Goal: Task Accomplishment & Management: Manage account settings

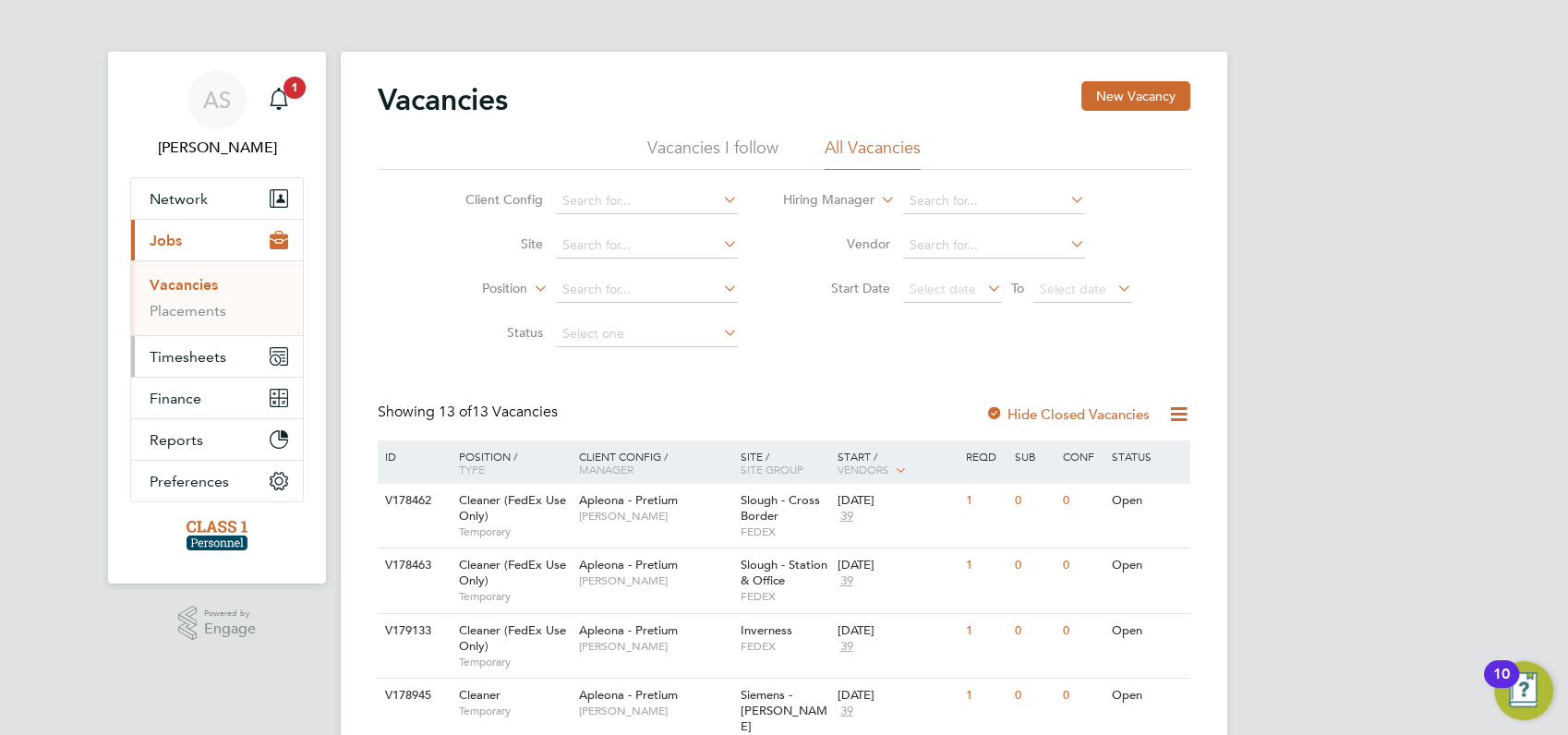
click at [179, 350] on span "Timesheets" at bounding box center [188, 357] width 76 height 18
click at [200, 327] on link "Timesheets" at bounding box center [188, 326] width 76 height 18
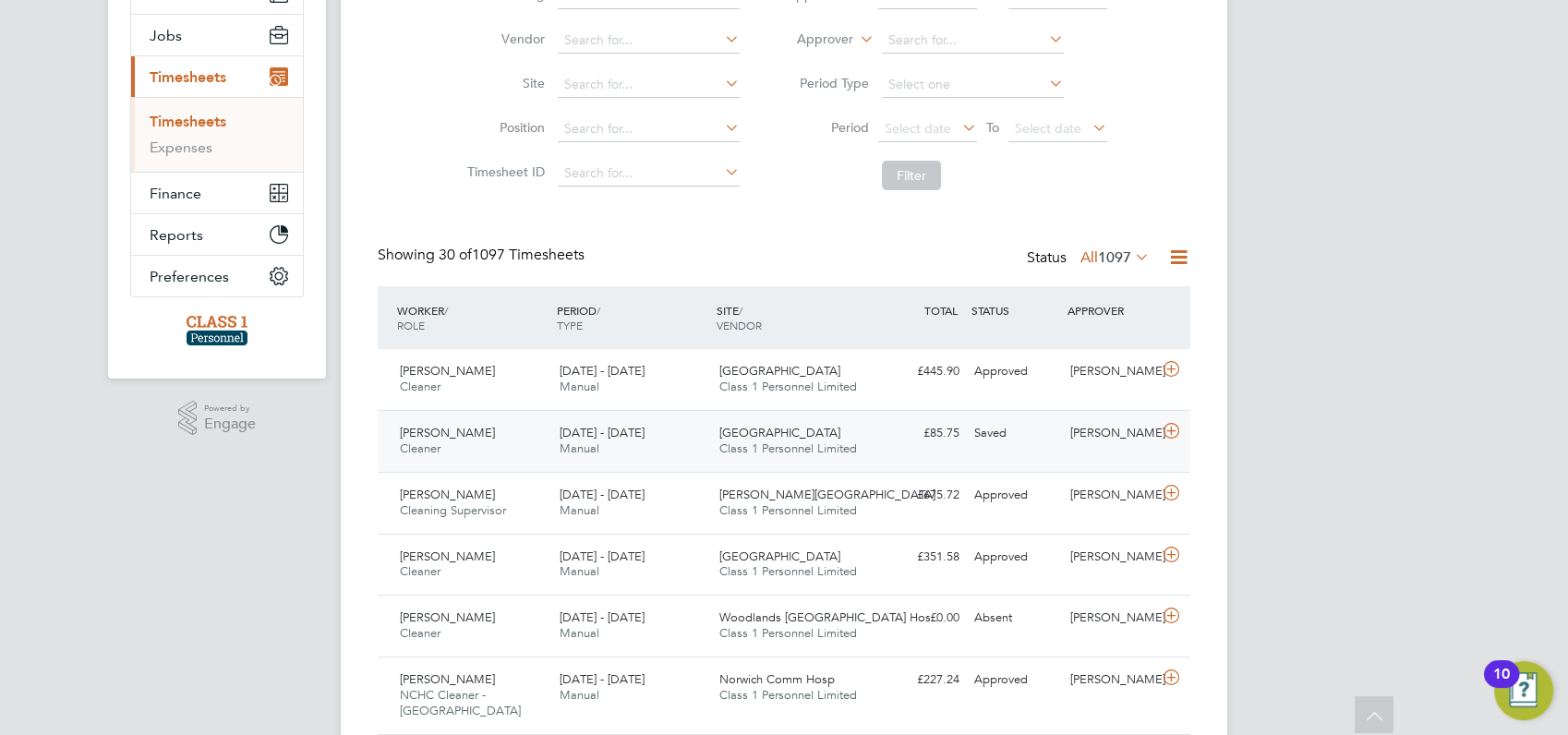
click at [453, 432] on span "[PERSON_NAME]" at bounding box center [447, 432] width 95 height 16
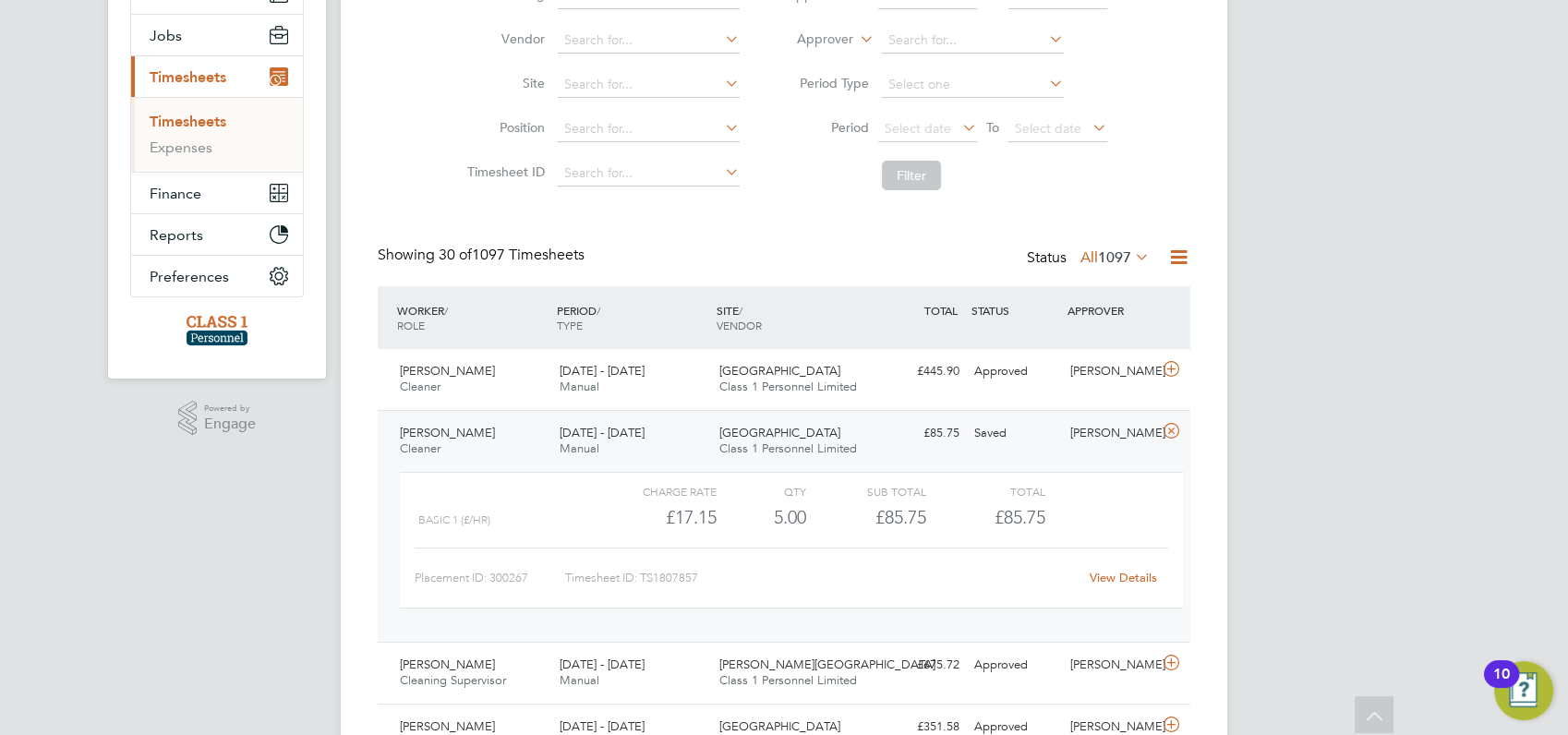
click at [1120, 572] on link "View Details" at bounding box center [1123, 577] width 68 height 16
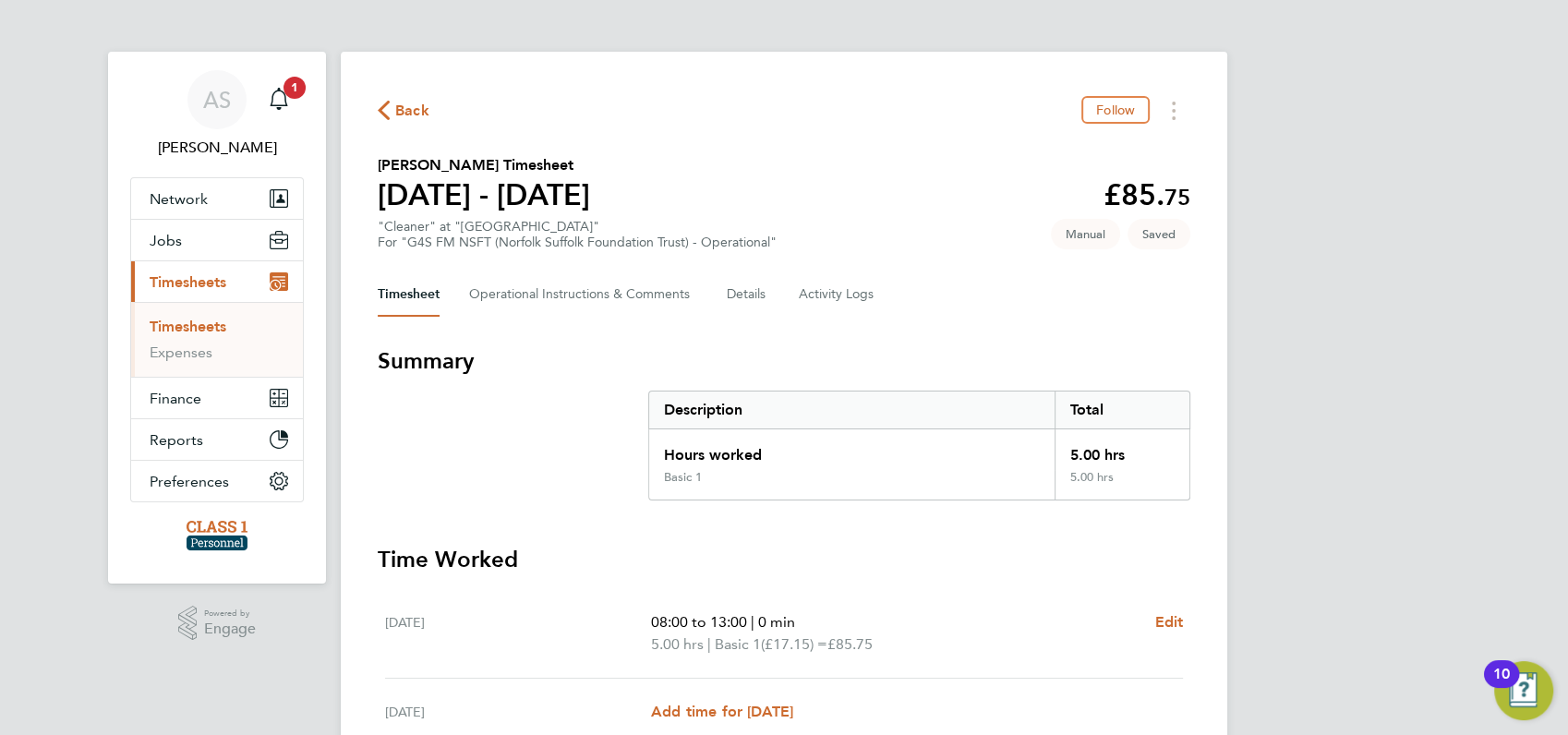
click at [405, 111] on span "Back" at bounding box center [412, 111] width 34 height 23
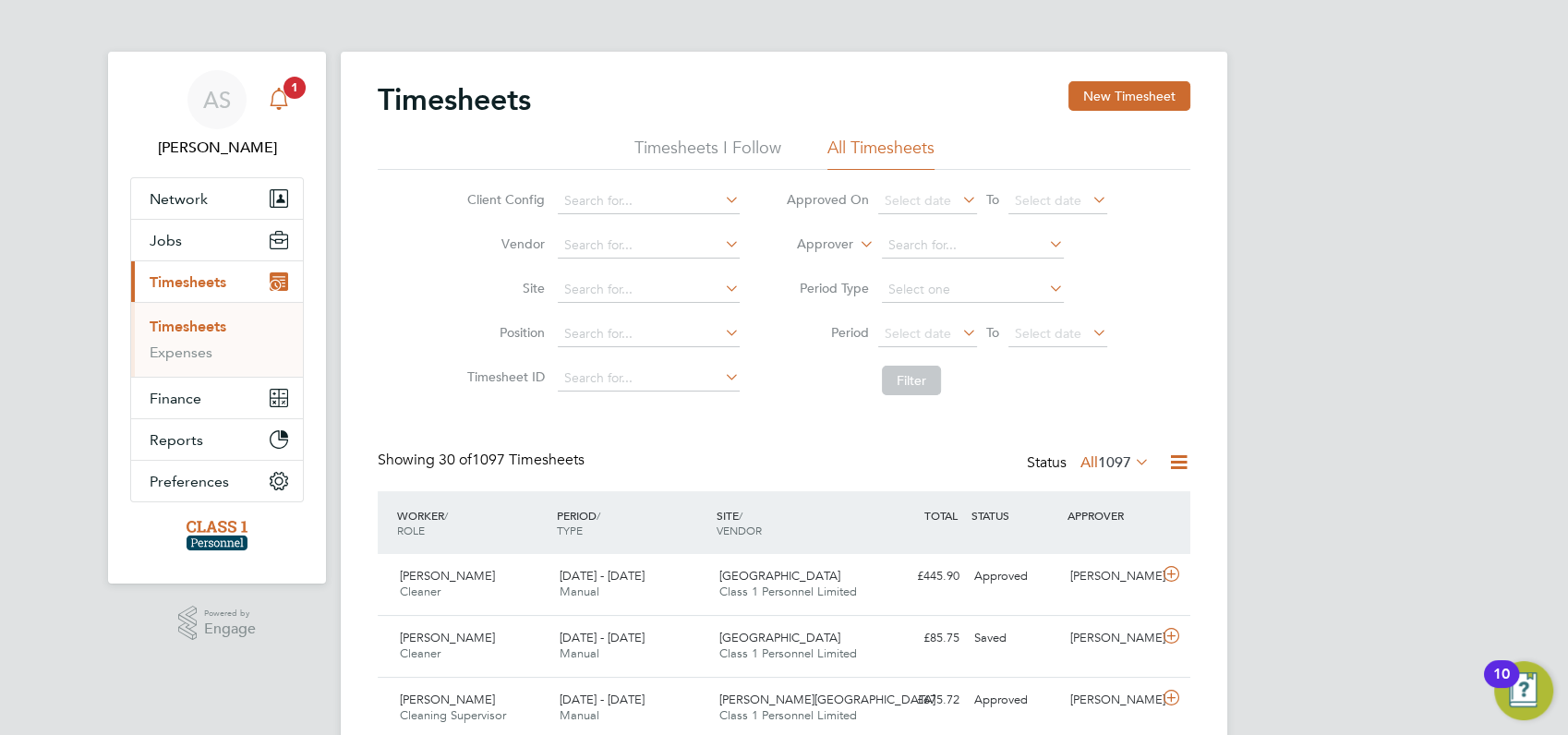
click at [295, 88] on span "1" at bounding box center [294, 87] width 23 height 23
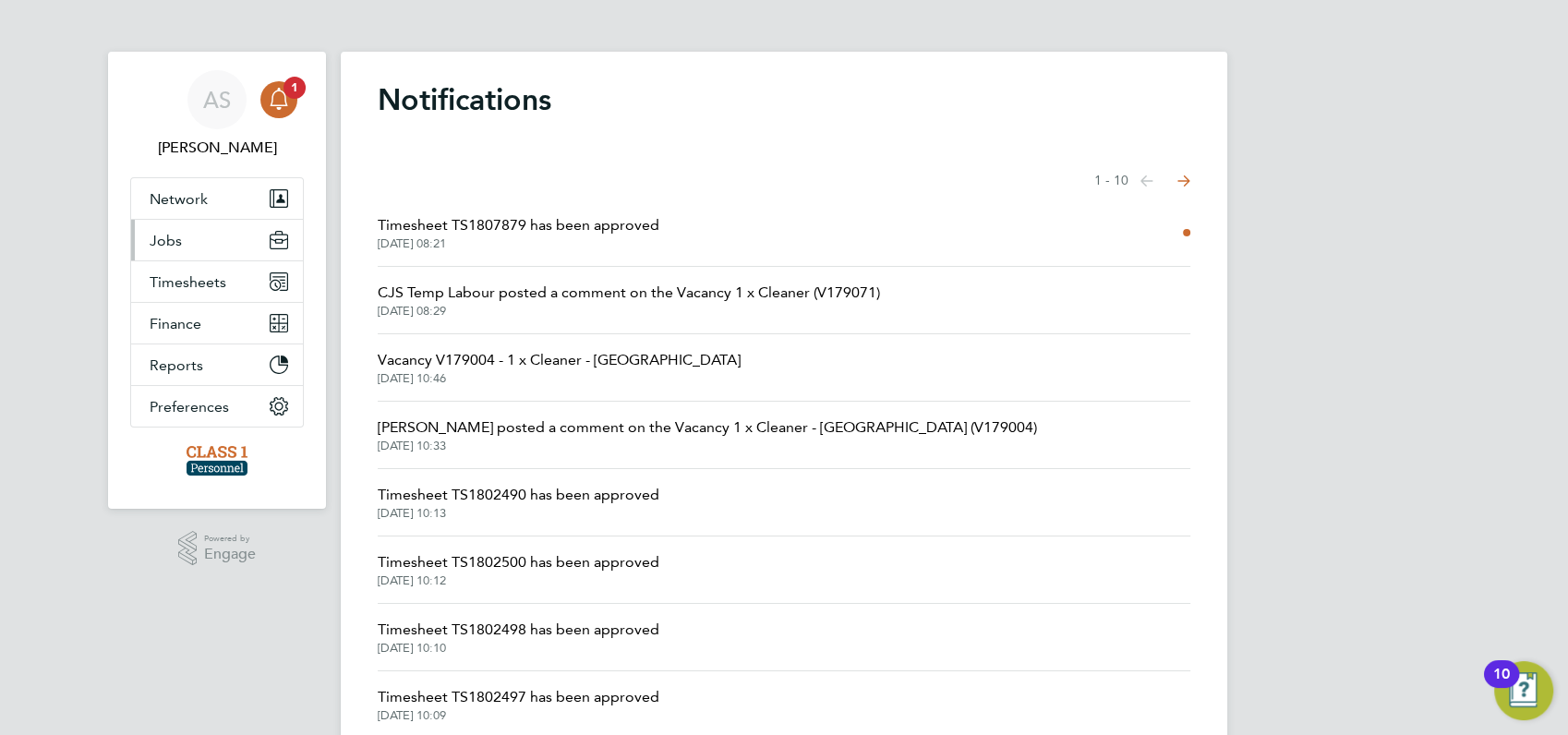
click at [193, 232] on button "Jobs" at bounding box center [217, 239] width 172 height 40
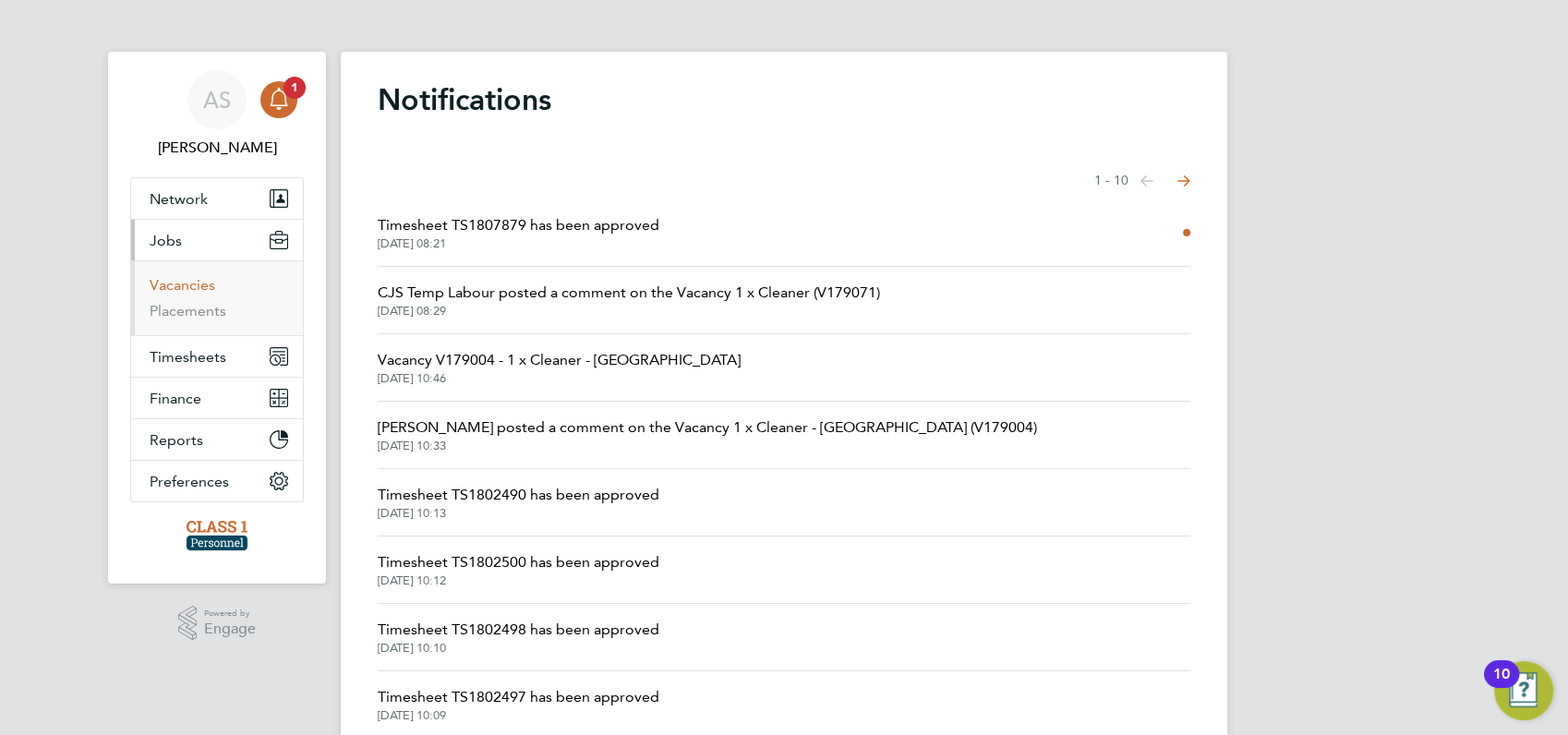
click at [170, 288] on link "Vacancies" at bounding box center [182, 285] width 66 height 18
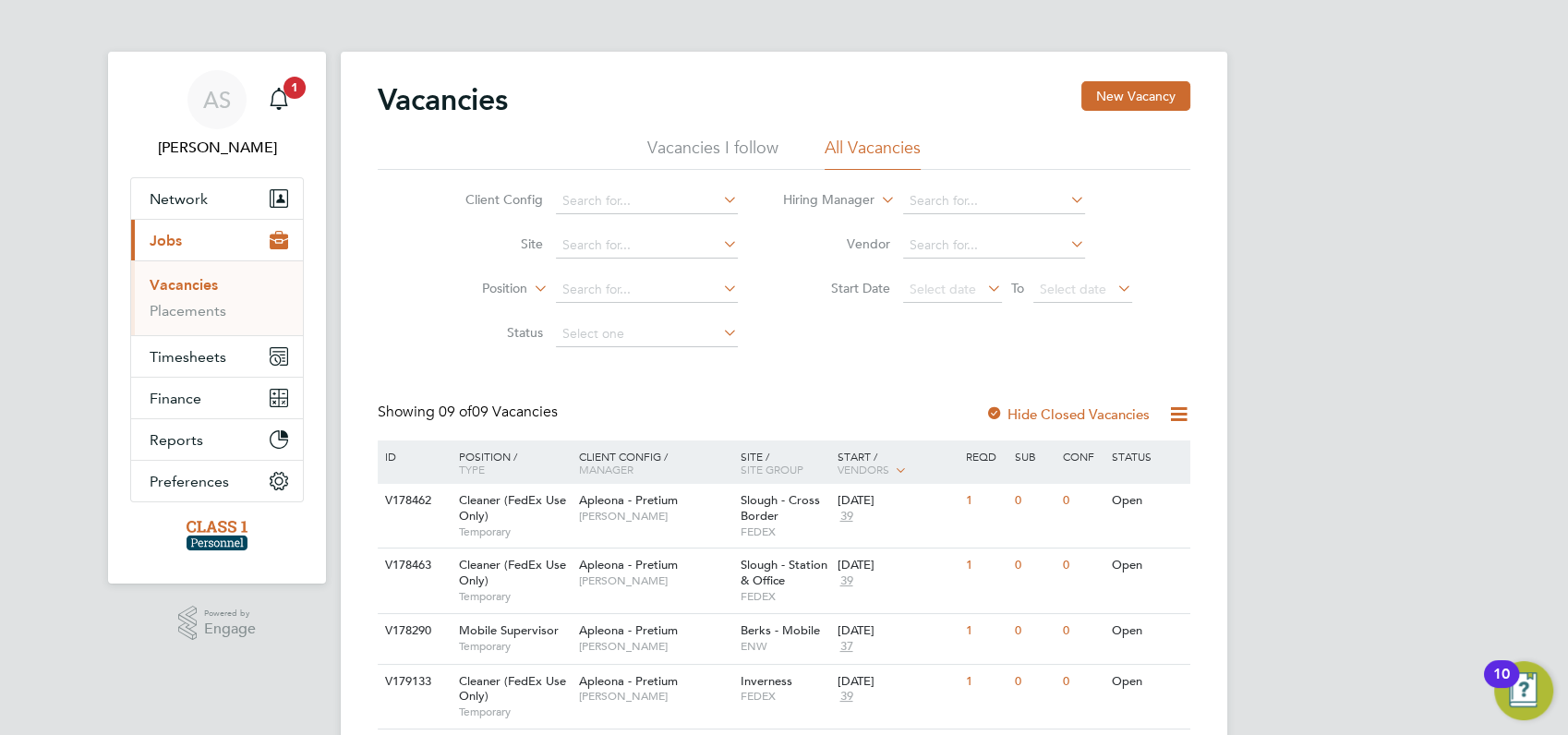
click at [1271, 381] on div "AS Angela Sabaroche Notifications 1 Applications: Network Businesses Sites Work…" at bounding box center [784, 630] width 1568 height 1260
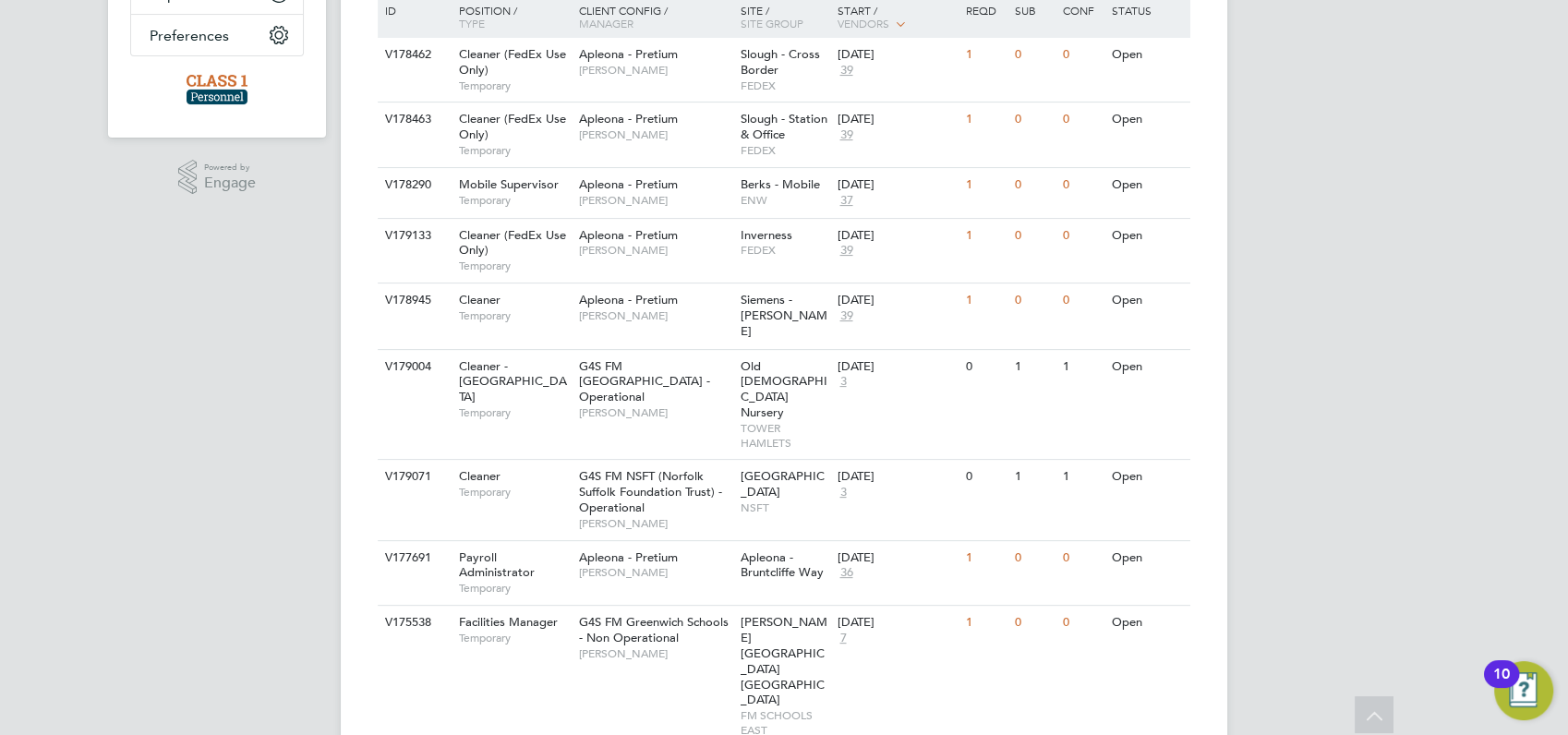
click at [1466, 225] on div "AS [PERSON_NAME] Notifications Applications: Network Businesses Sites Workers C…" at bounding box center [784, 184] width 1568 height 1260
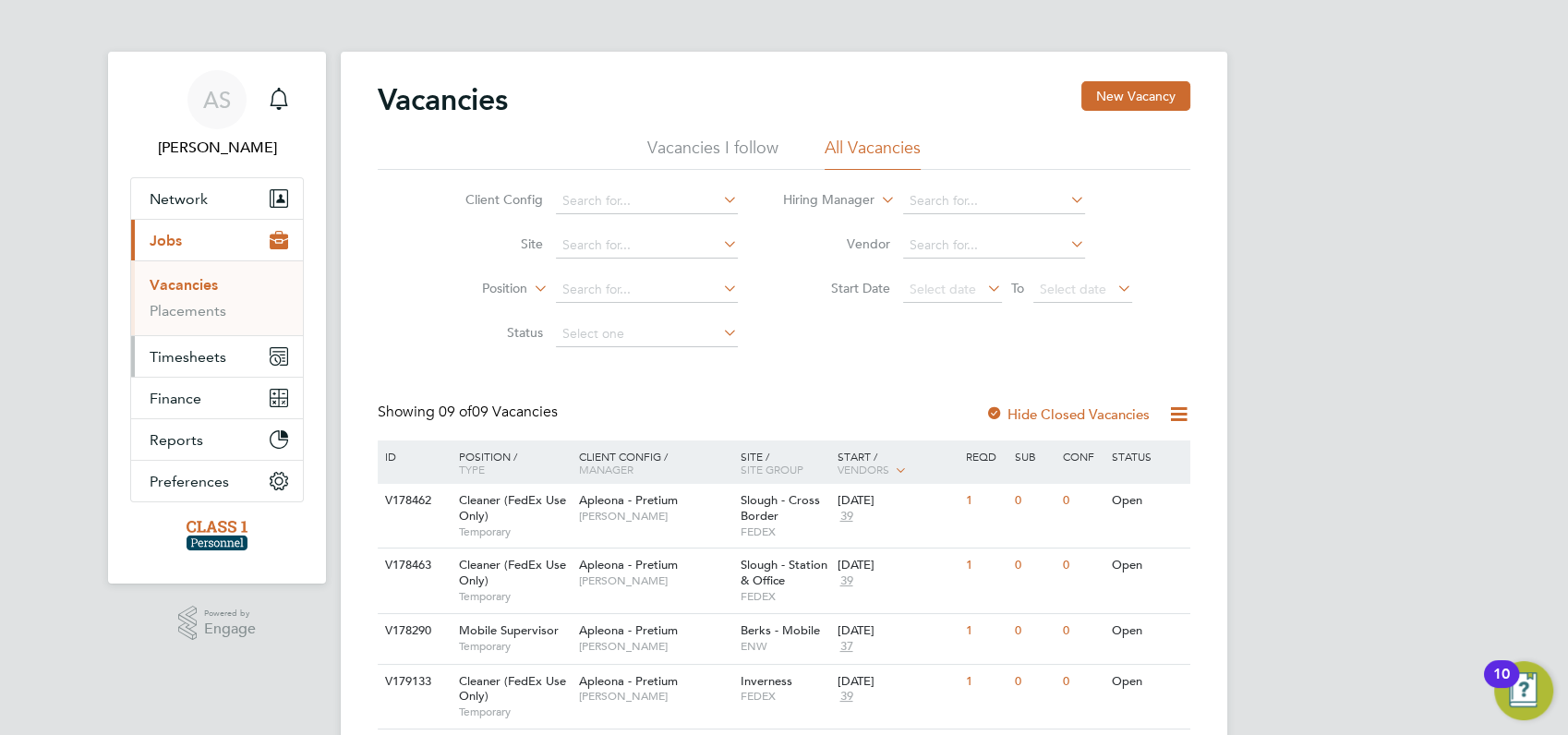
click at [195, 355] on span "Timesheets" at bounding box center [188, 357] width 76 height 18
click at [192, 322] on link "Timesheets" at bounding box center [188, 326] width 76 height 18
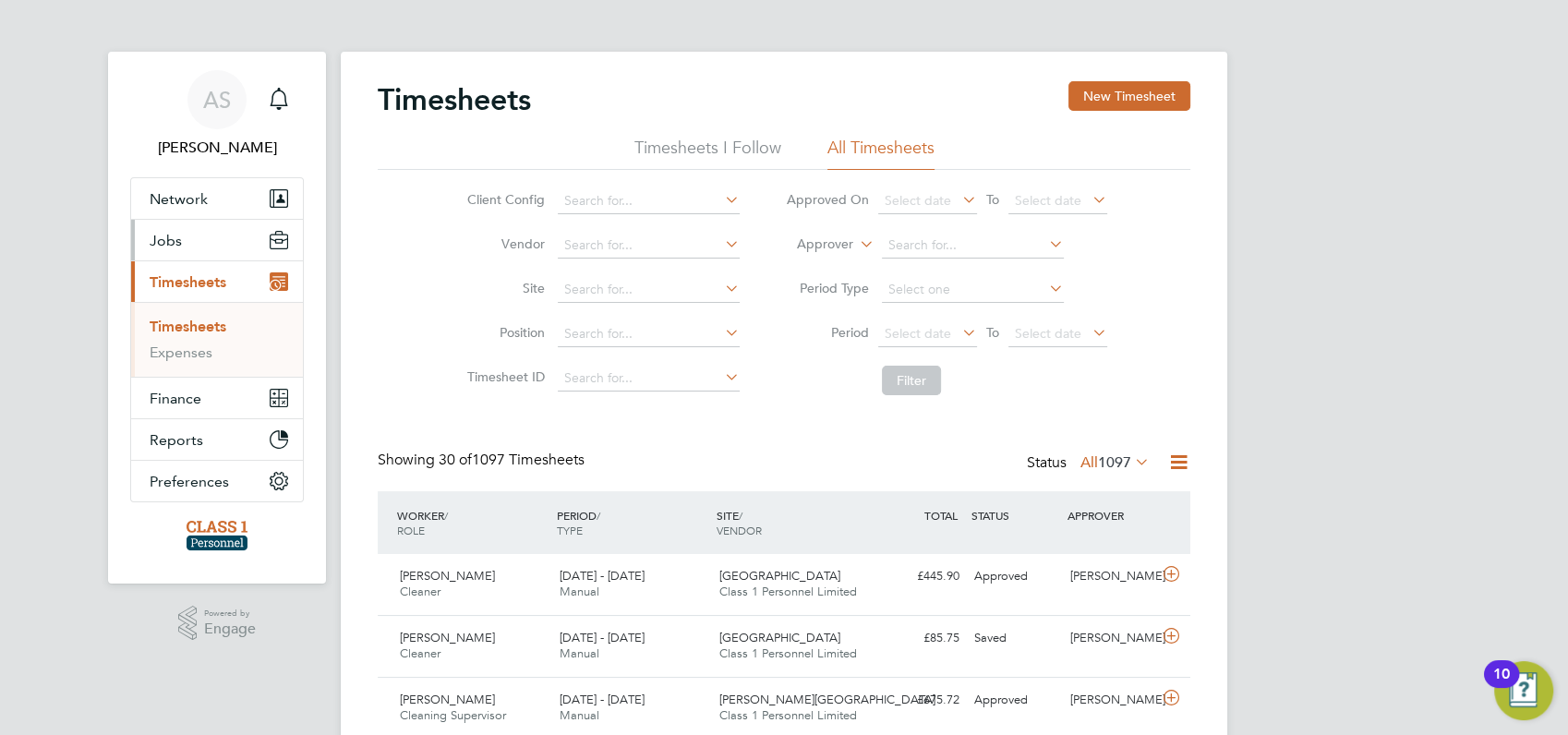
click at [169, 244] on span "Jobs" at bounding box center [166, 240] width 32 height 18
click at [204, 306] on link "Placements" at bounding box center [188, 311] width 76 height 18
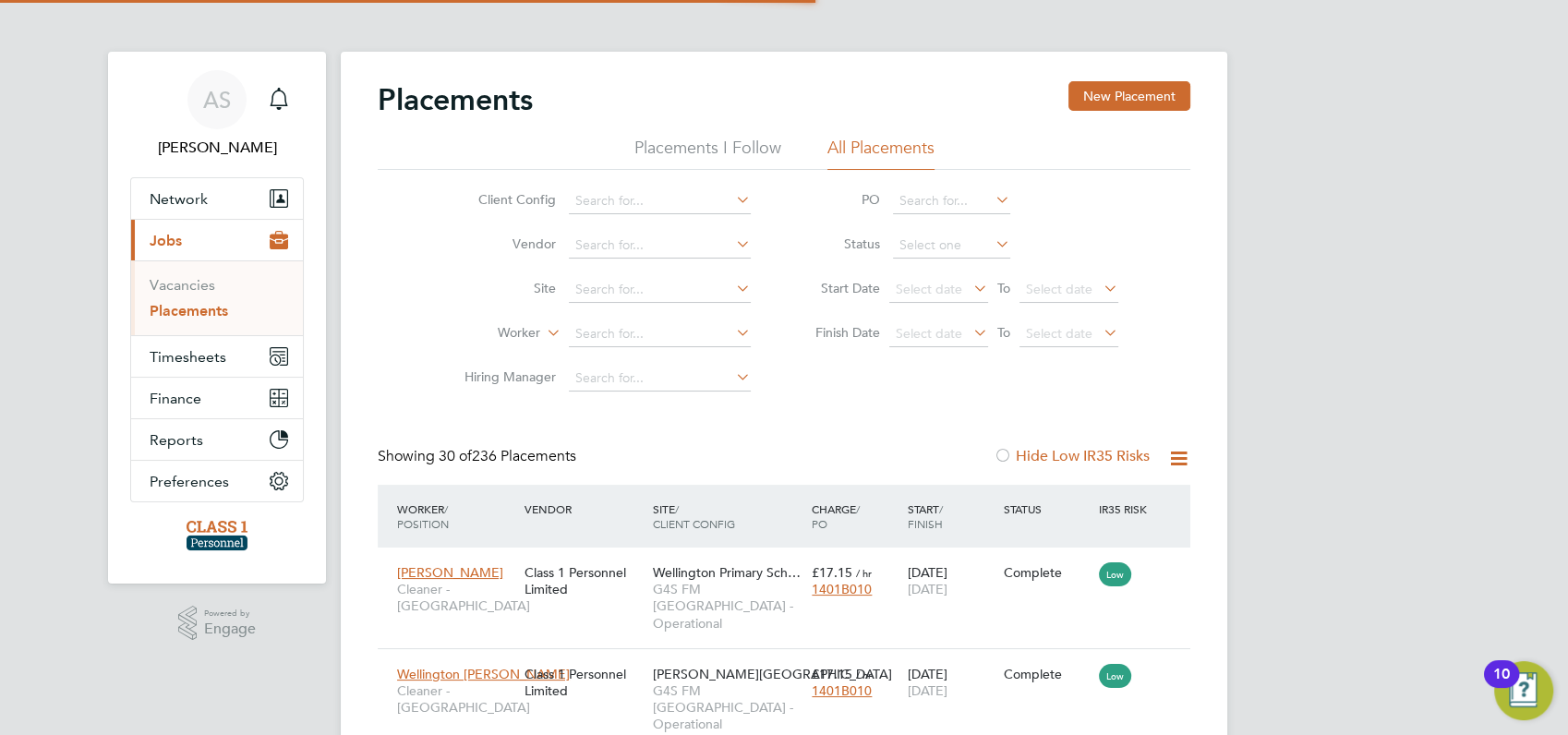
scroll to position [70, 160]
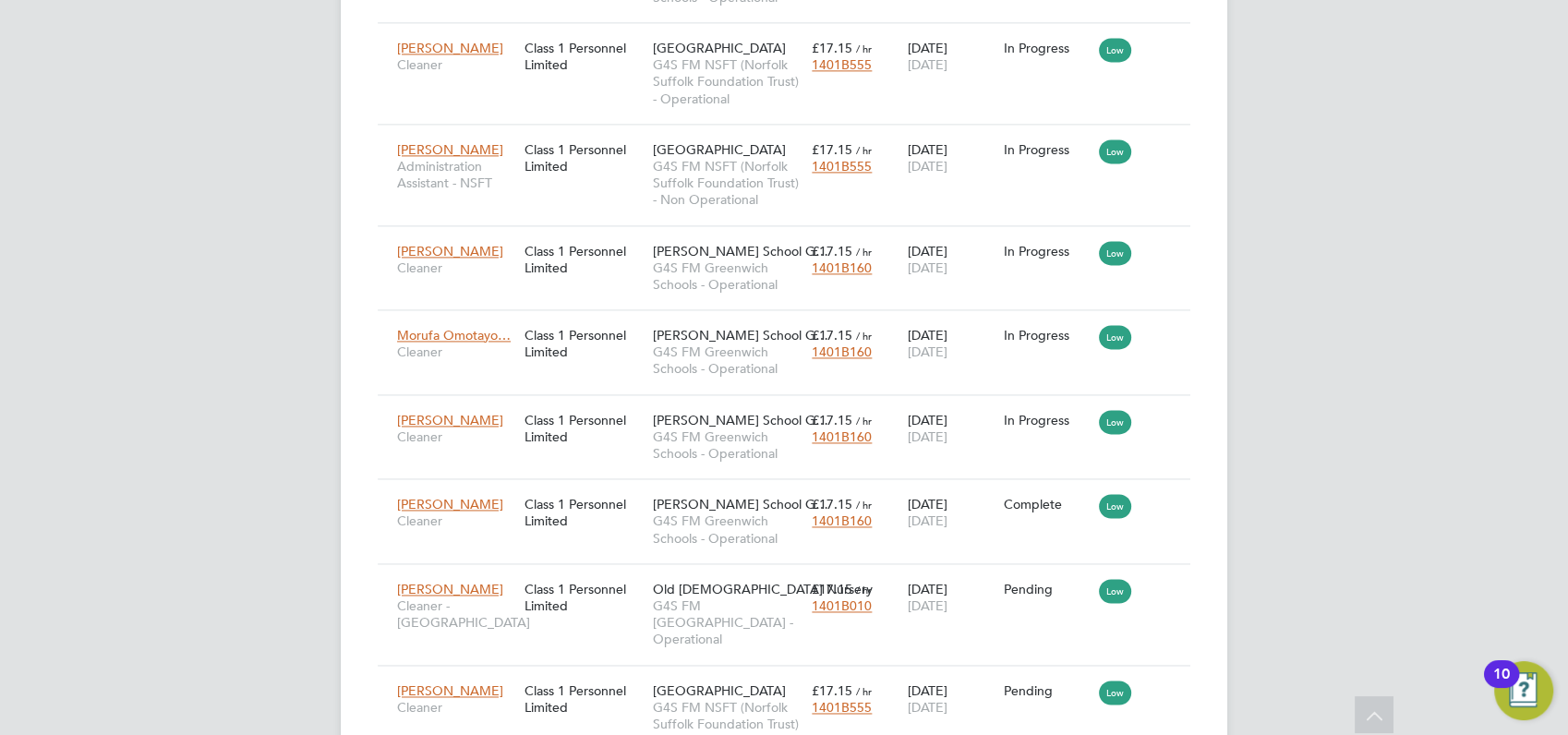
click at [1167, 578] on icon at bounding box center [1166, 589] width 19 height 23
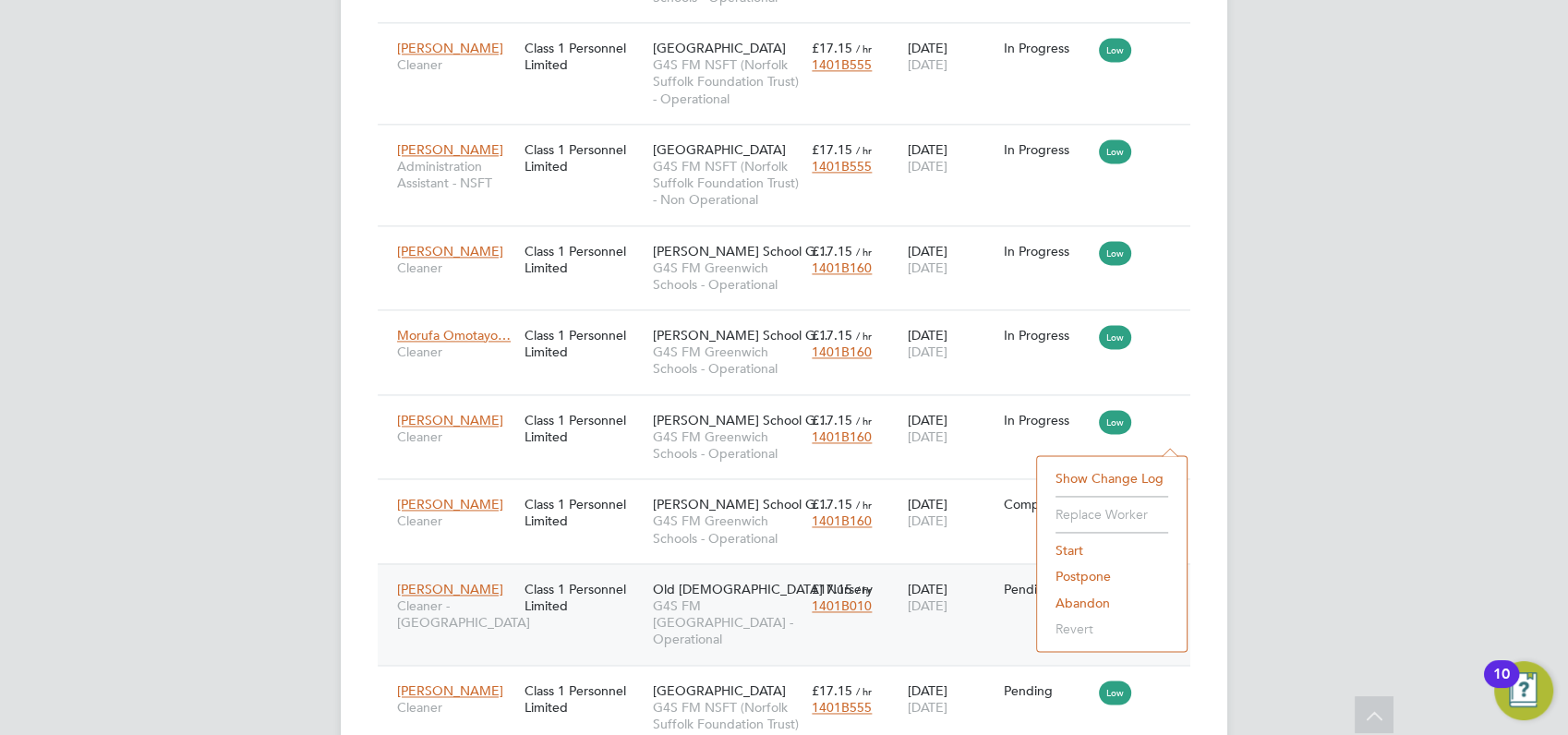
click at [1067, 549] on li "Start" at bounding box center [1111, 550] width 131 height 25
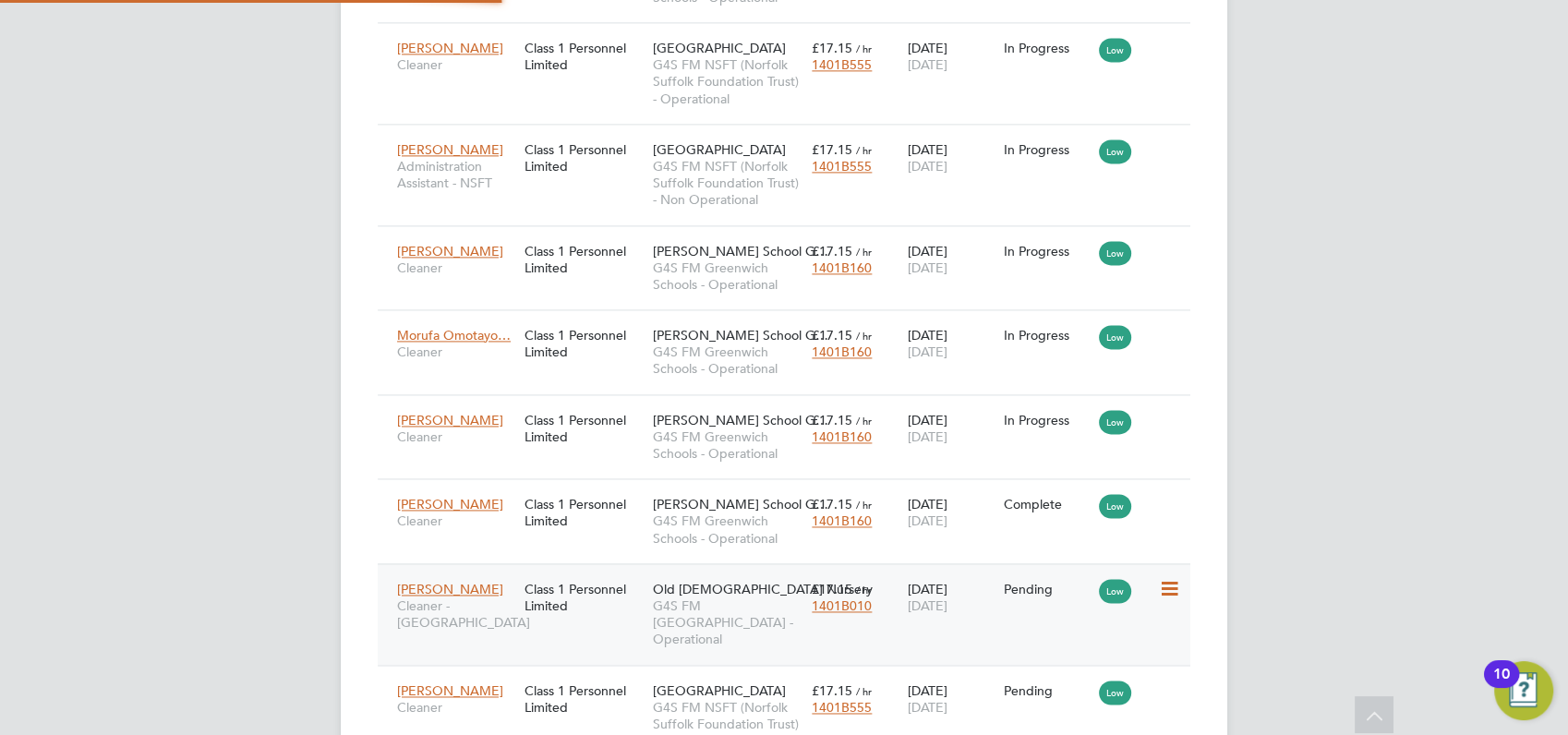
type input "Lilingxi Chen"
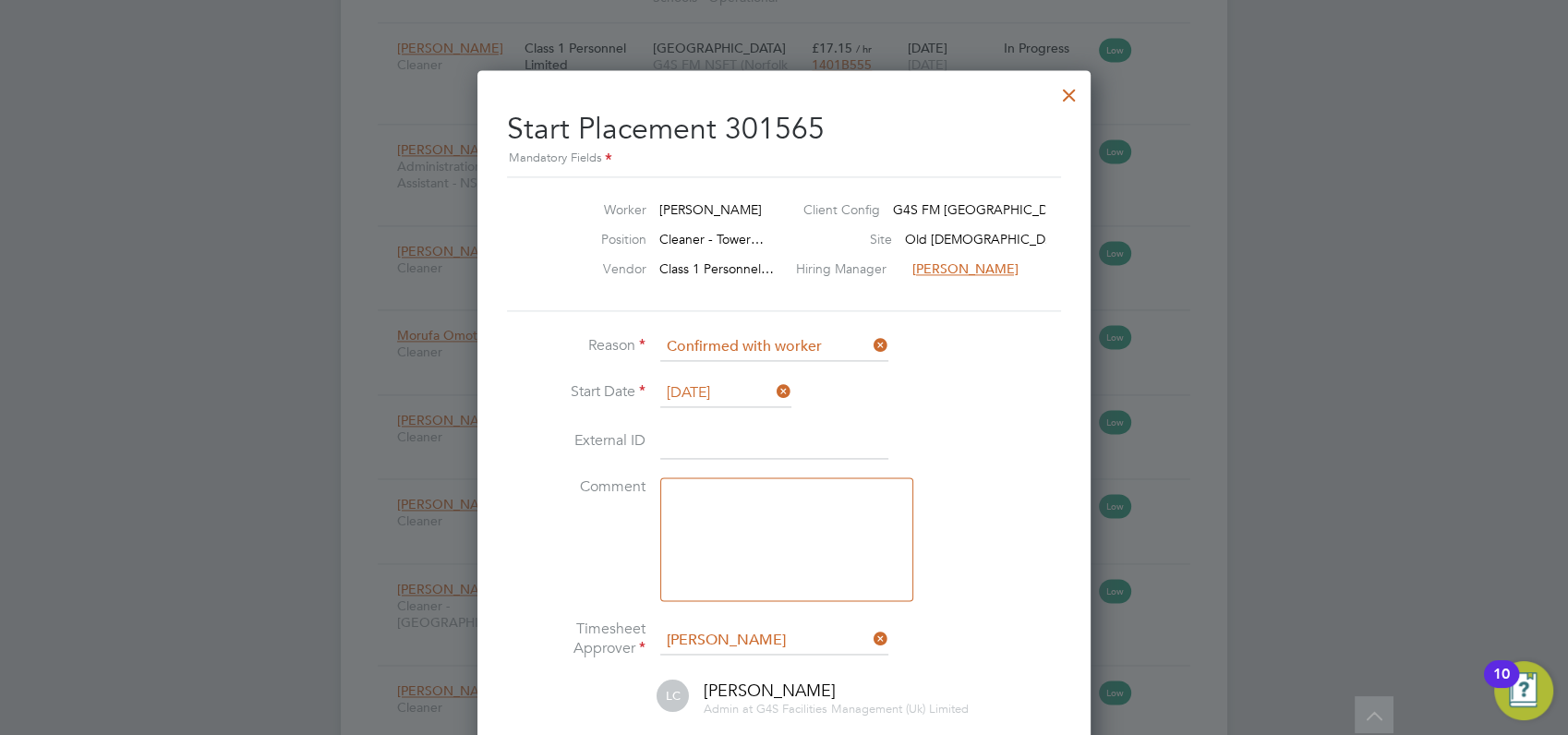
click at [1318, 479] on div at bounding box center [784, 368] width 1568 height 735
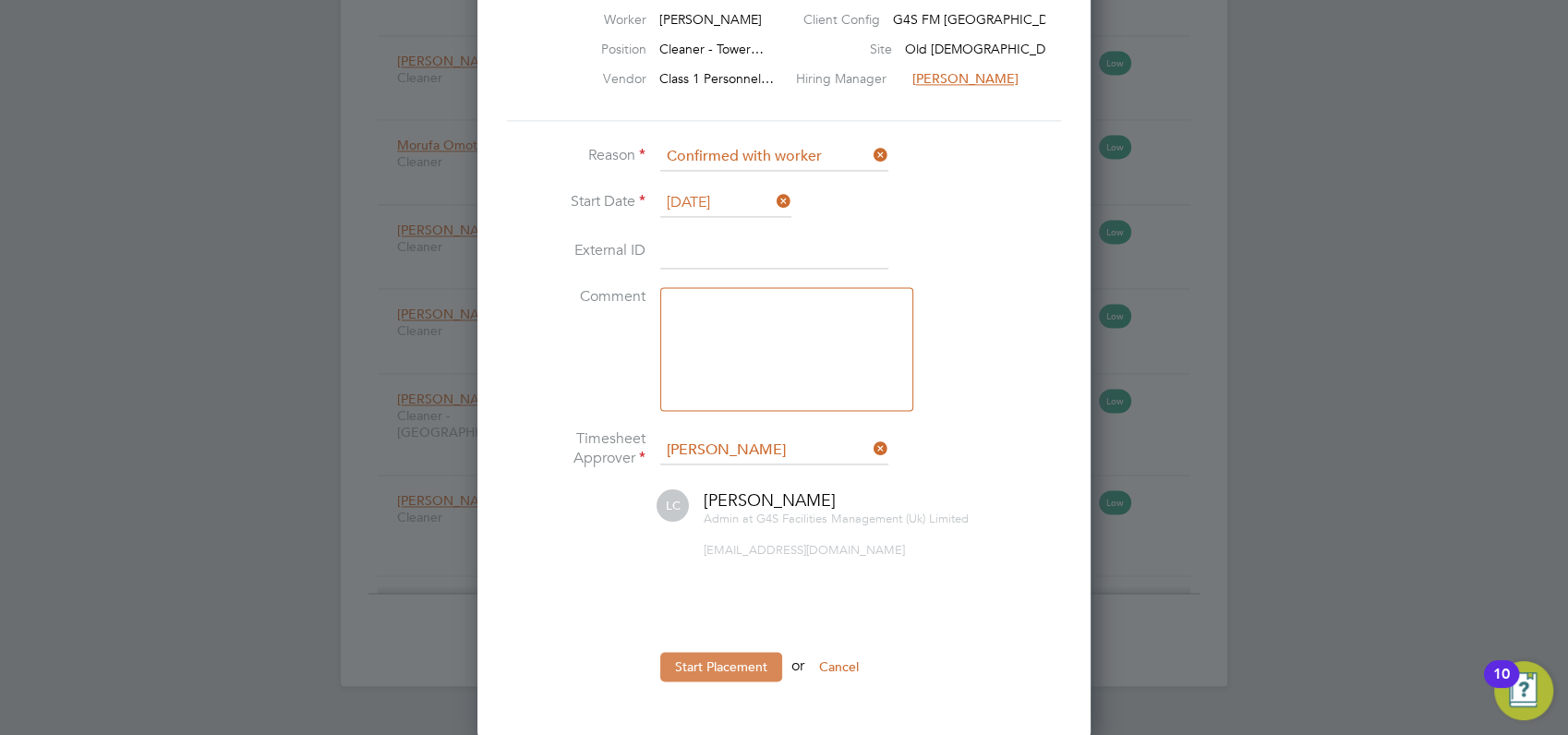
click at [715, 666] on button "Start Placement" at bounding box center [721, 666] width 122 height 29
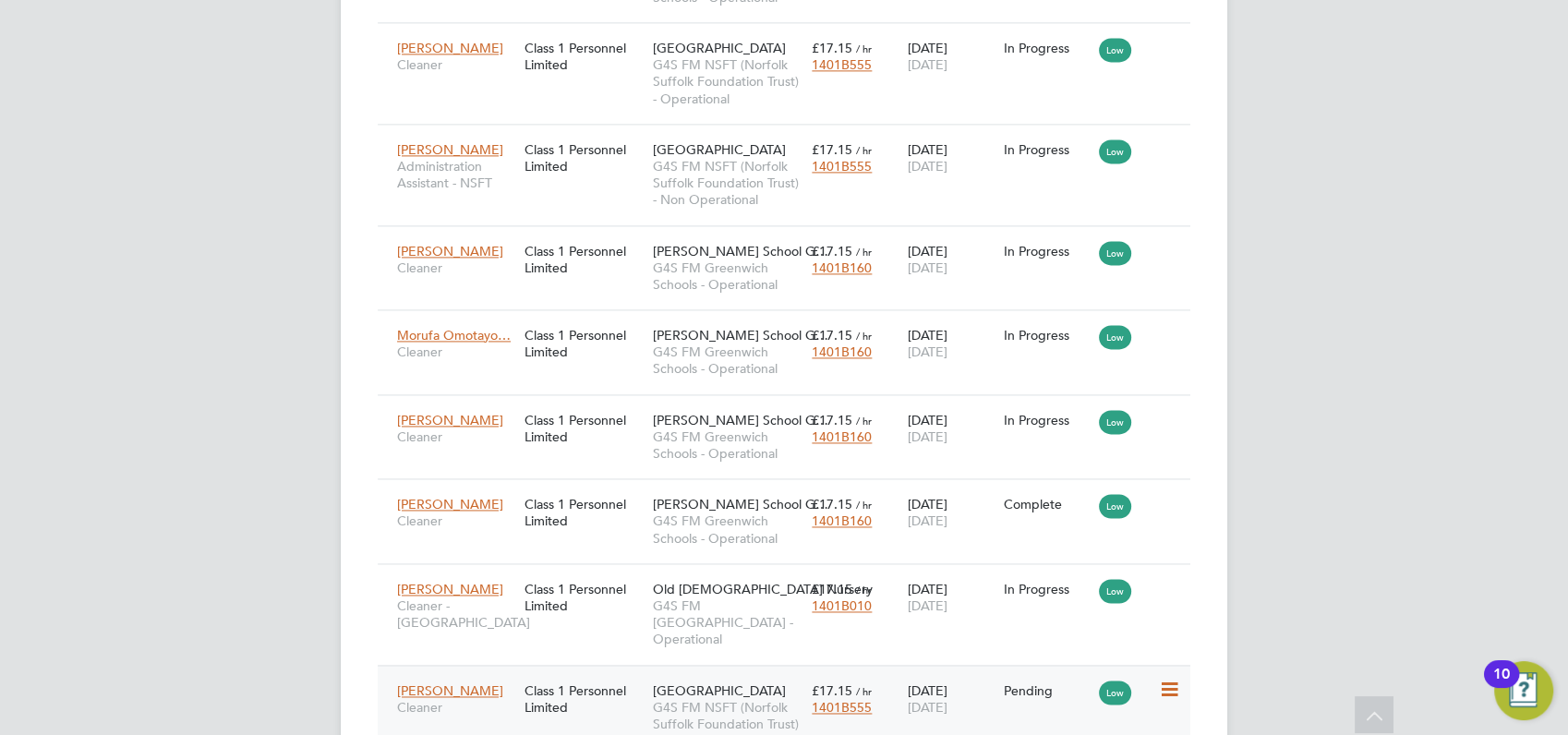
click at [1171, 678] on icon at bounding box center [1166, 689] width 19 height 23
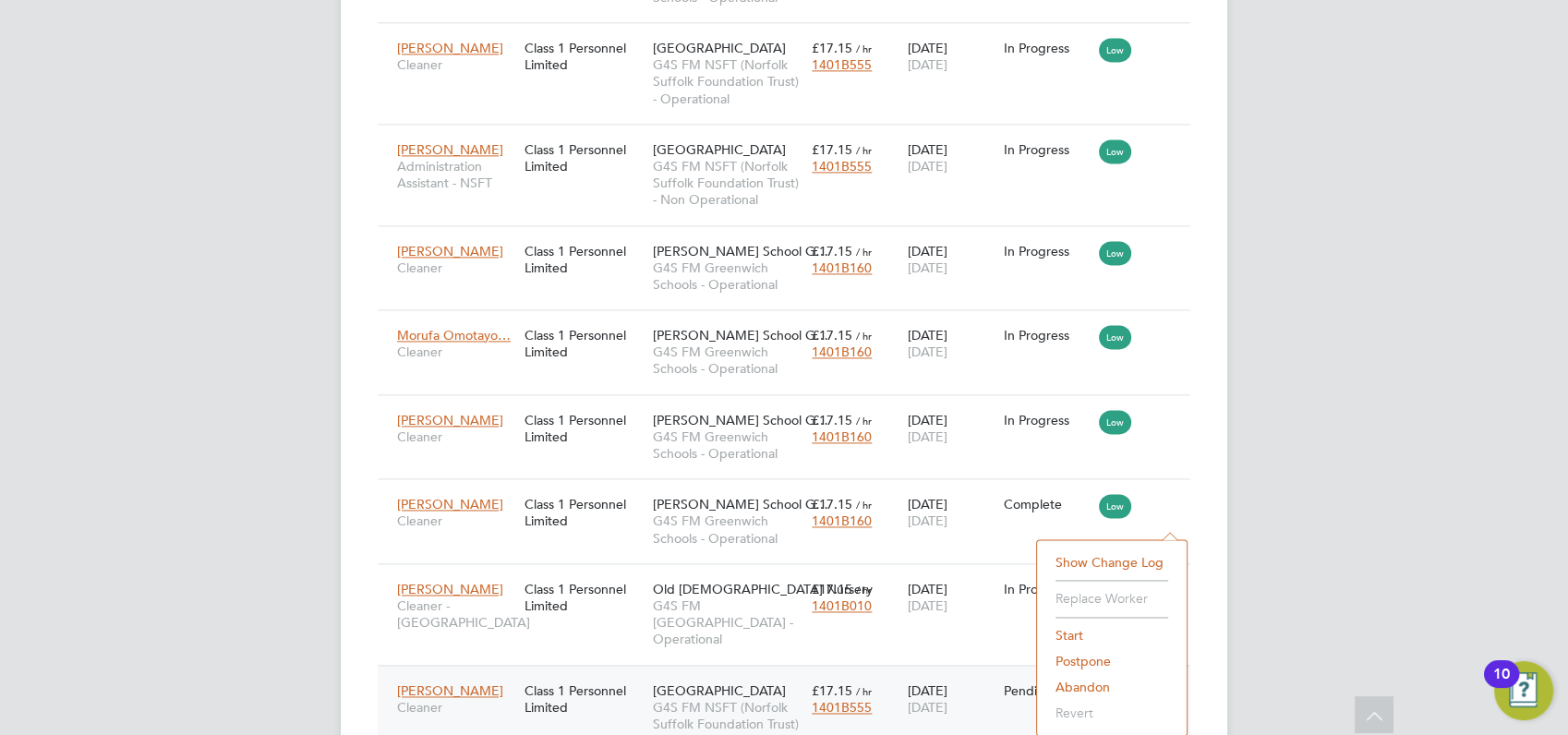
click at [1068, 635] on li "Start" at bounding box center [1111, 635] width 131 height 25
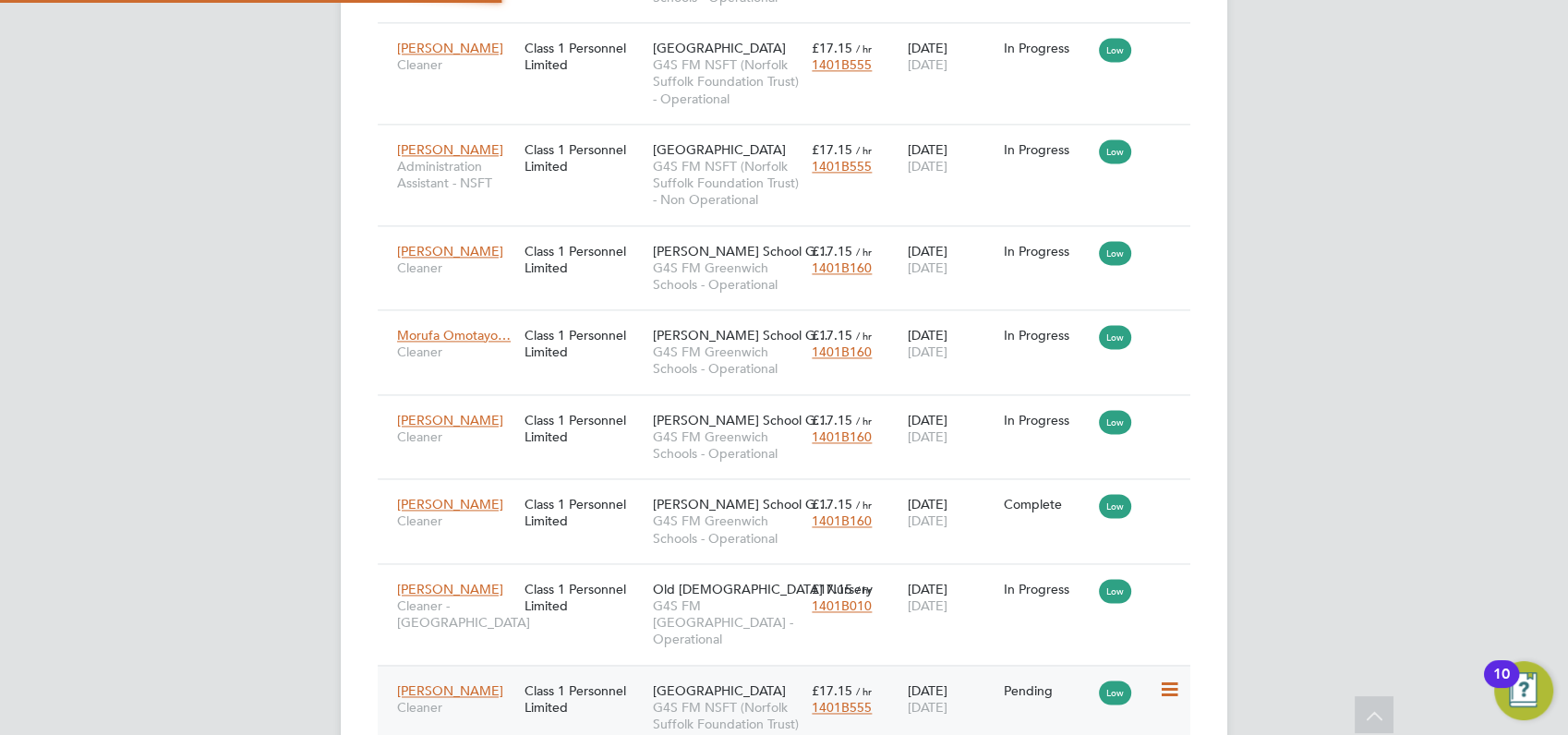
type input "Gianni Bernardi"
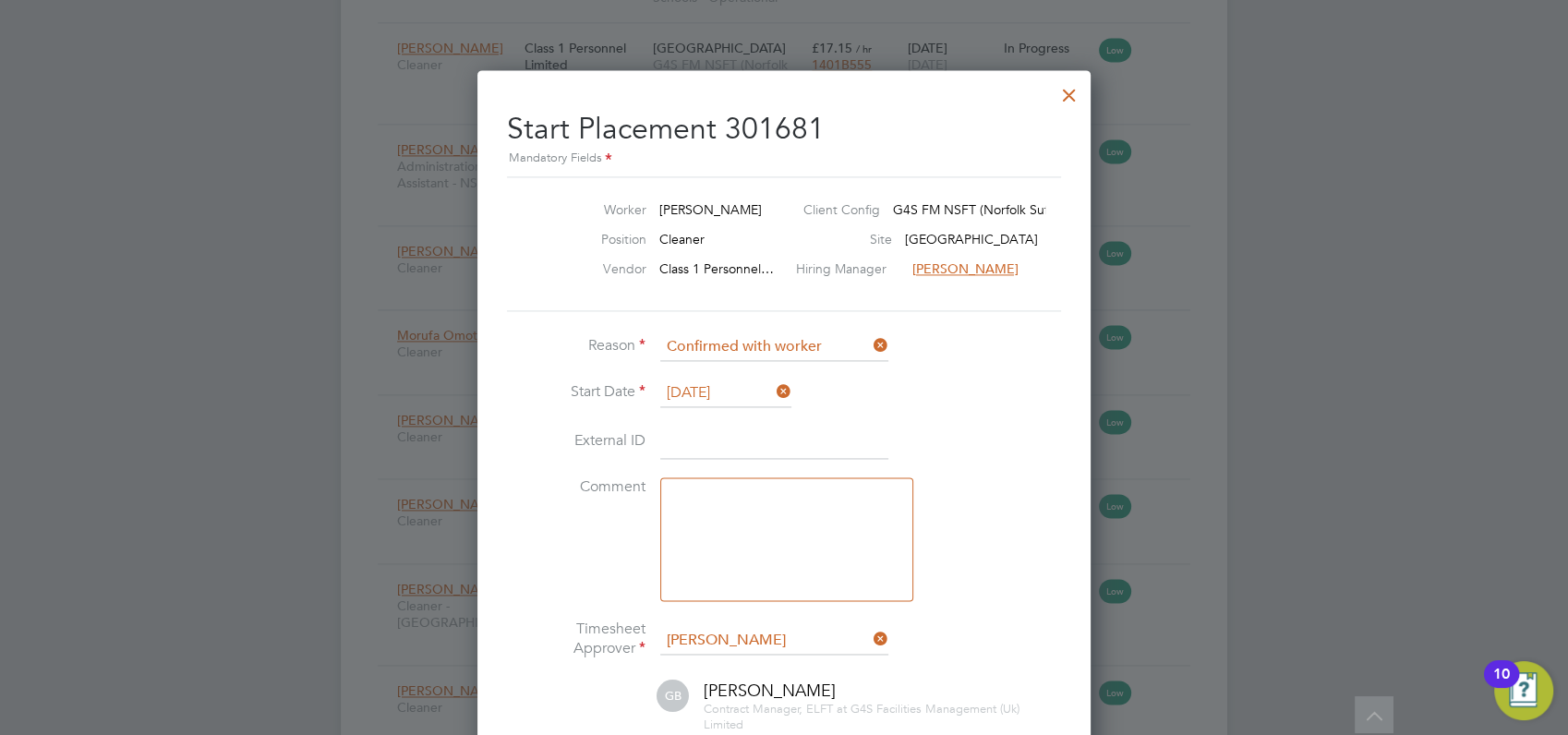
click at [1336, 524] on div at bounding box center [784, 368] width 1568 height 735
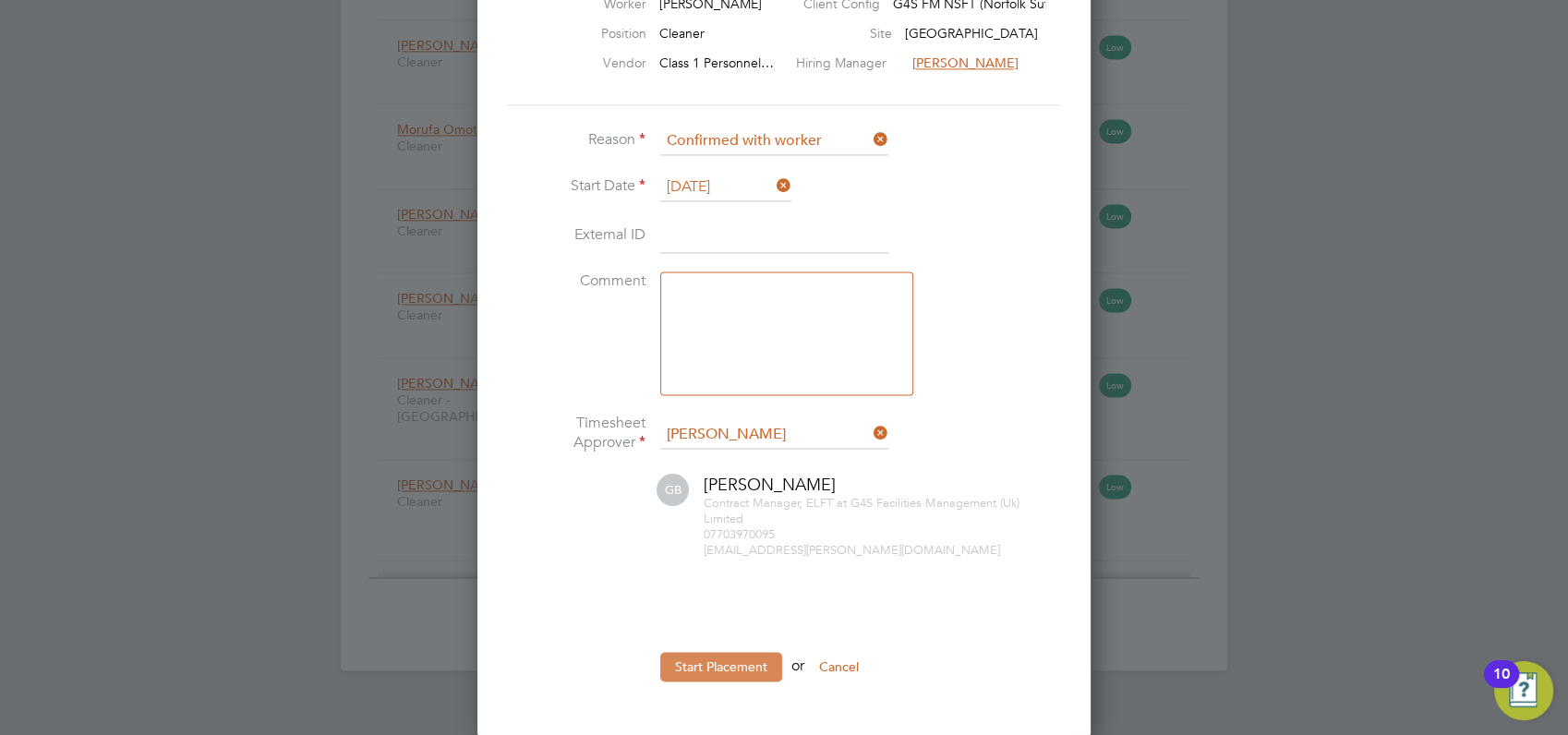
click at [722, 662] on button "Start Placement" at bounding box center [721, 666] width 122 height 29
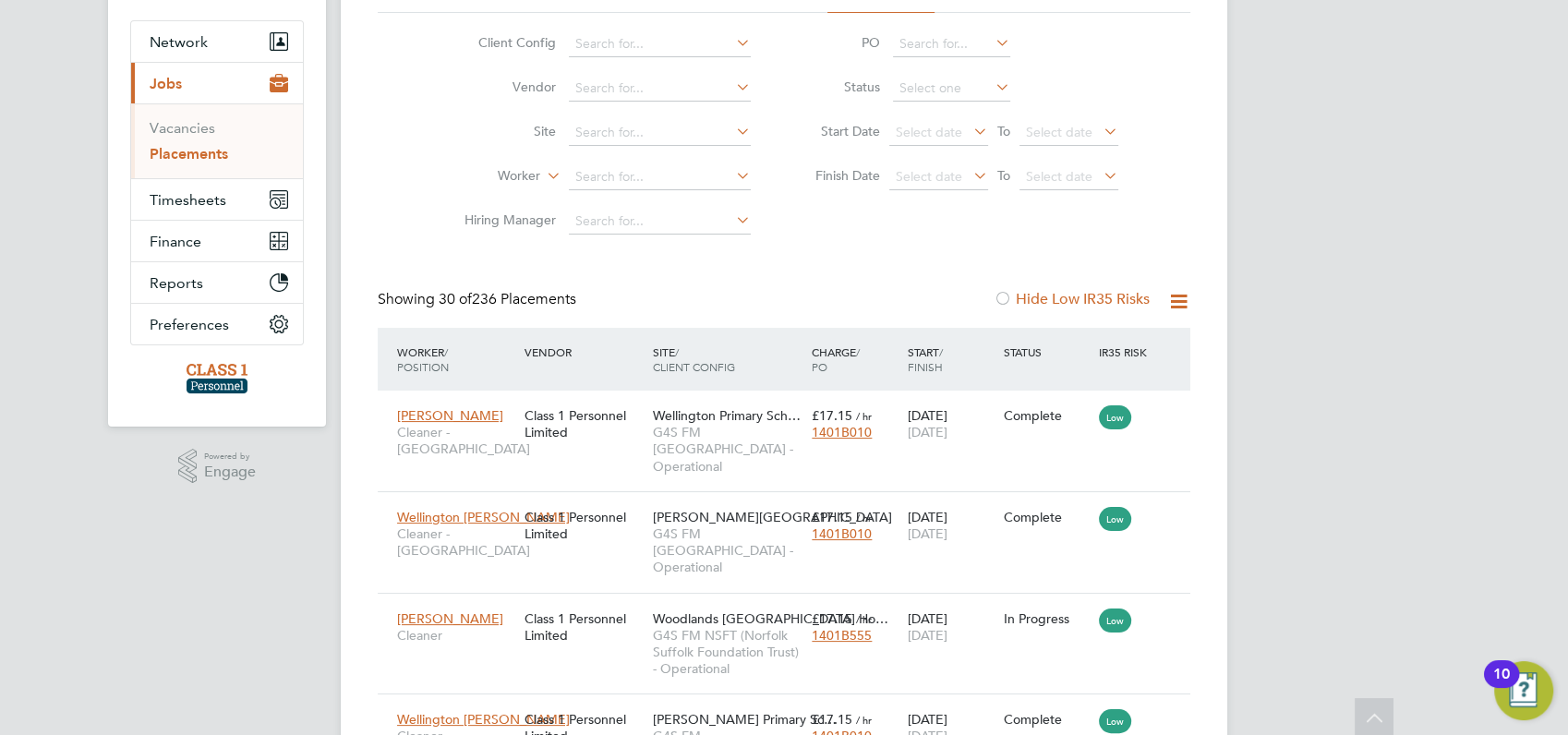
scroll to position [0, 0]
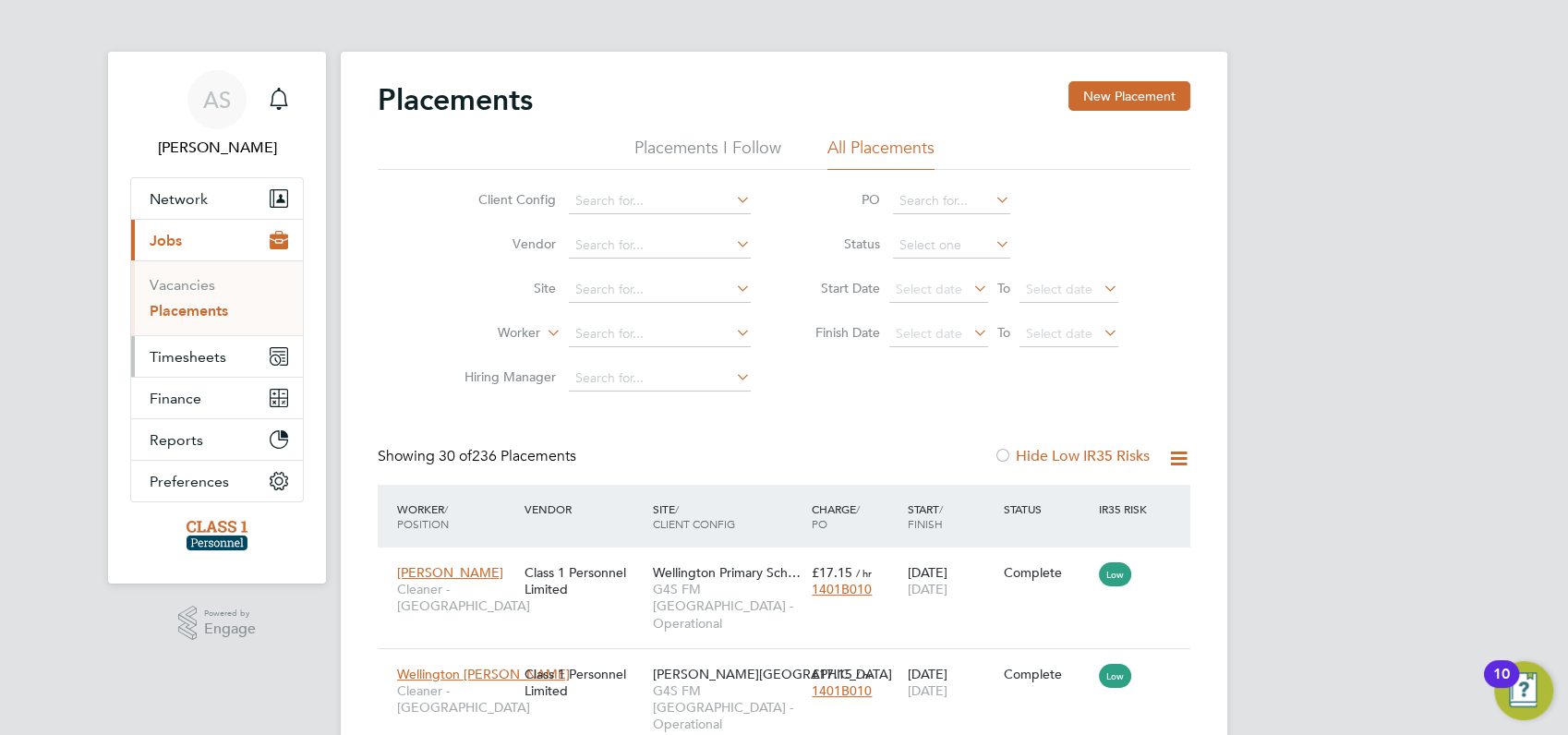
click at [188, 355] on span "Timesheets" at bounding box center [188, 357] width 76 height 18
click at [184, 326] on link "Timesheets" at bounding box center [188, 326] width 76 height 18
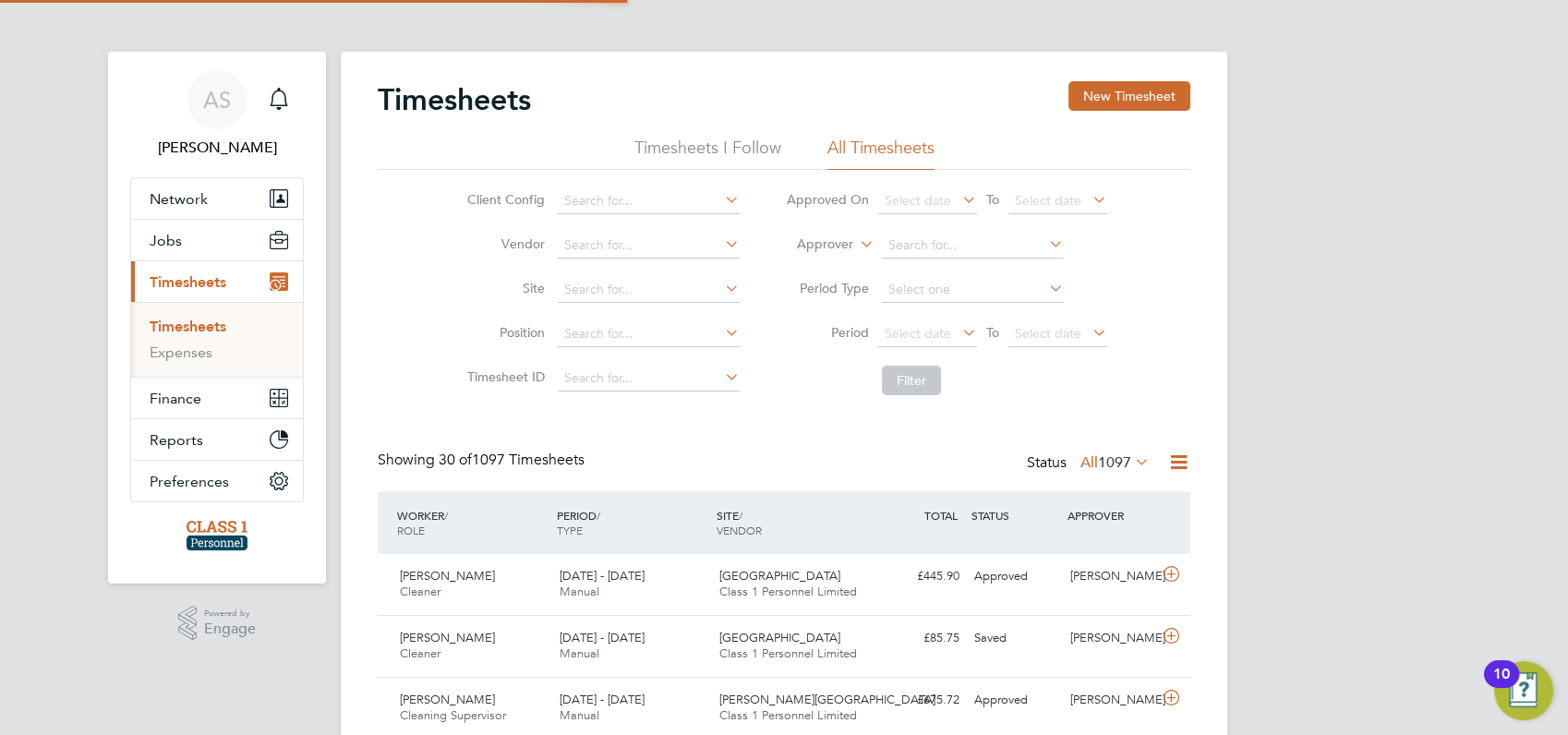
scroll to position [46, 160]
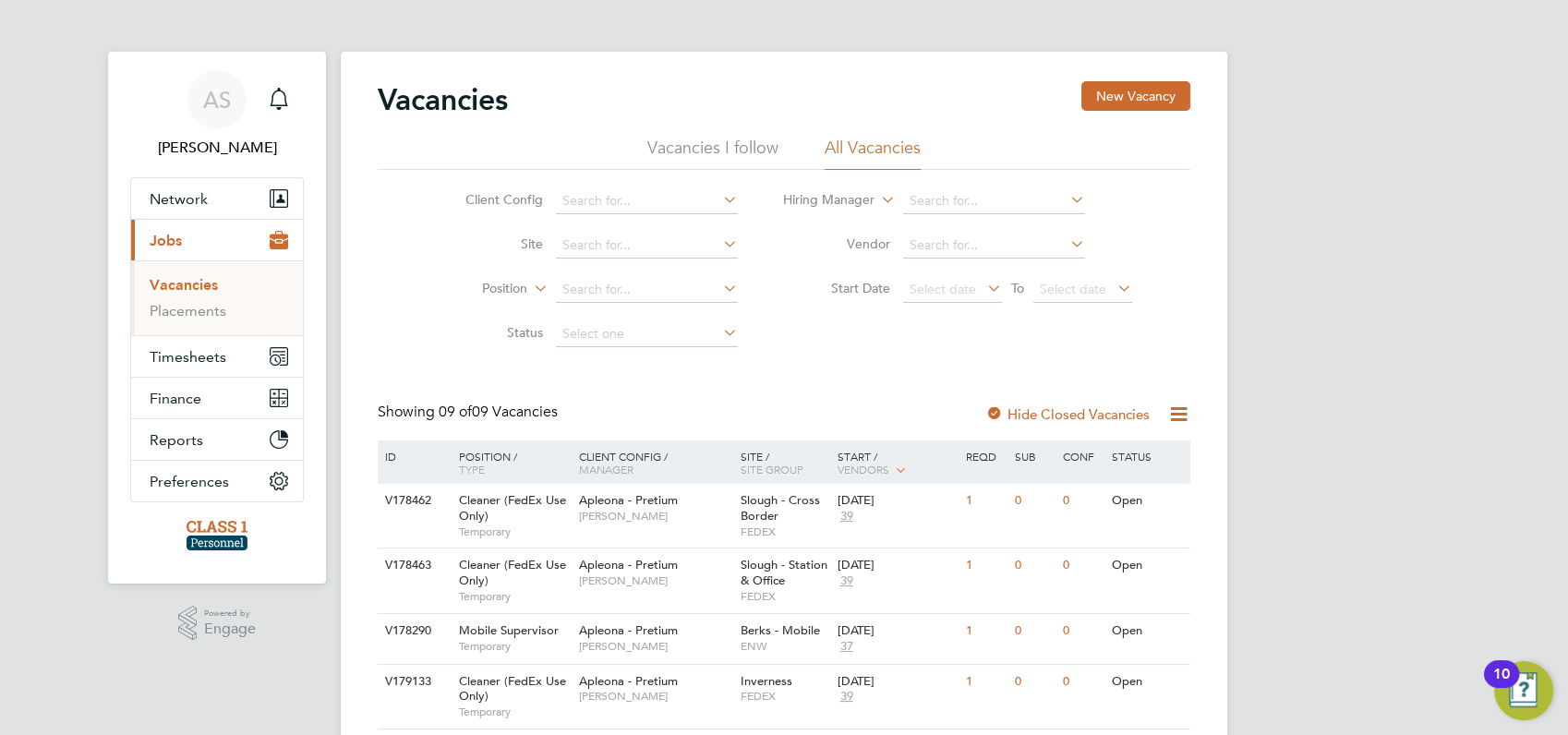
click at [1290, 488] on div "AS [PERSON_NAME] Notifications Applications: Network Businesses Sites Workers C…" at bounding box center [784, 630] width 1568 height 1260
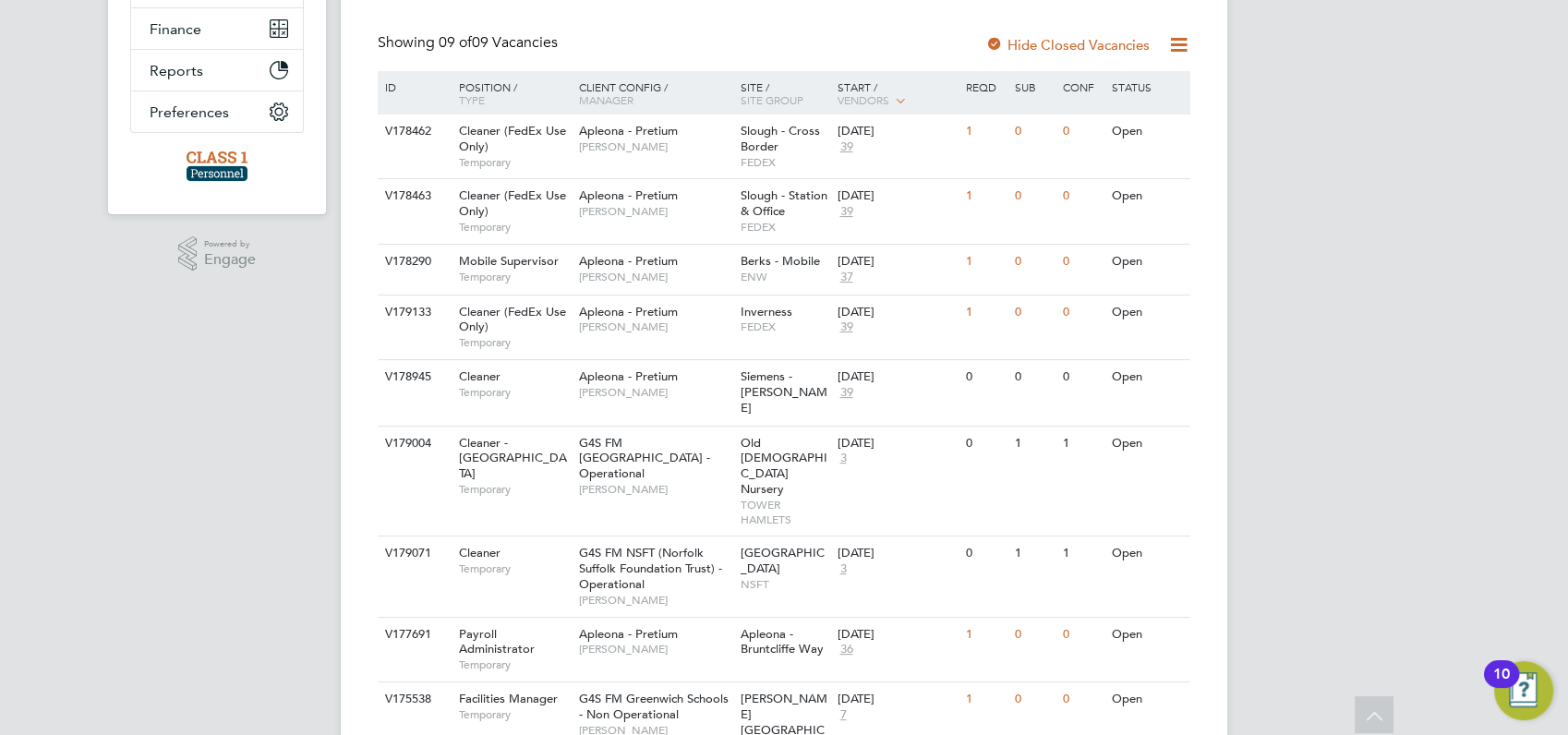
scroll to position [410, 0]
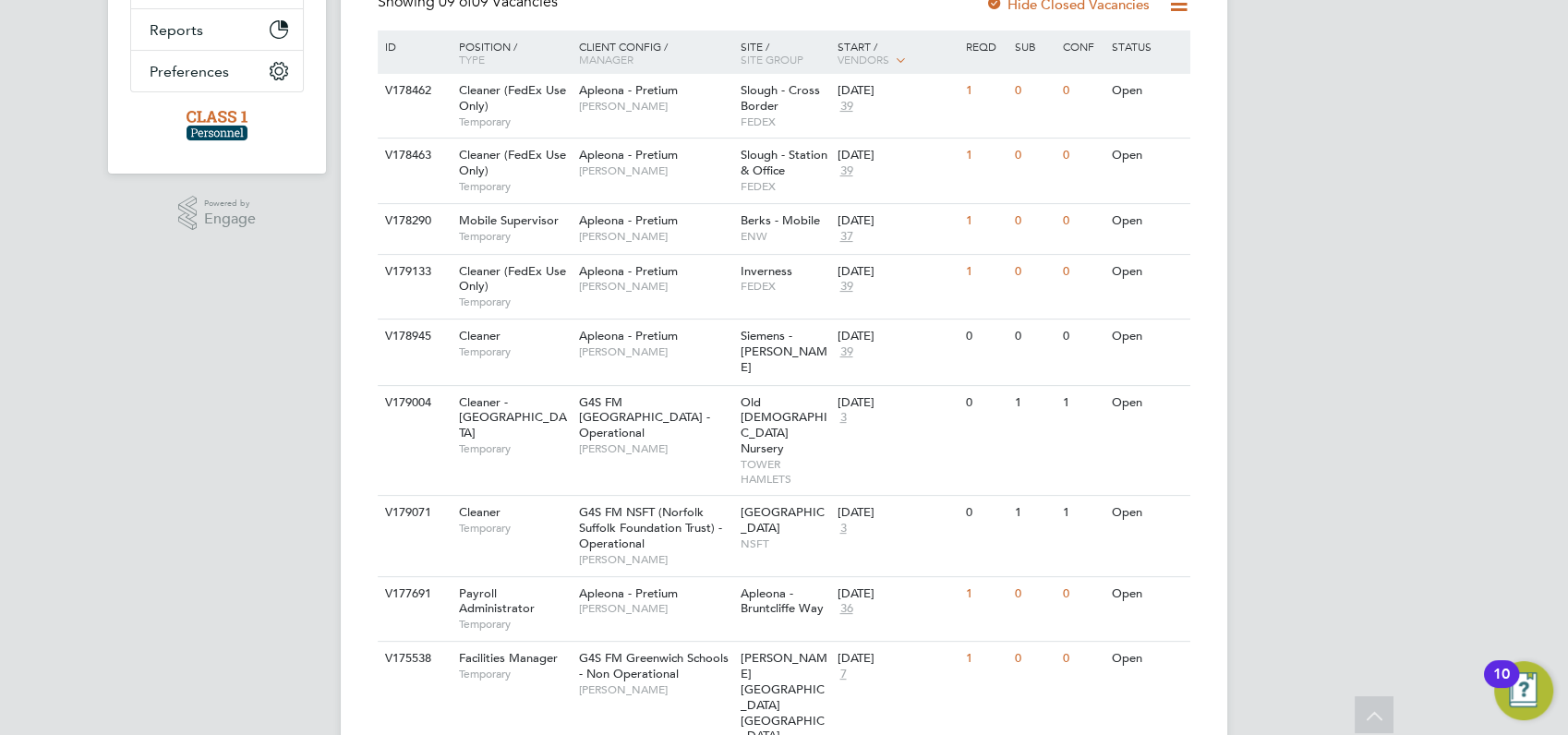
click at [1498, 366] on div "AS [PERSON_NAME] Notifications Applications: Network Businesses Sites Workers C…" at bounding box center [784, 220] width 1568 height 1260
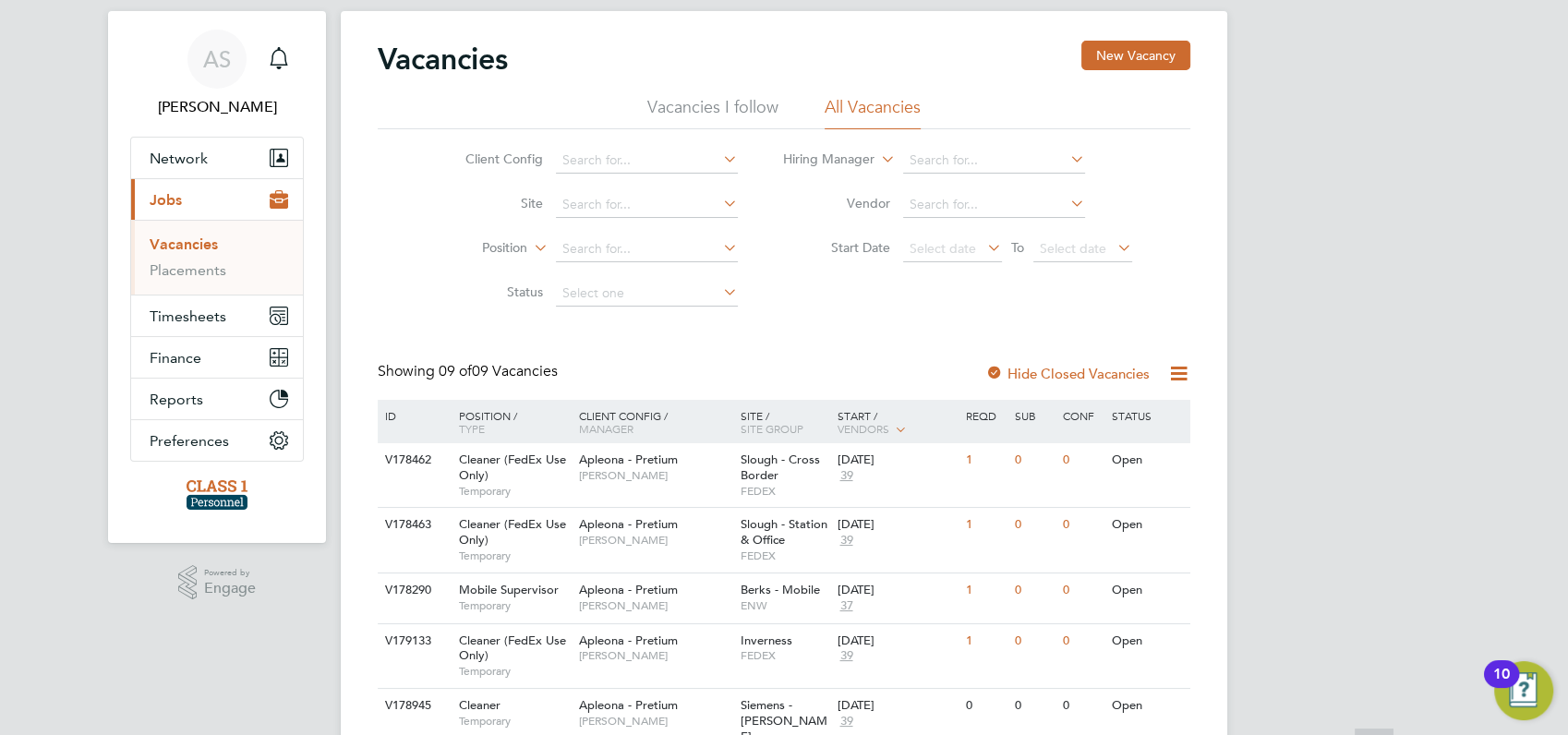
scroll to position [0, 0]
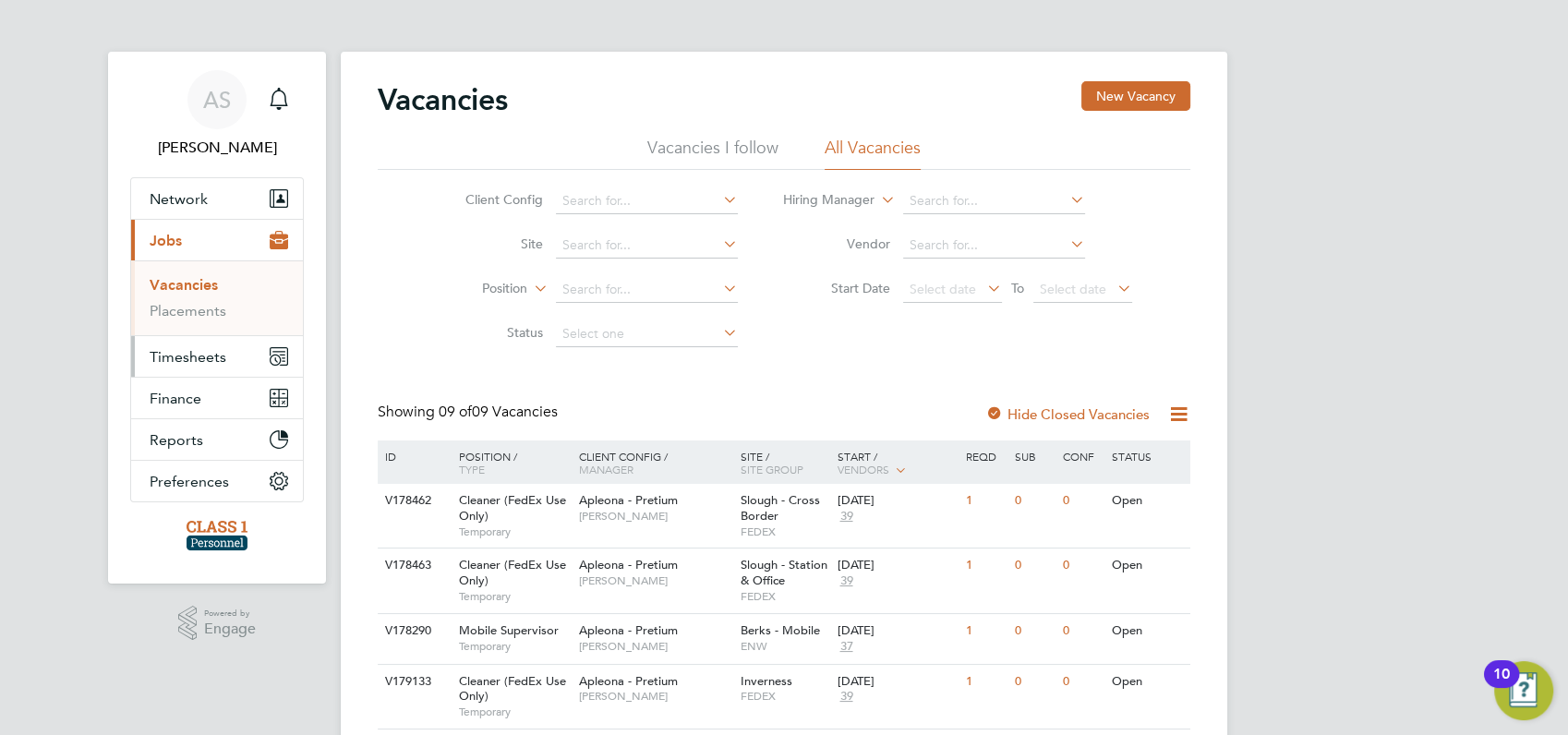
click at [183, 350] on span "Timesheets" at bounding box center [188, 357] width 76 height 18
click at [192, 321] on link "Timesheets" at bounding box center [188, 326] width 76 height 18
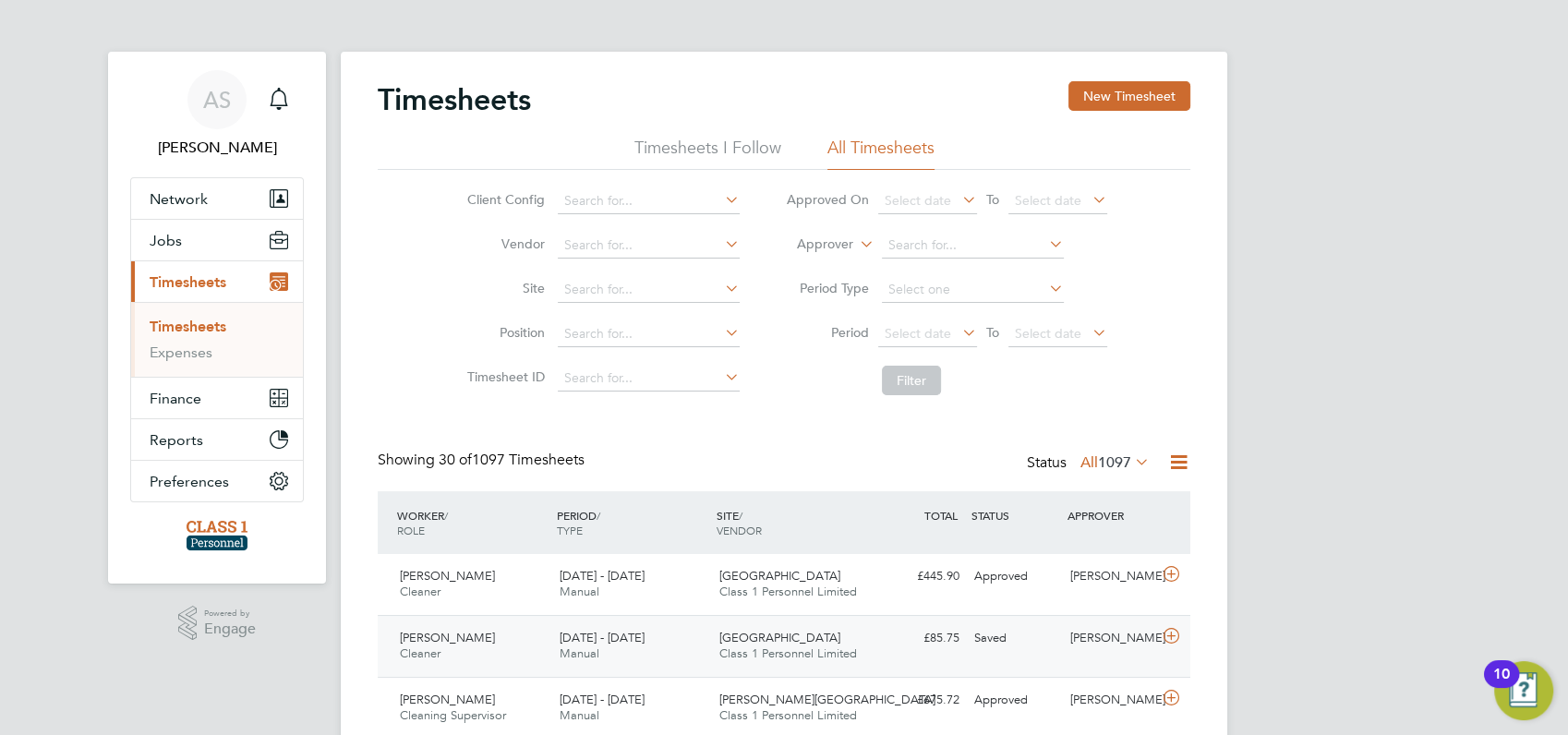
click at [453, 639] on span "Anthony Barrett" at bounding box center [447, 637] width 95 height 16
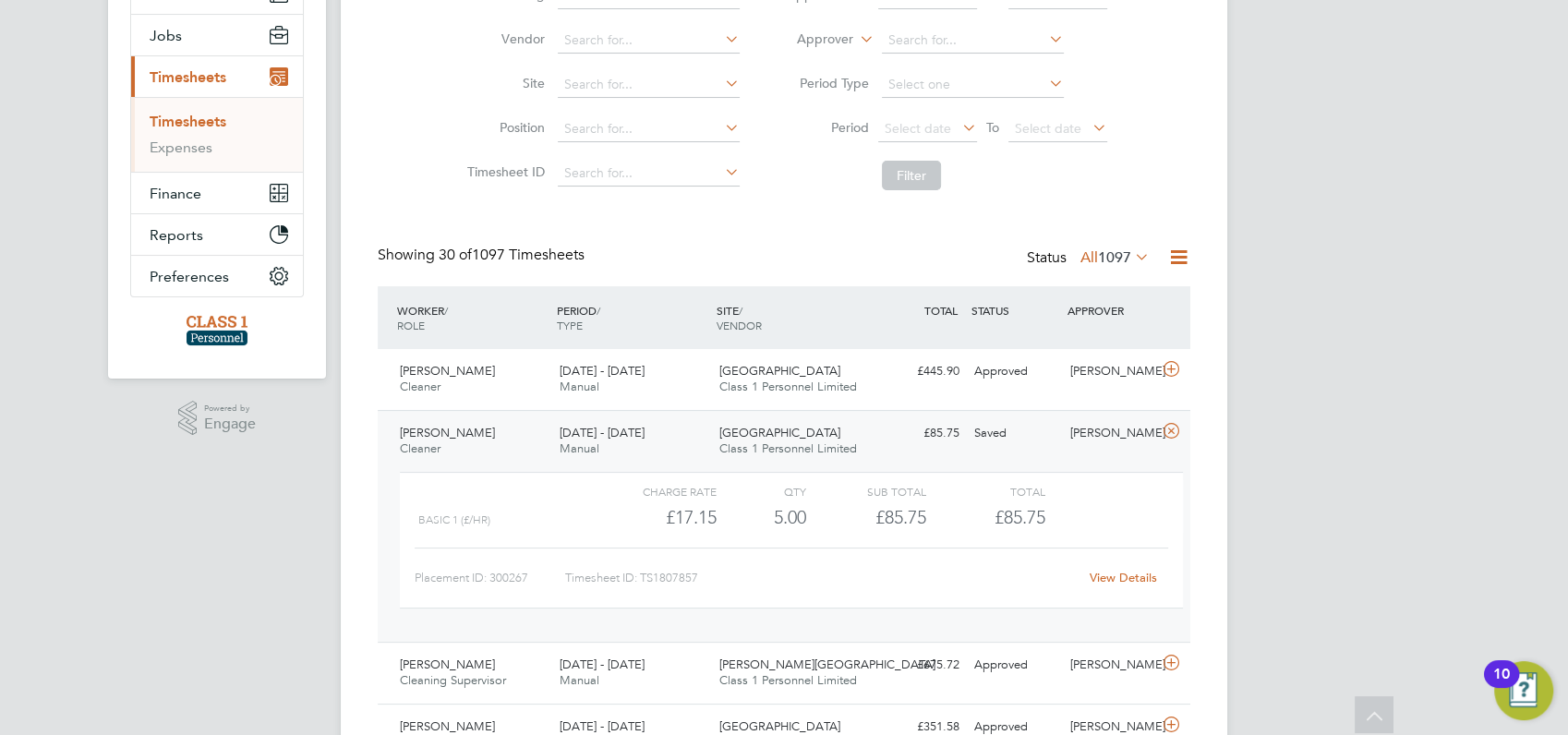
click at [1127, 576] on link "View Details" at bounding box center [1123, 577] width 68 height 16
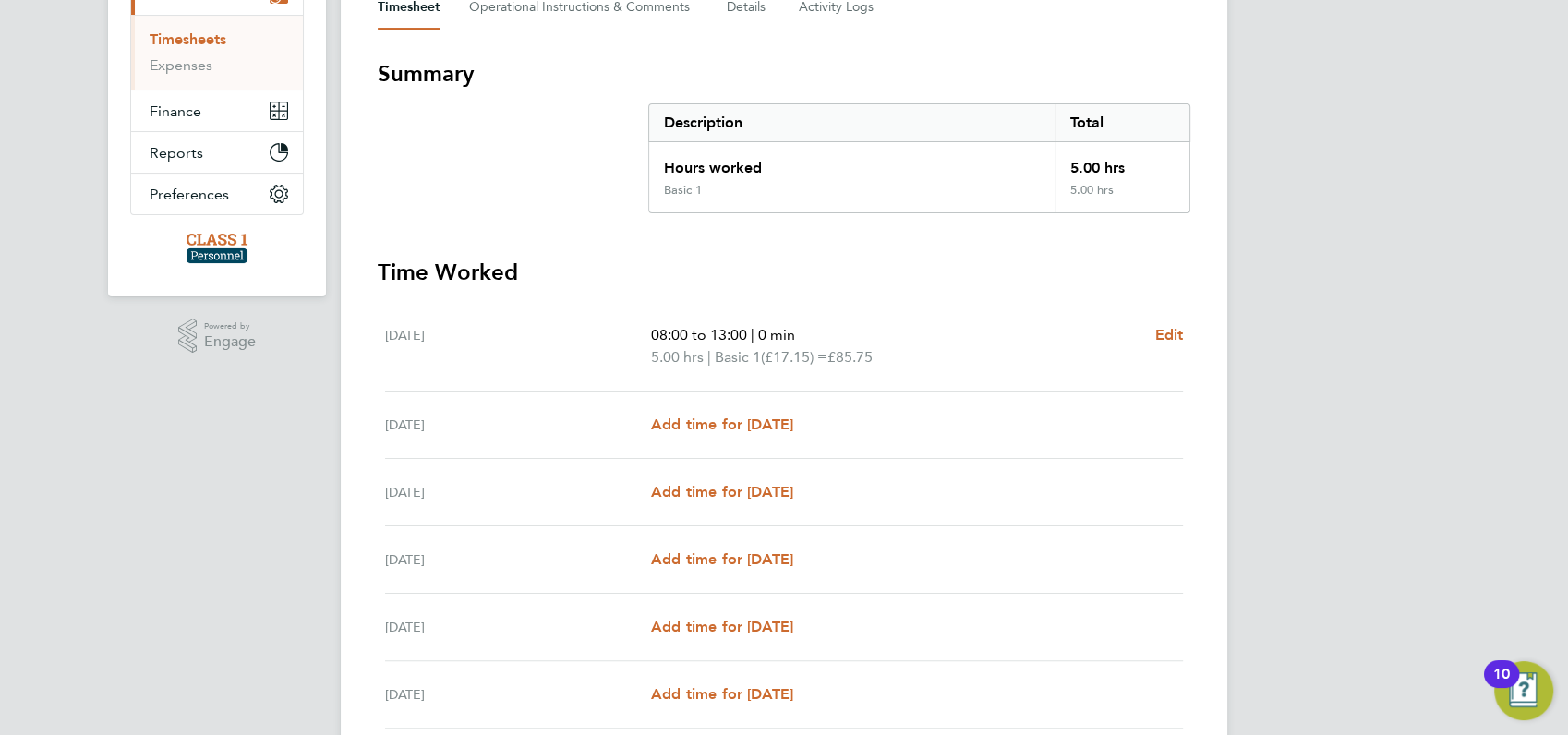
scroll to position [327, 0]
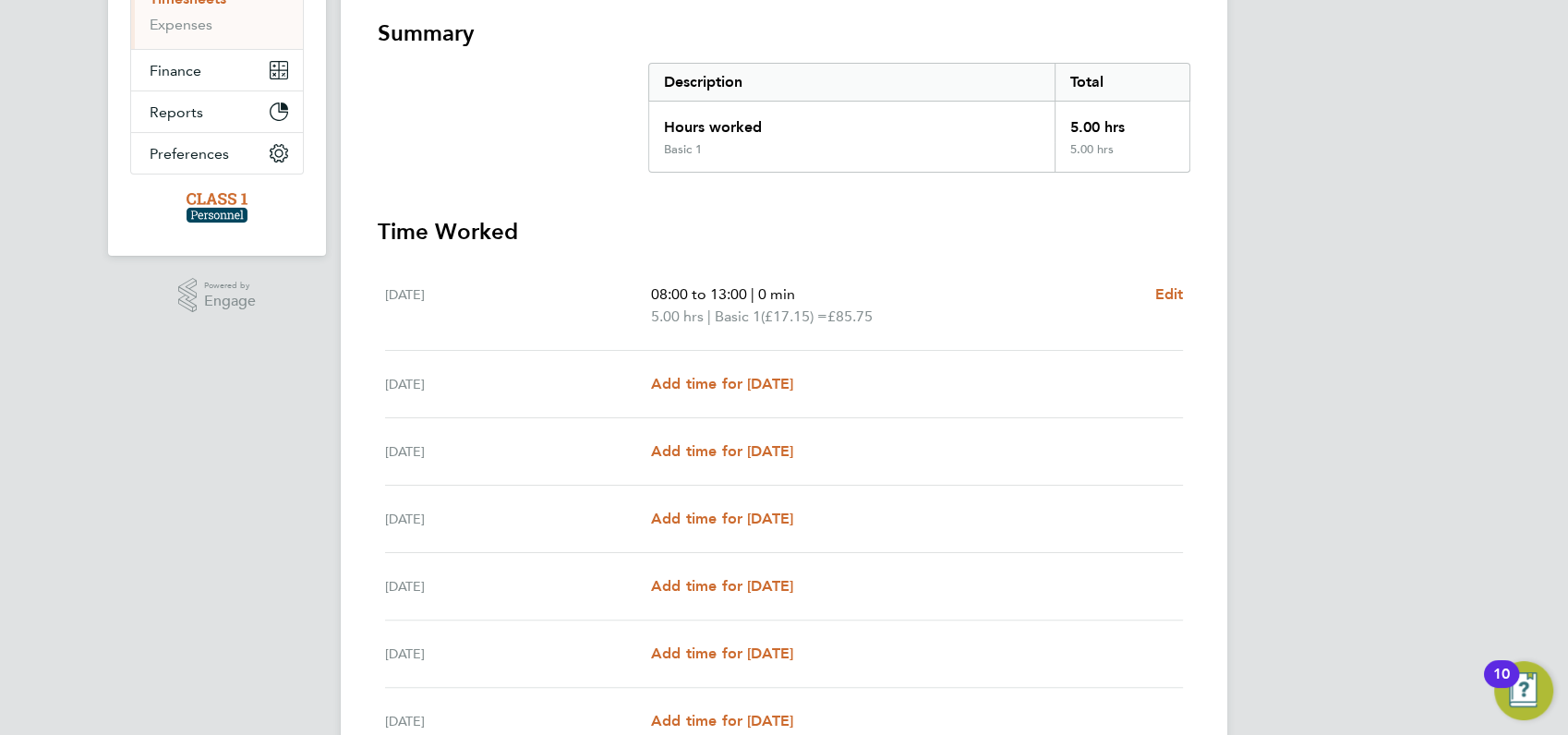
click at [981, 632] on div "[DATE] Add time for [DATE] Add time for [DATE]" at bounding box center [784, 654] width 798 height 68
click at [712, 449] on span "Add time for Wed 27 Aug" at bounding box center [721, 451] width 142 height 18
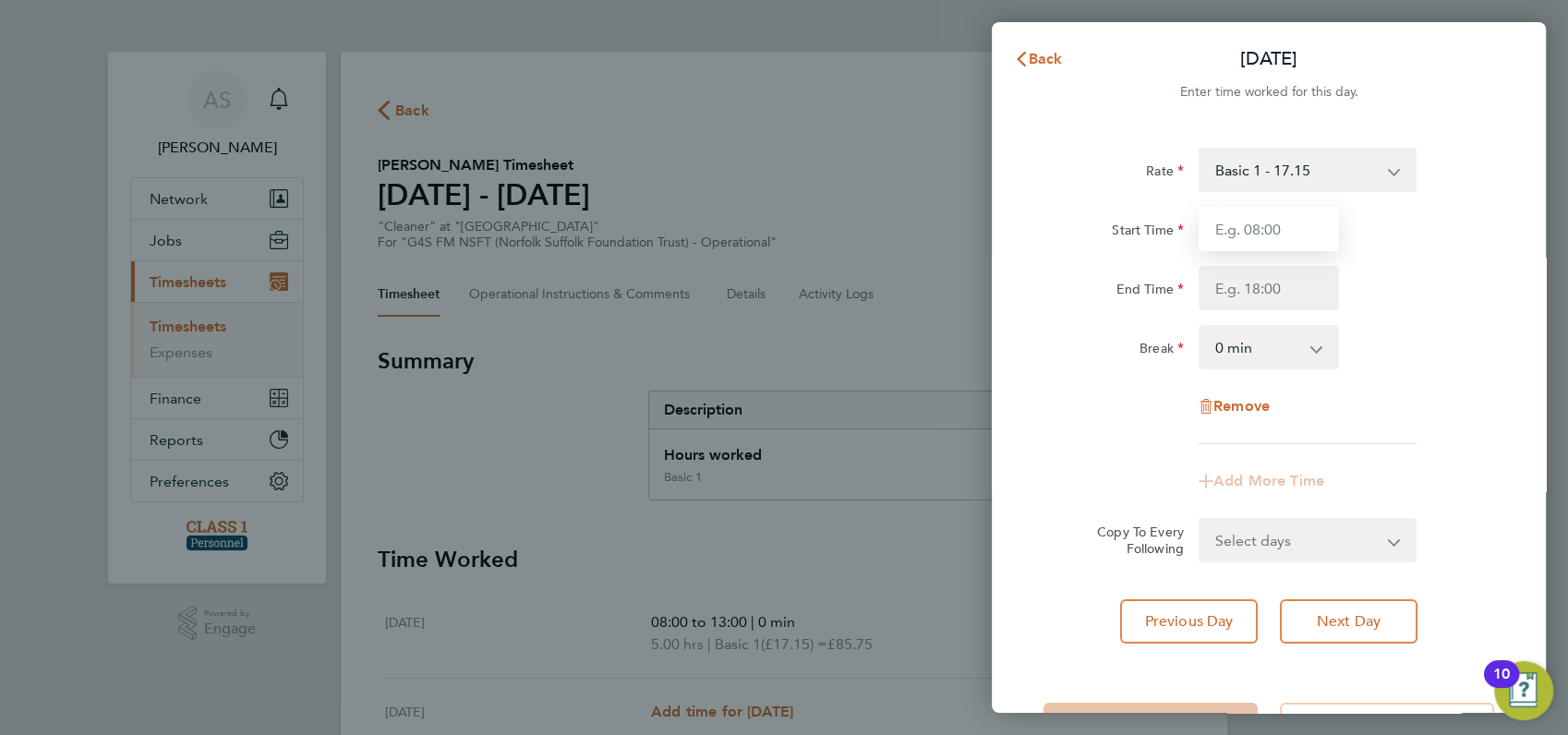
click at [1273, 229] on input "Start Time" at bounding box center [1268, 228] width 140 height 44
type input "08:00"
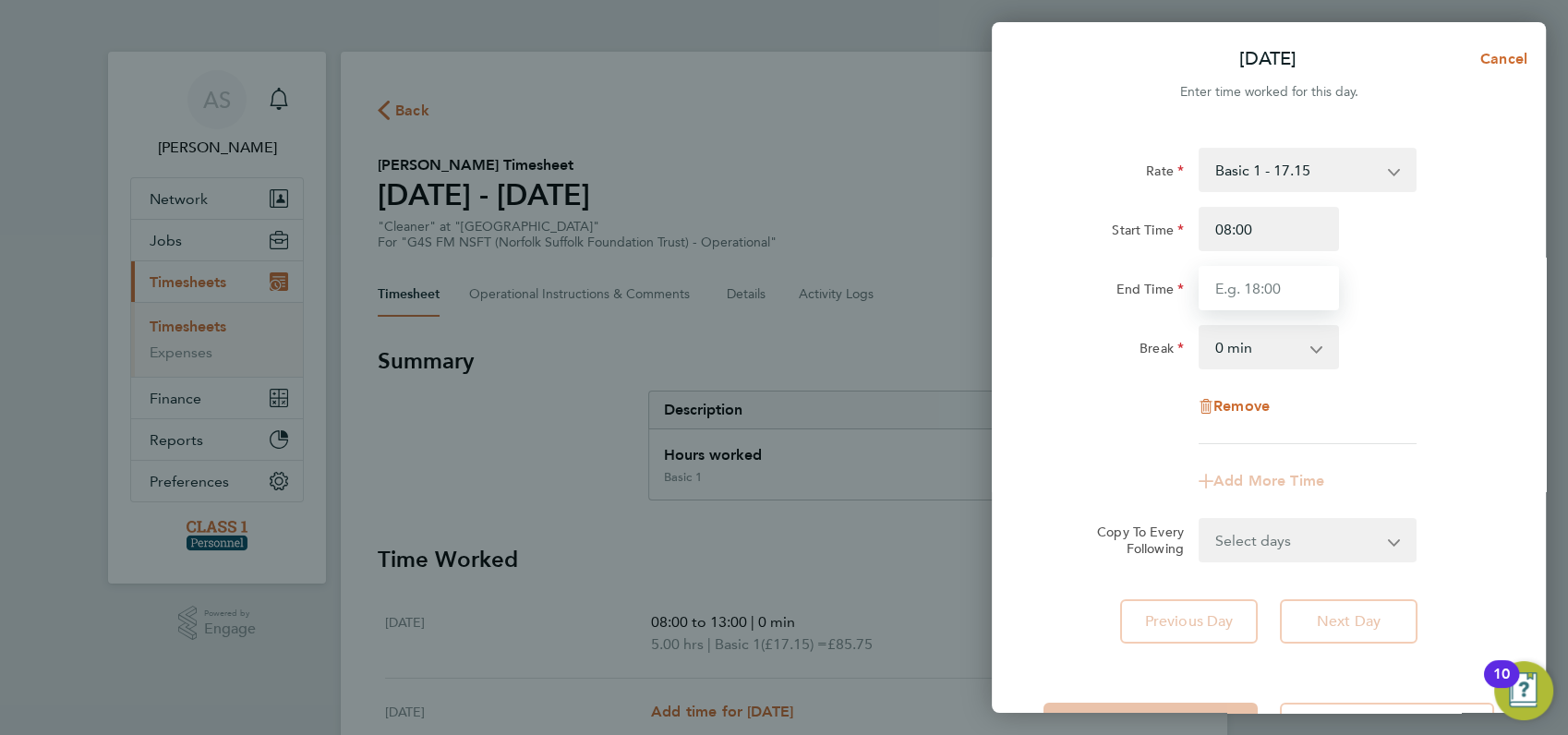
click at [1245, 292] on input "End Time" at bounding box center [1268, 287] width 140 height 44
type input "13:00"
click at [1432, 294] on div "End Time 13:00" at bounding box center [1268, 287] width 466 height 44
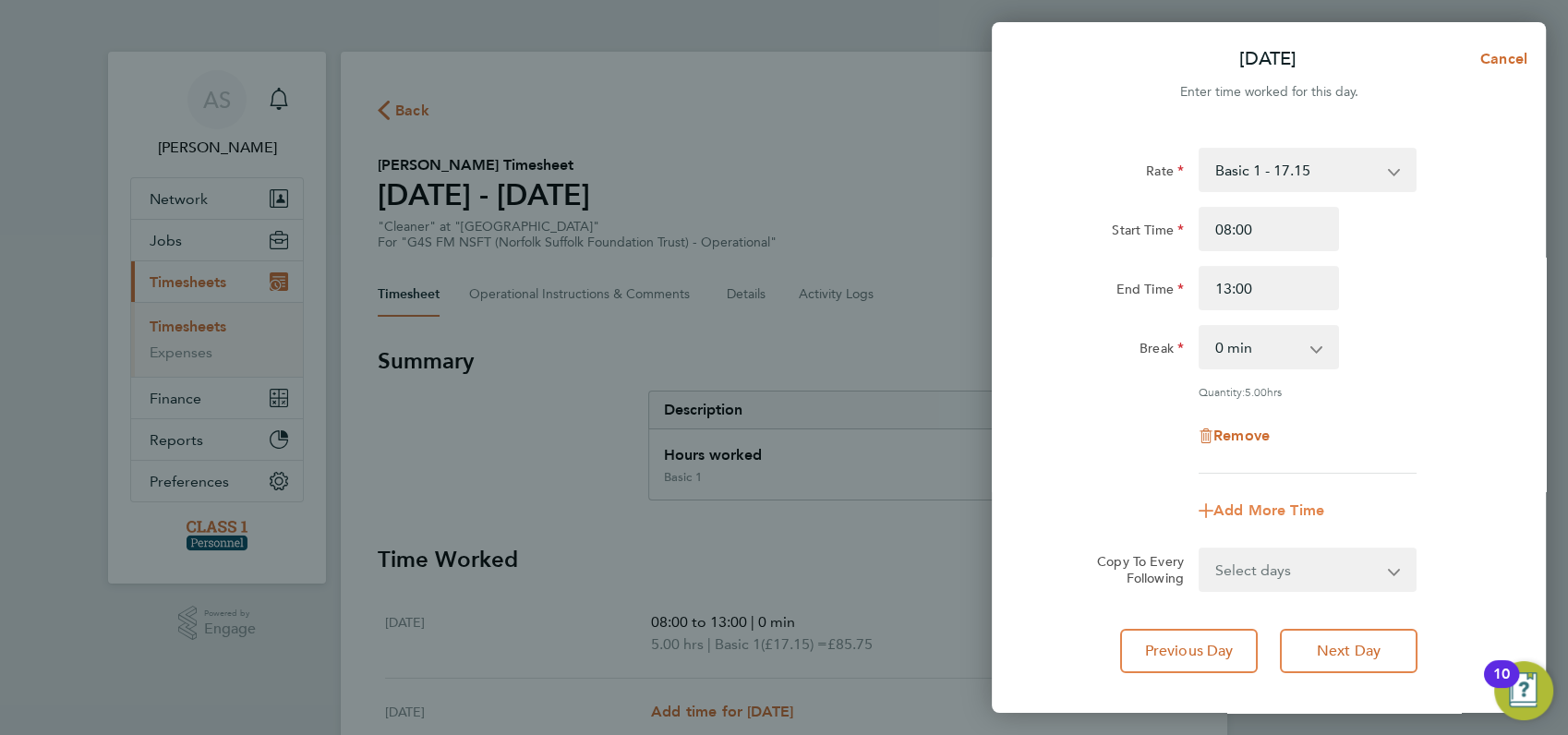
click at [1245, 507] on span "Add More Time" at bounding box center [1268, 511] width 111 height 18
select select "null"
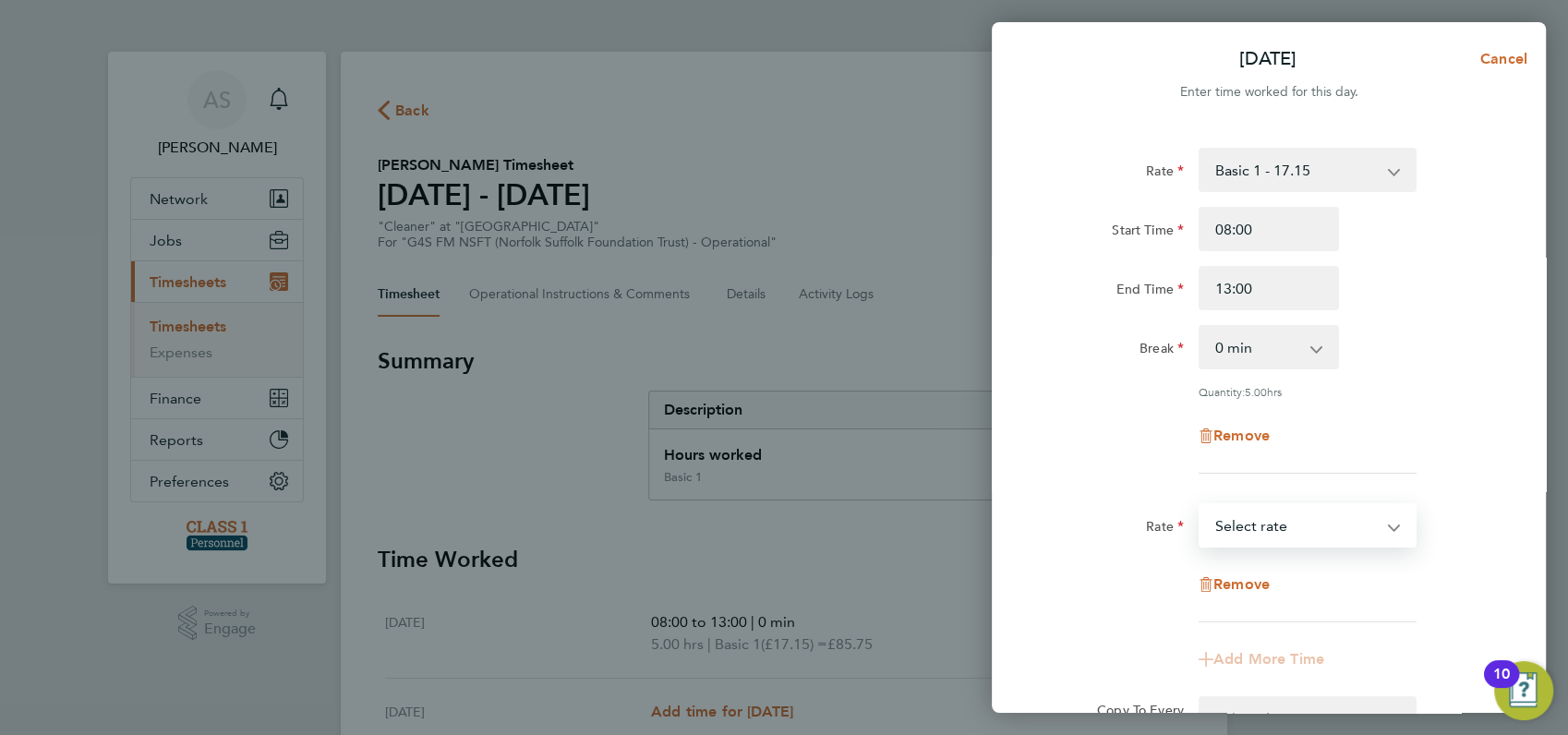
click at [1251, 522] on select "Basic 1 - 17.15 Select rate" at bounding box center [1297, 524] width 192 height 40
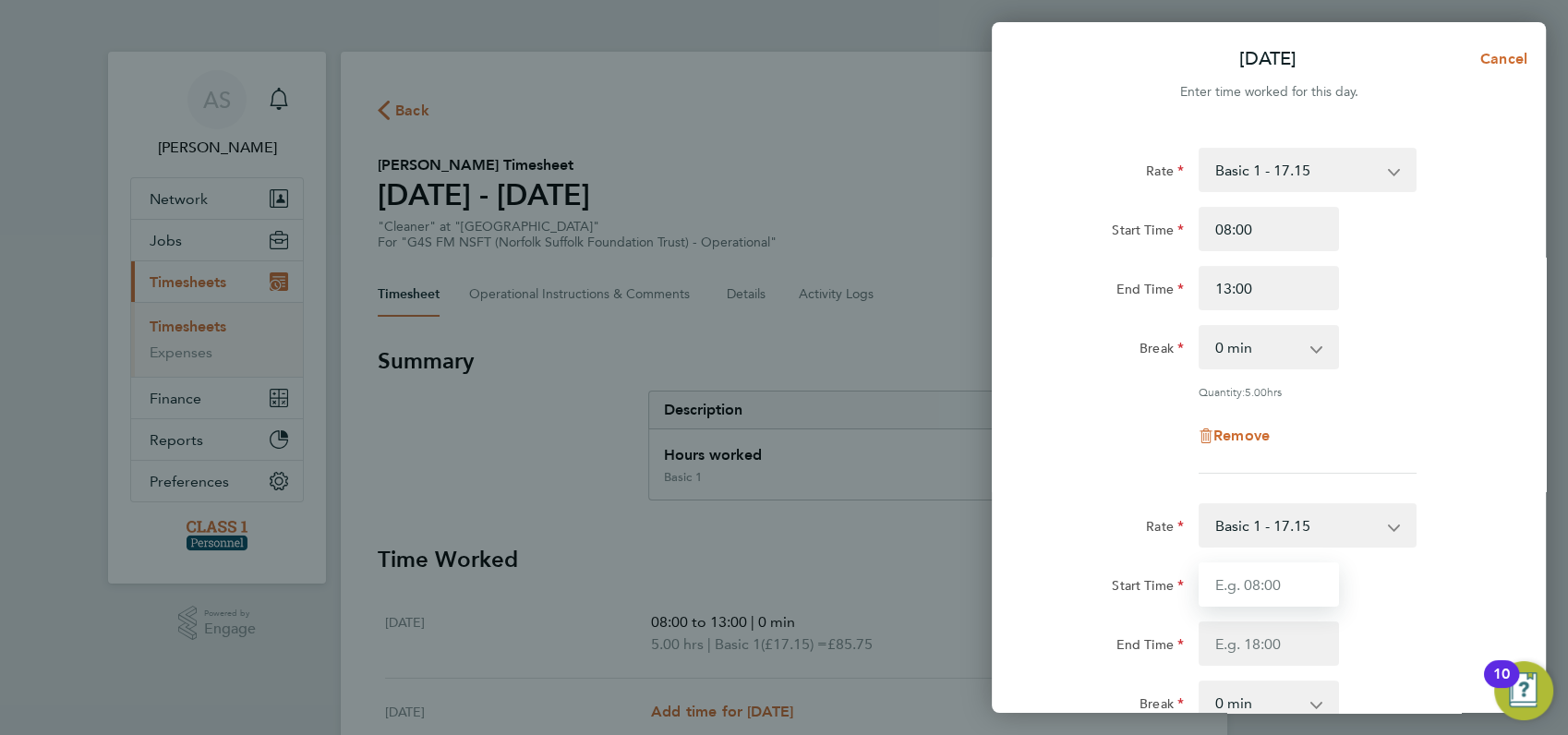
click at [1270, 580] on input "Start Time" at bounding box center [1268, 584] width 140 height 44
type input "14:00"
click at [1401, 584] on div "Start Time 14:00" at bounding box center [1268, 584] width 466 height 44
click at [1256, 650] on input "End Time" at bounding box center [1268, 643] width 140 height 44
type input "19:00"
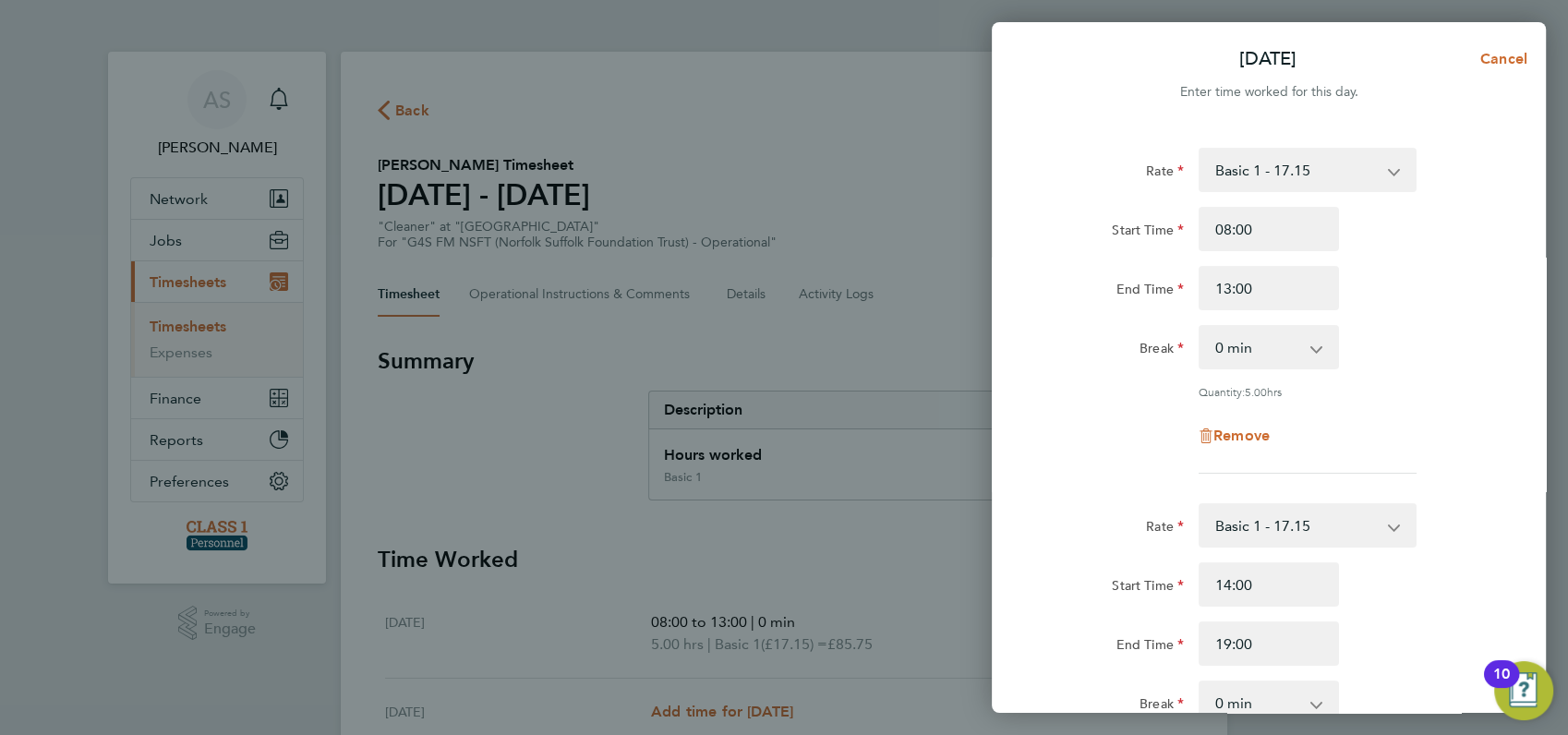
click at [1457, 613] on div "Start Time 14:00 End Time 19:00" at bounding box center [1268, 614] width 466 height 104
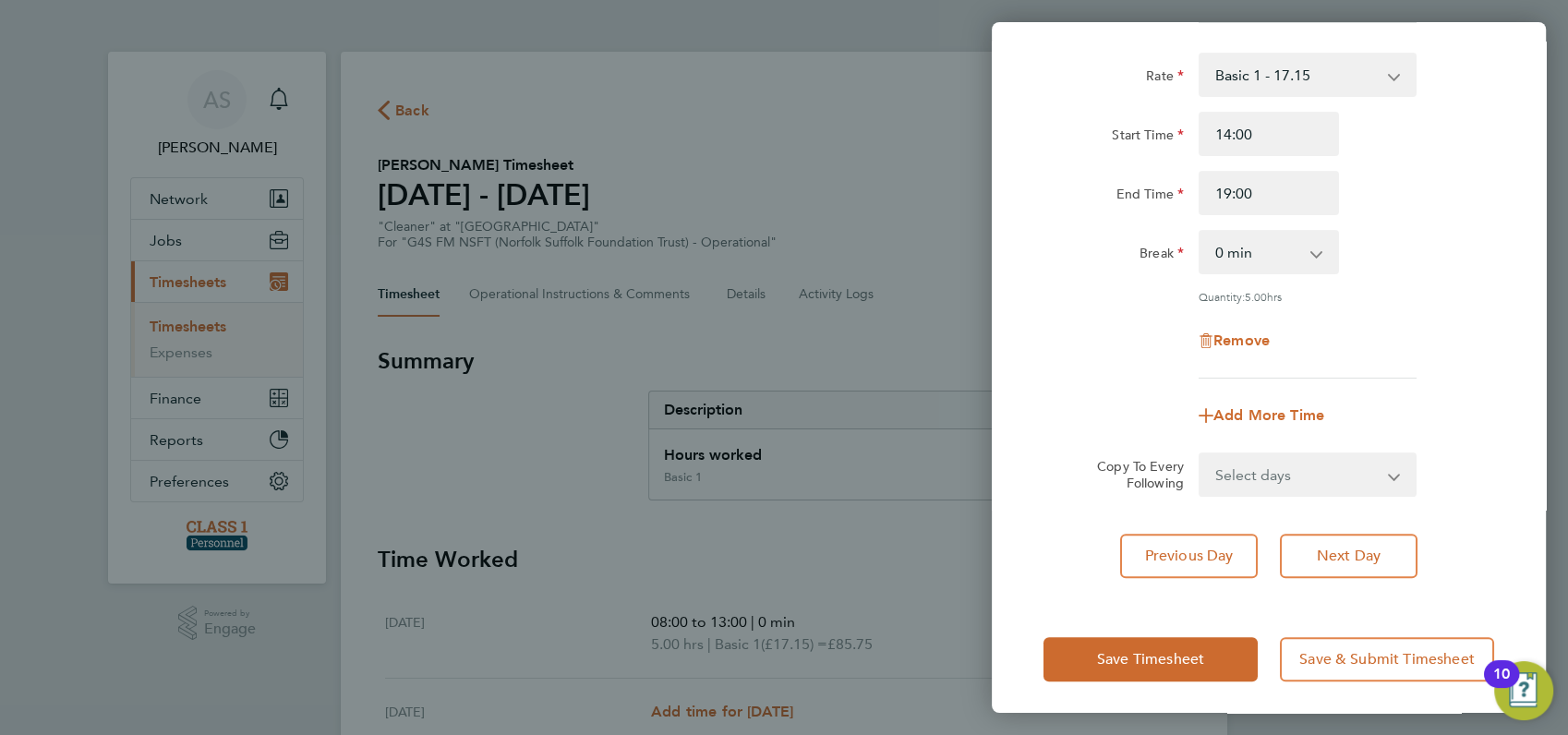
scroll to position [453, 0]
click at [1199, 654] on span "Save Timesheet" at bounding box center [1150, 657] width 107 height 19
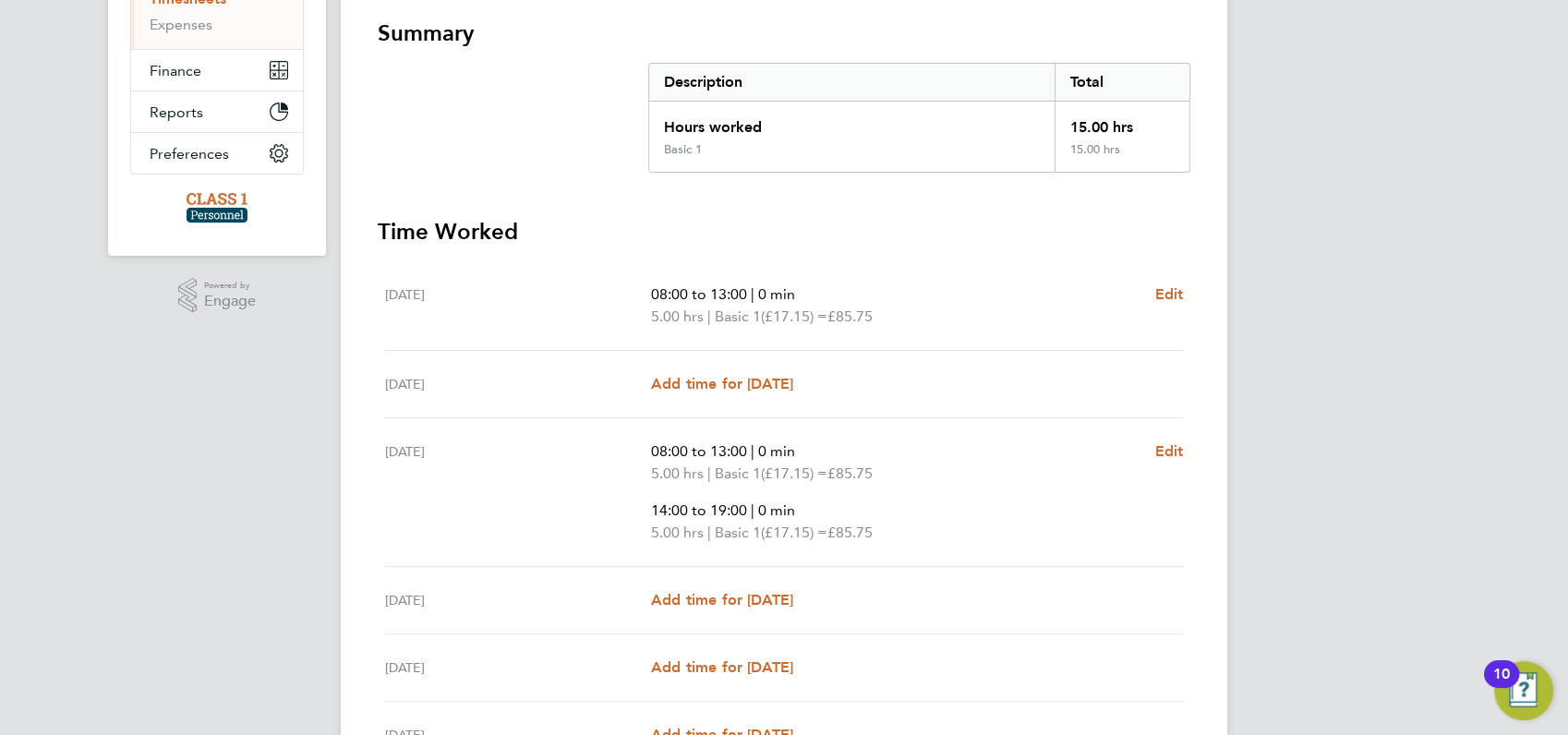
scroll to position [369, 0]
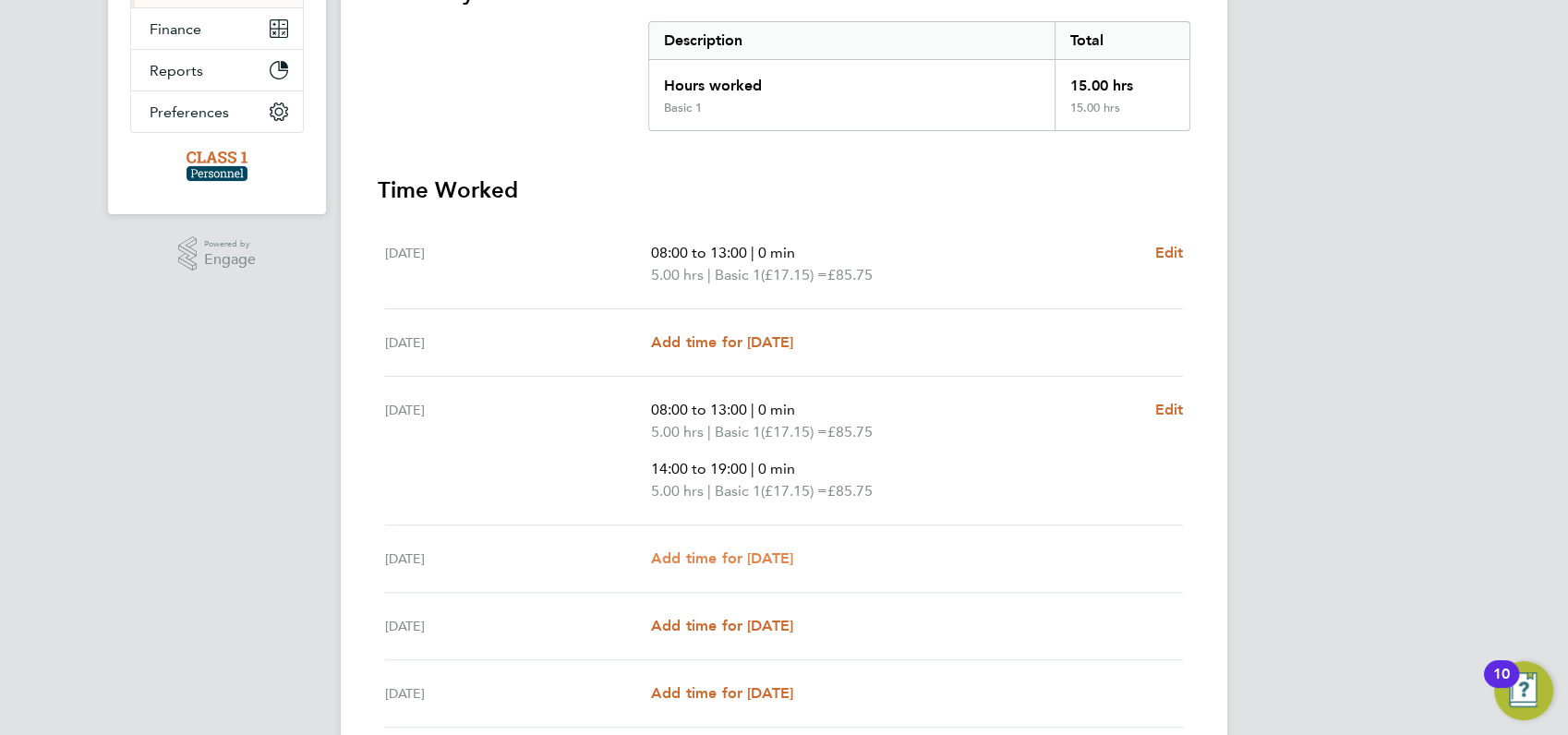
click at [734, 554] on span "Add time for Thu 28 Aug" at bounding box center [721, 559] width 142 height 18
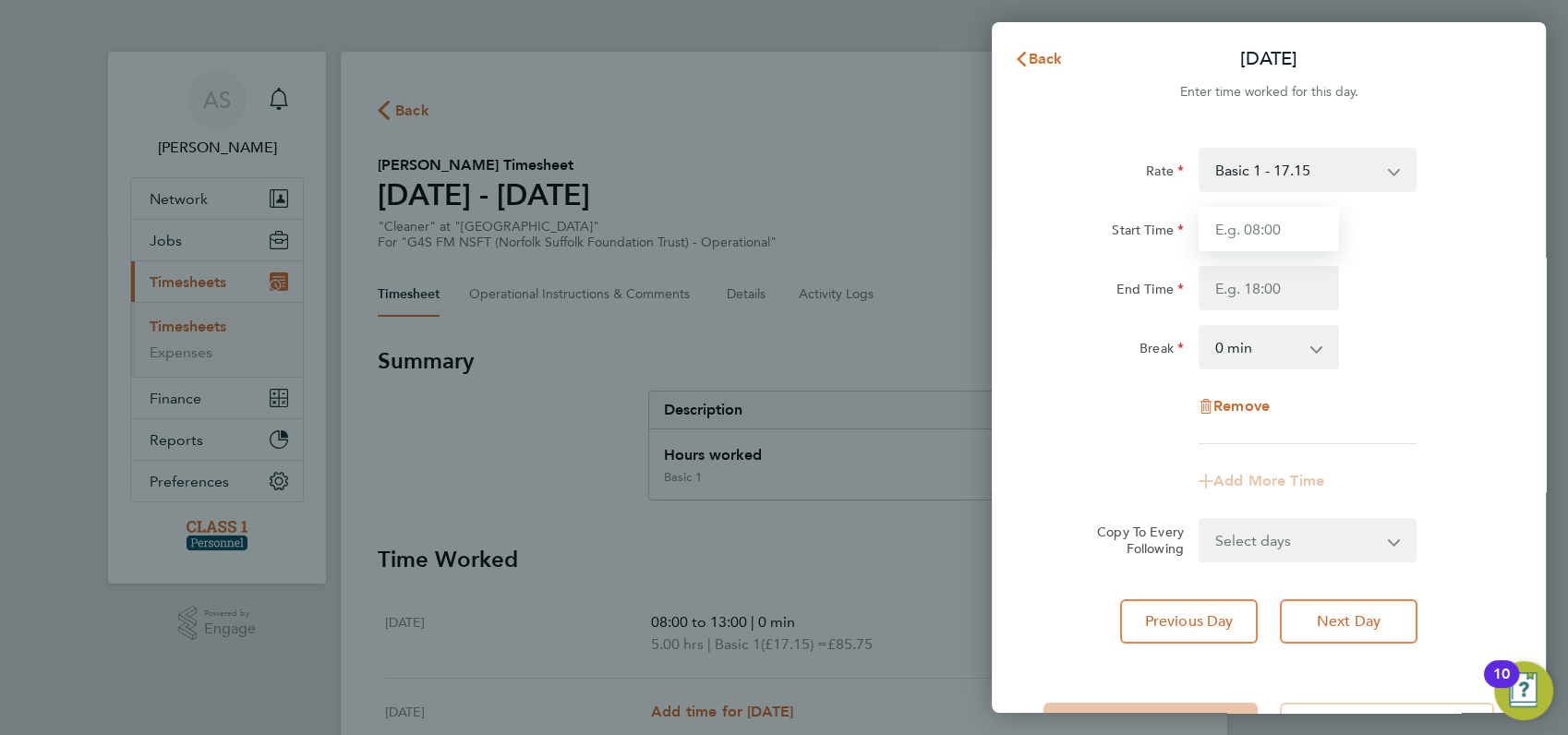
click at [1266, 219] on input "Start Time" at bounding box center [1268, 228] width 140 height 44
type input "08:00"
type input "13:00"
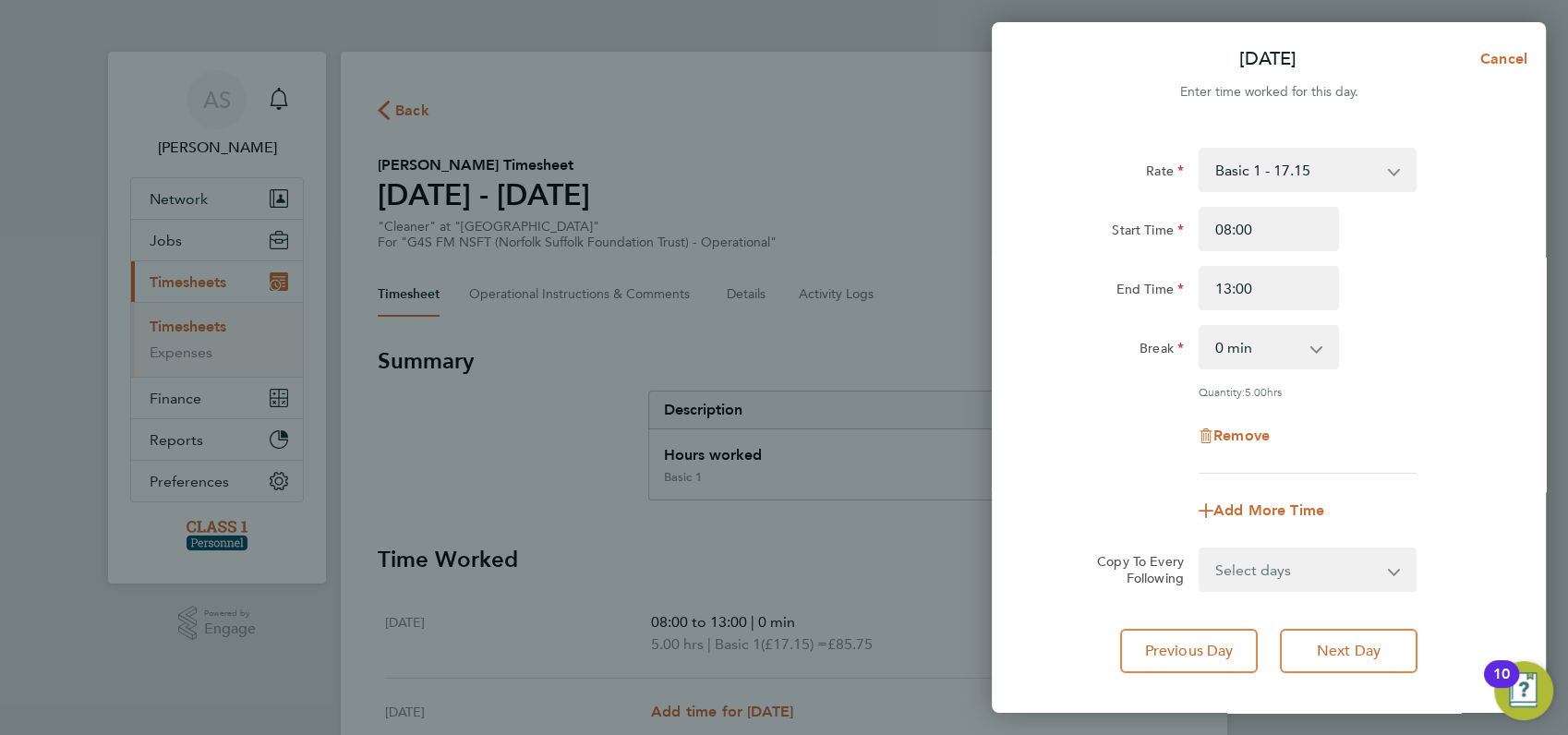
click at [1396, 419] on div "Remove" at bounding box center [1268, 435] width 466 height 44
click at [1258, 568] on select "Select days Day Weekend (Sat-Sun) Friday Saturday Sunday" at bounding box center [1298, 569] width 194 height 40
select select "FRI"
click at [1200, 550] on select "Select days Day Weekend (Sat-Sun) Friday Saturday Sunday" at bounding box center [1298, 569] width 194 height 40
select select "2025-08-31"
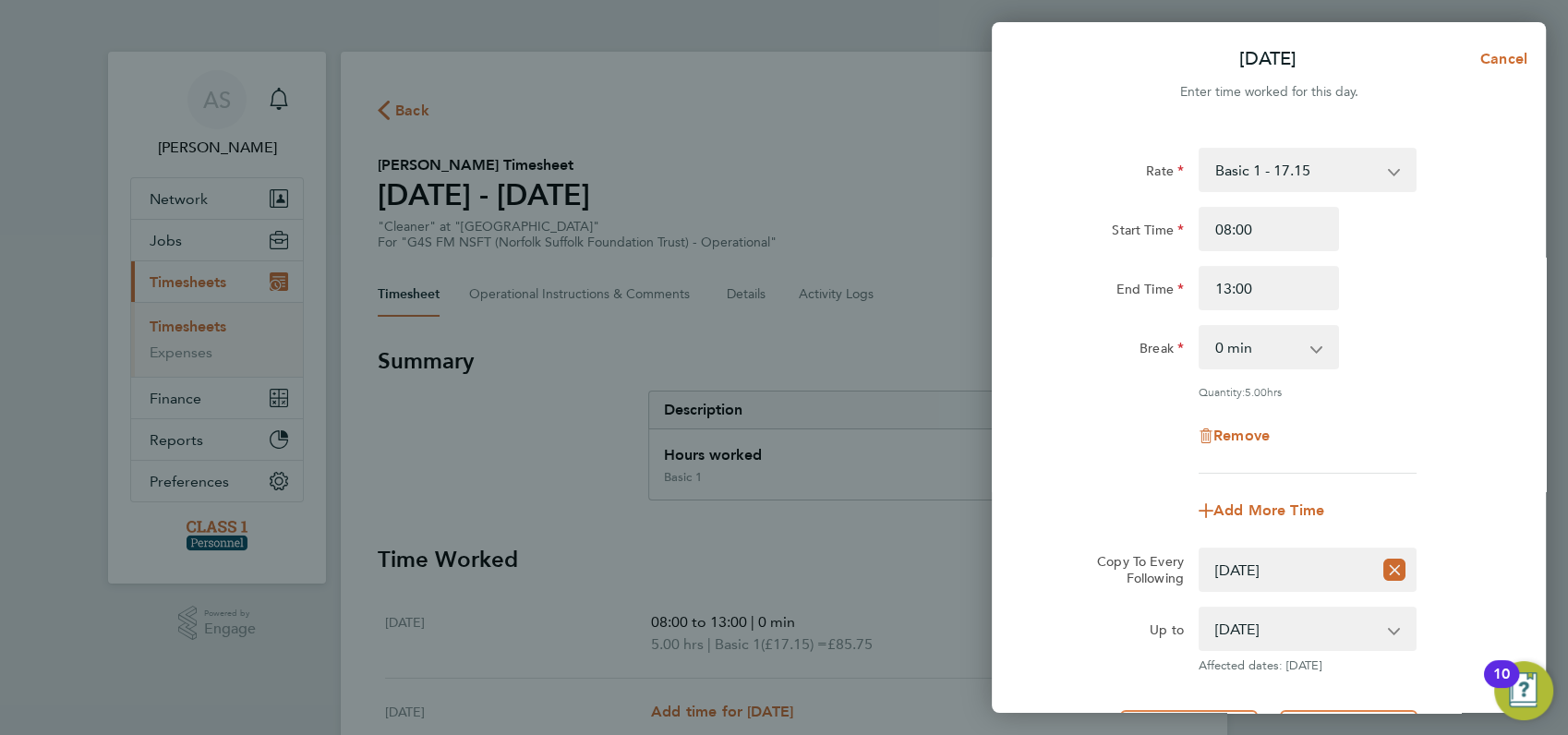
click at [1434, 429] on div "Remove" at bounding box center [1268, 435] width 466 height 44
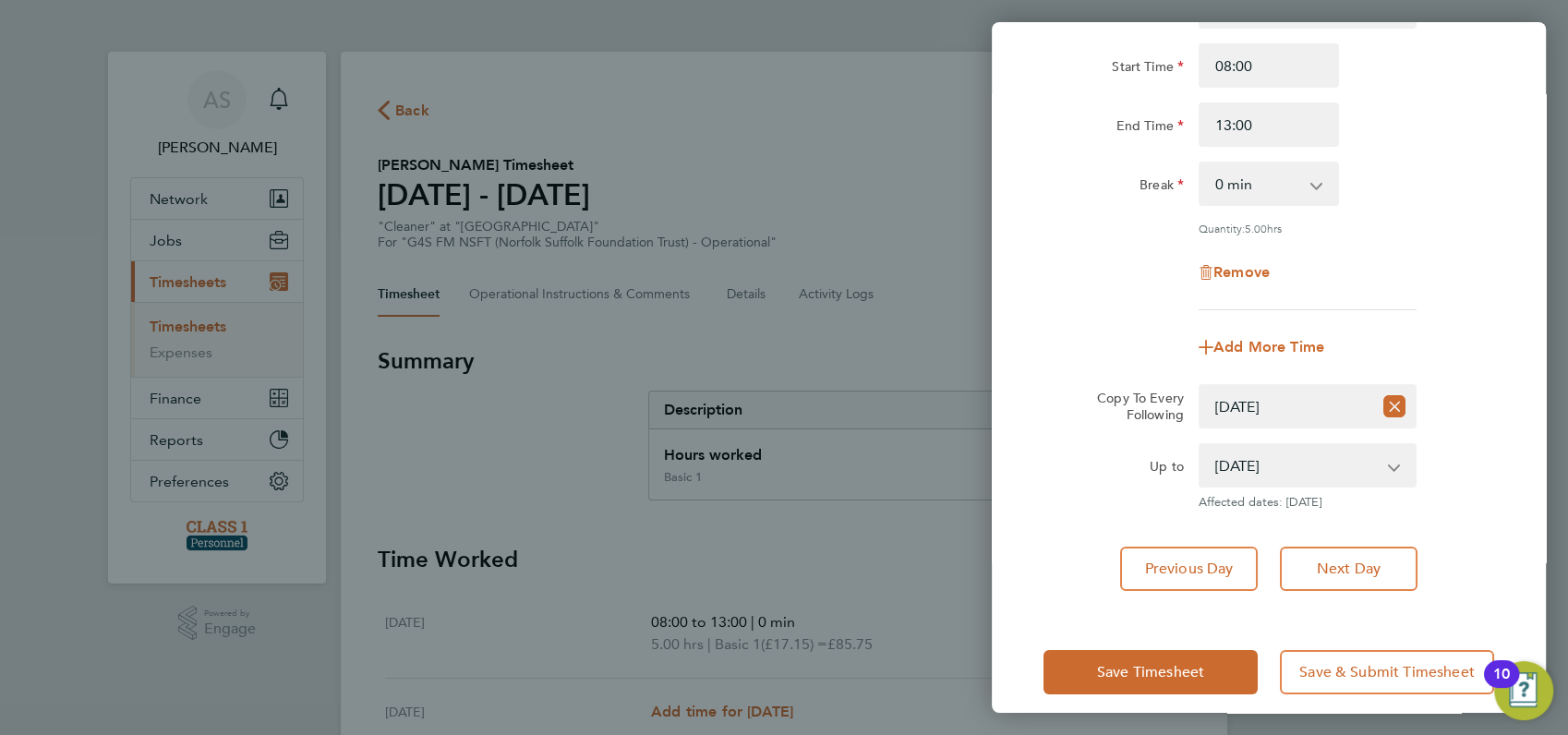
scroll to position [180, 0]
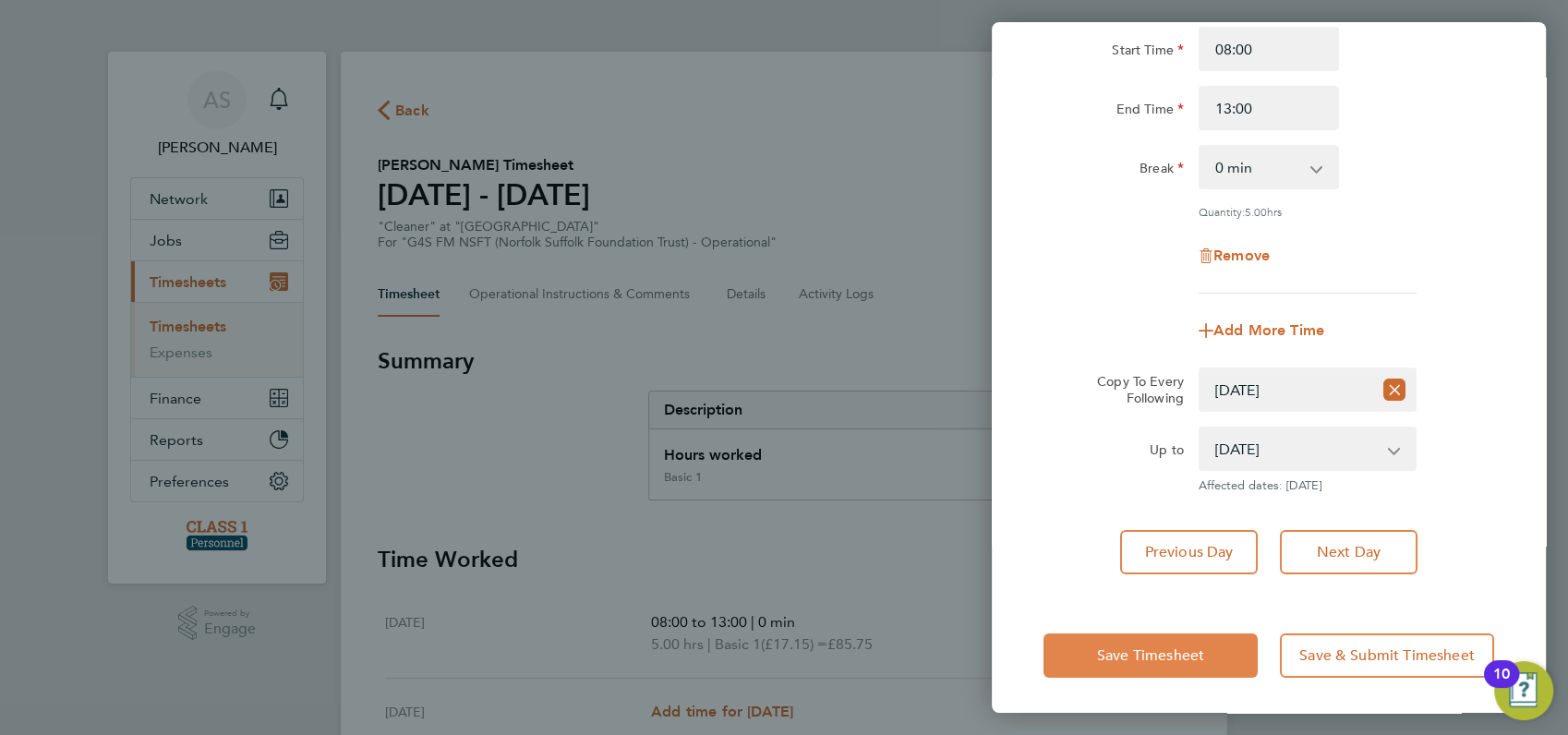
click at [1165, 650] on span "Save Timesheet" at bounding box center [1150, 655] width 107 height 19
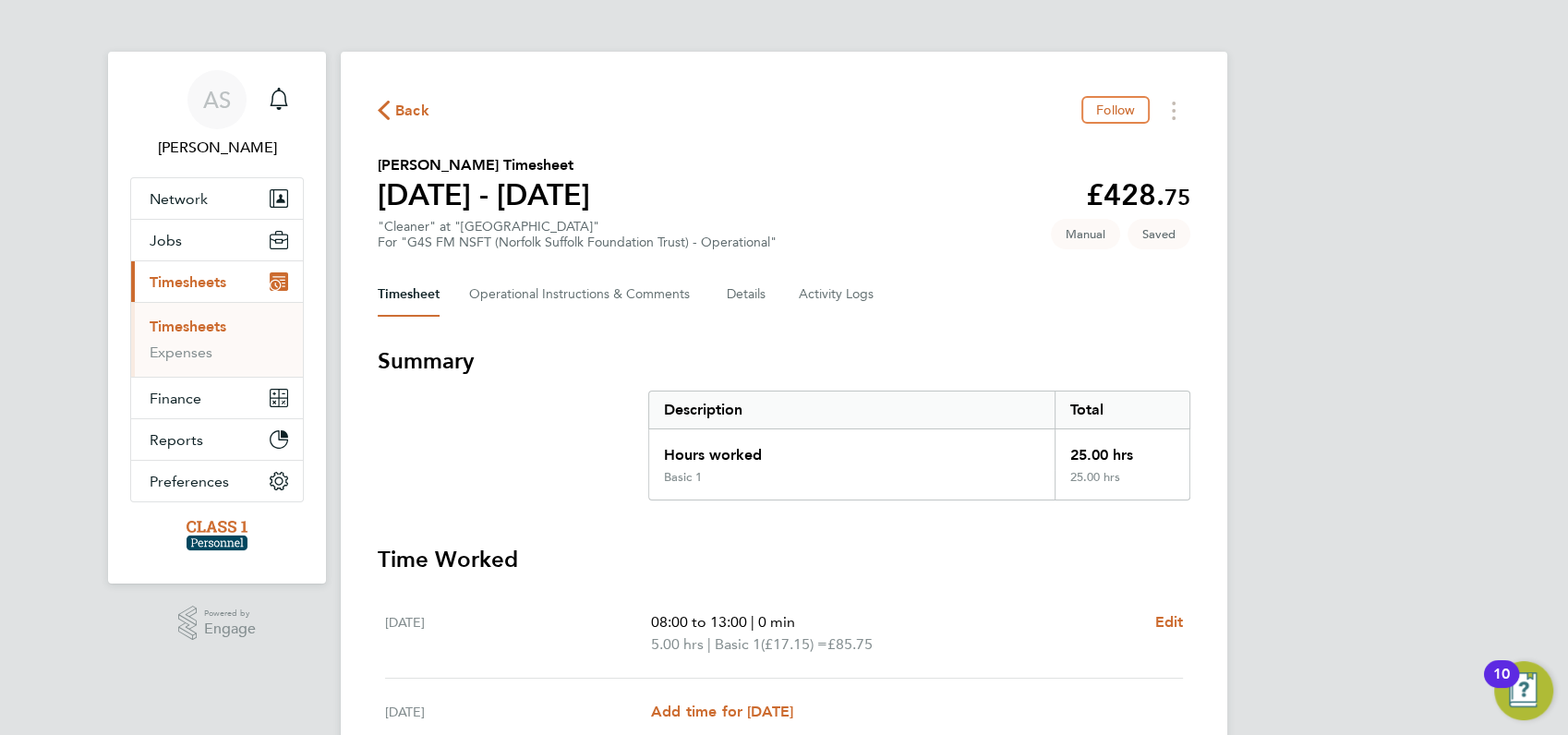
click at [1280, 563] on div "AS Angela Sabaroche Notifications Applications: Network Businesses Sites Worker…" at bounding box center [784, 685] width 1568 height 1371
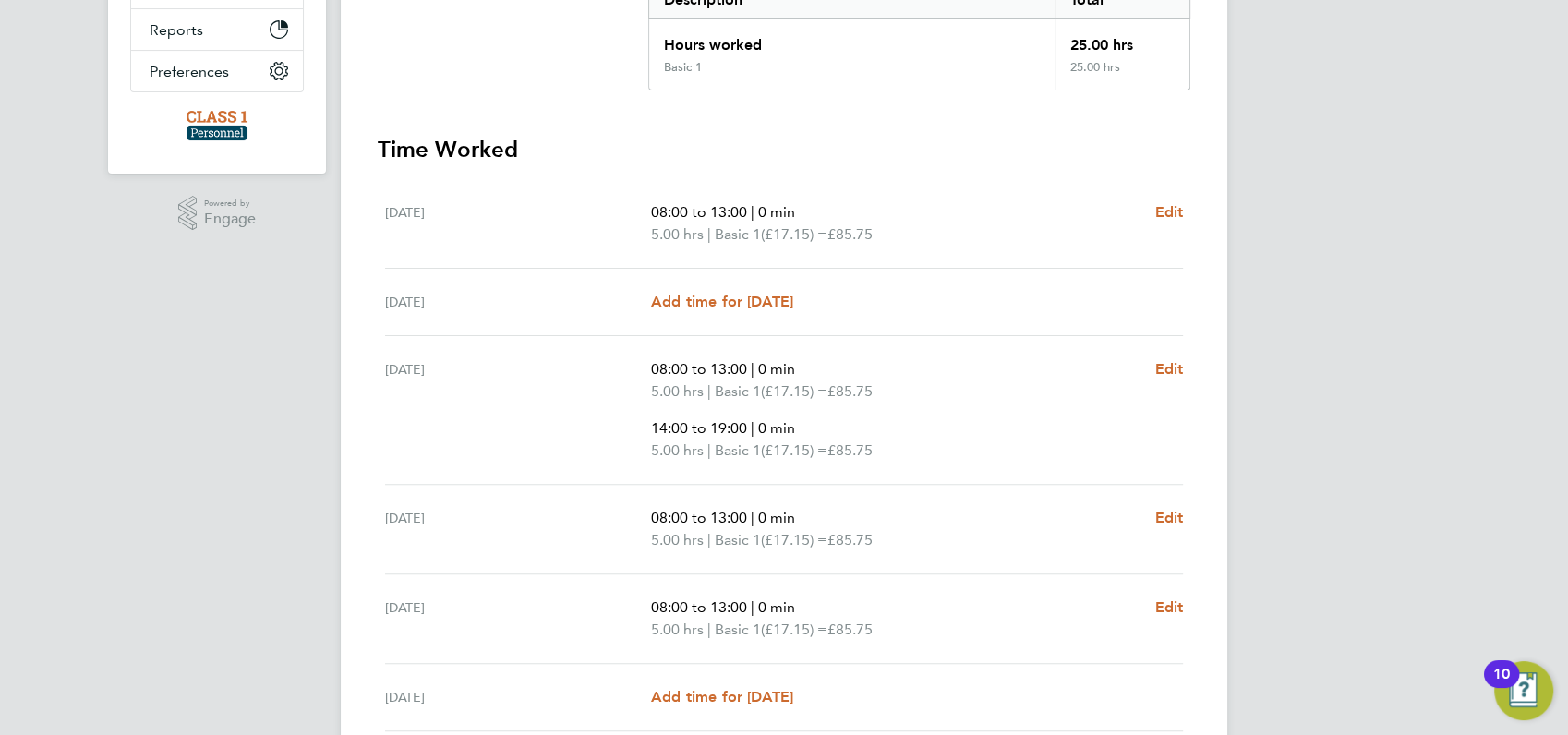
scroll to position [451, 0]
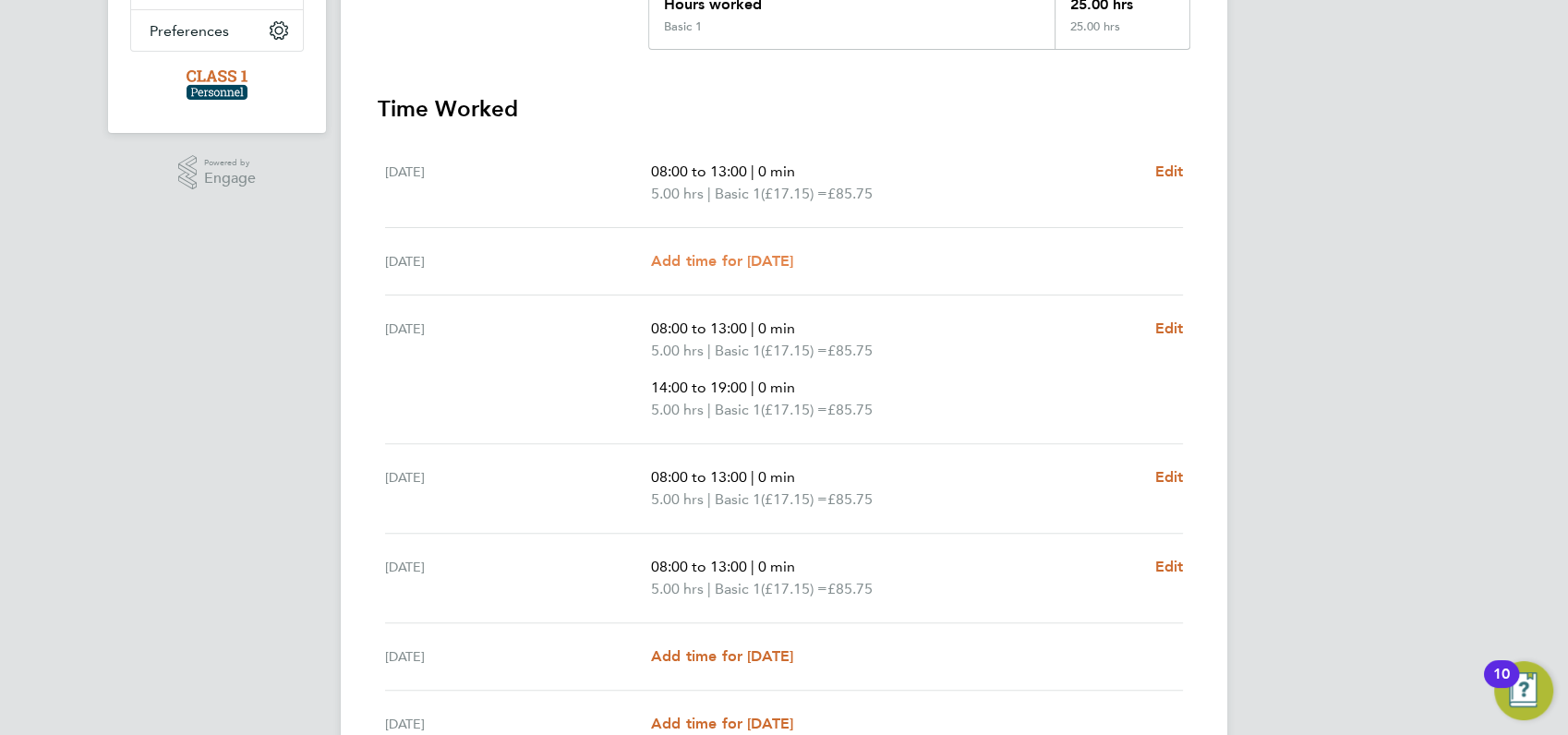
click at [738, 258] on span "Add time for Tue 26 Aug" at bounding box center [721, 261] width 142 height 18
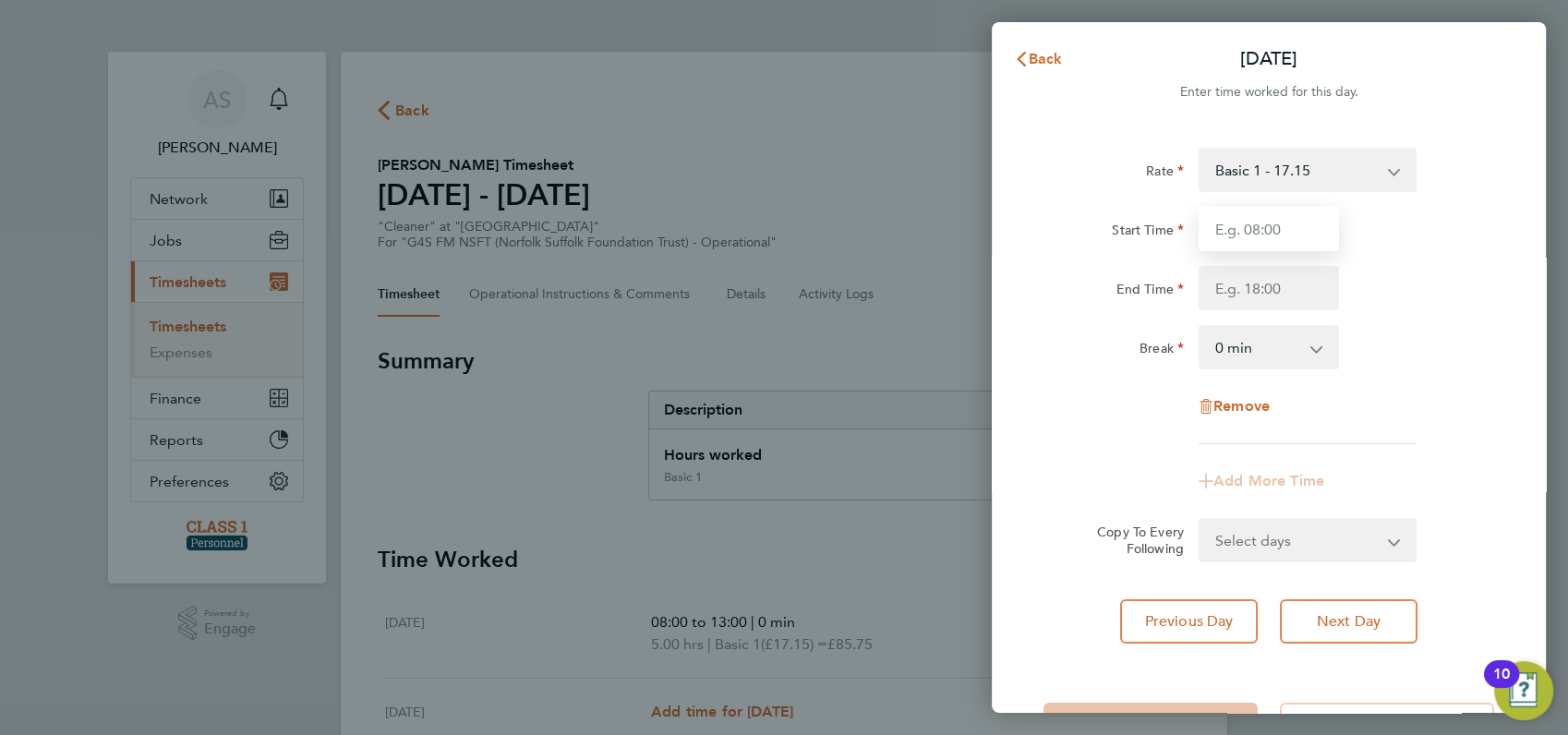
click at [1254, 231] on input "Start Time" at bounding box center [1268, 228] width 140 height 44
type input "08:00"
type input "13:00"
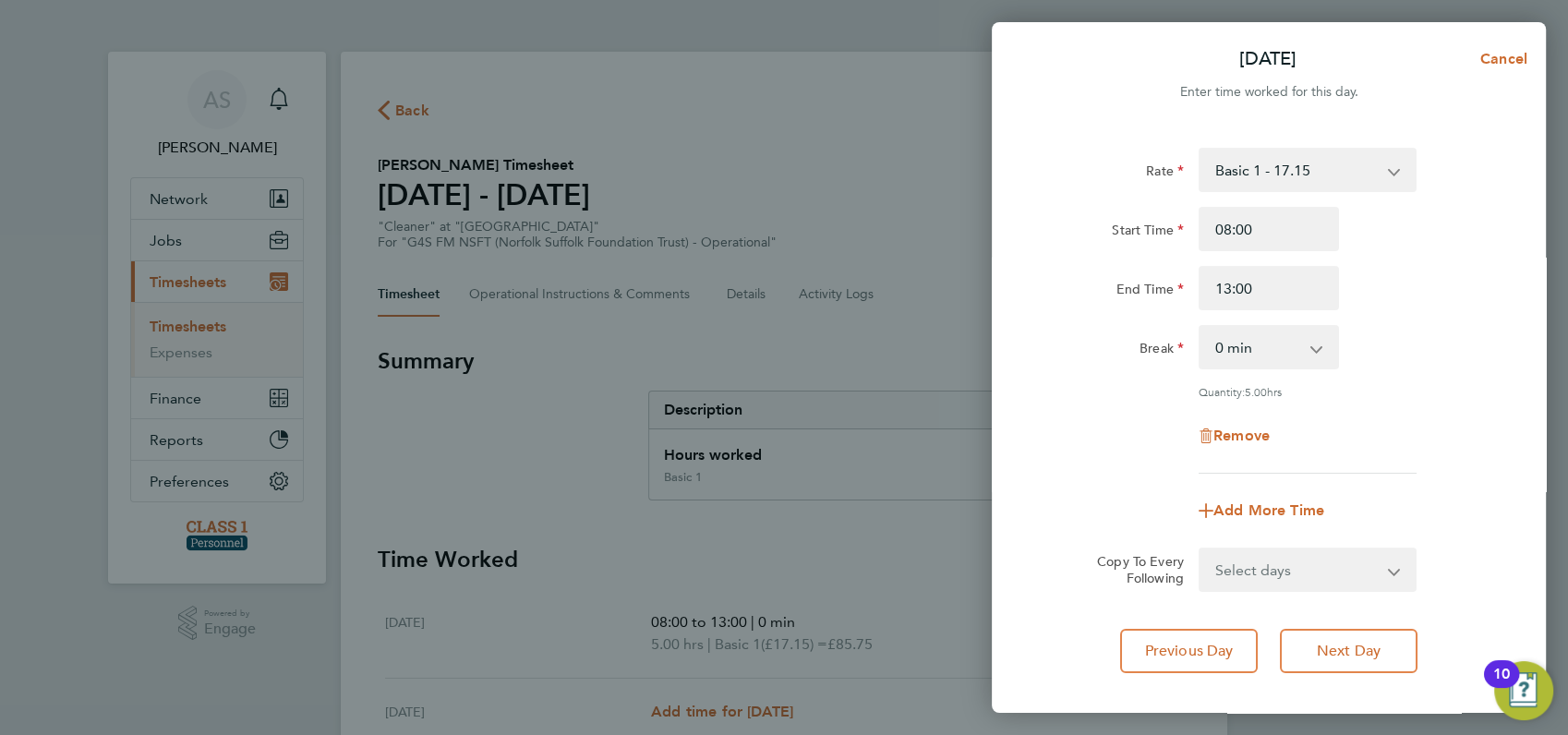
click at [1453, 326] on div "Break 0 min 15 min 30 min 45 min 60 min 75 min 90 min" at bounding box center [1268, 347] width 466 height 44
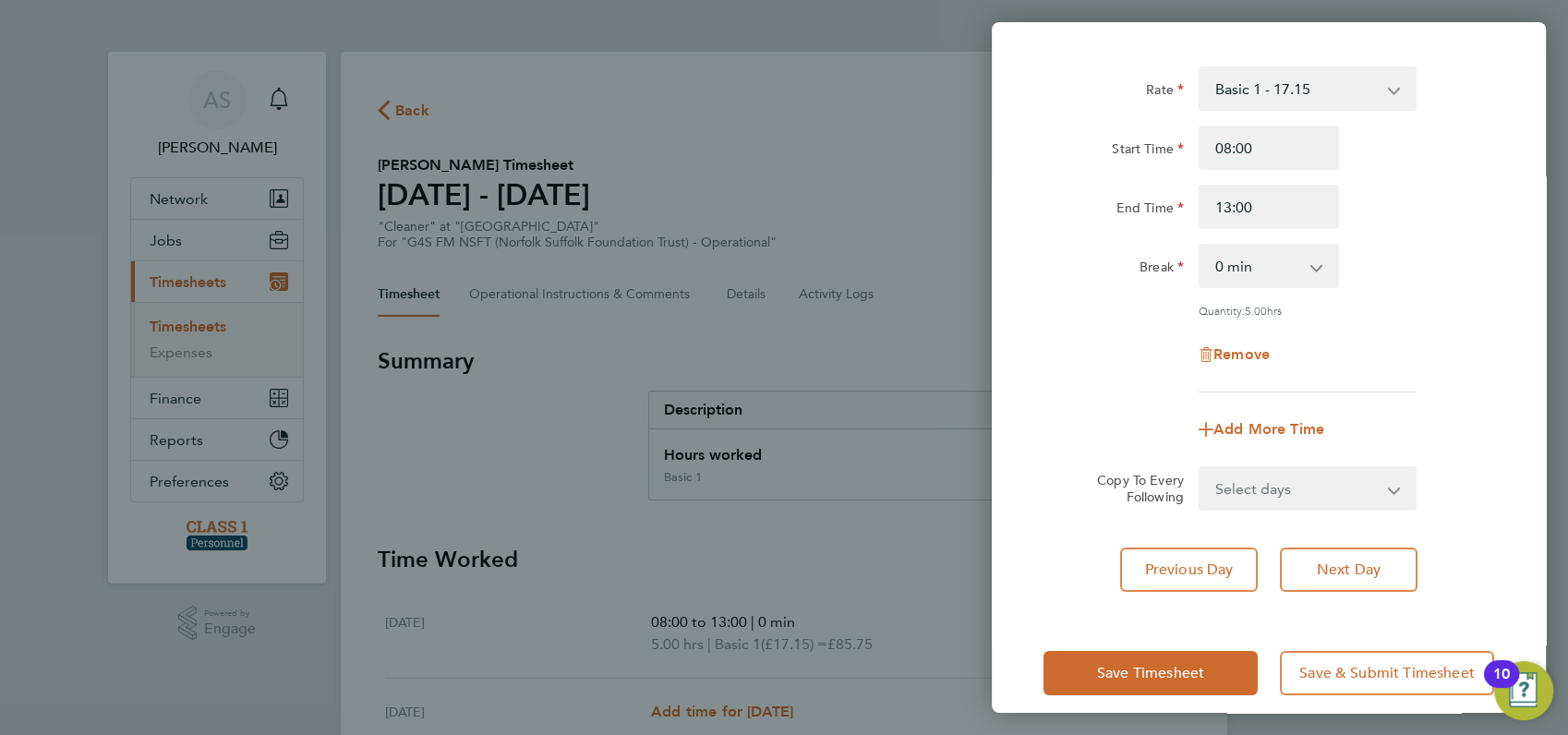
scroll to position [99, 0]
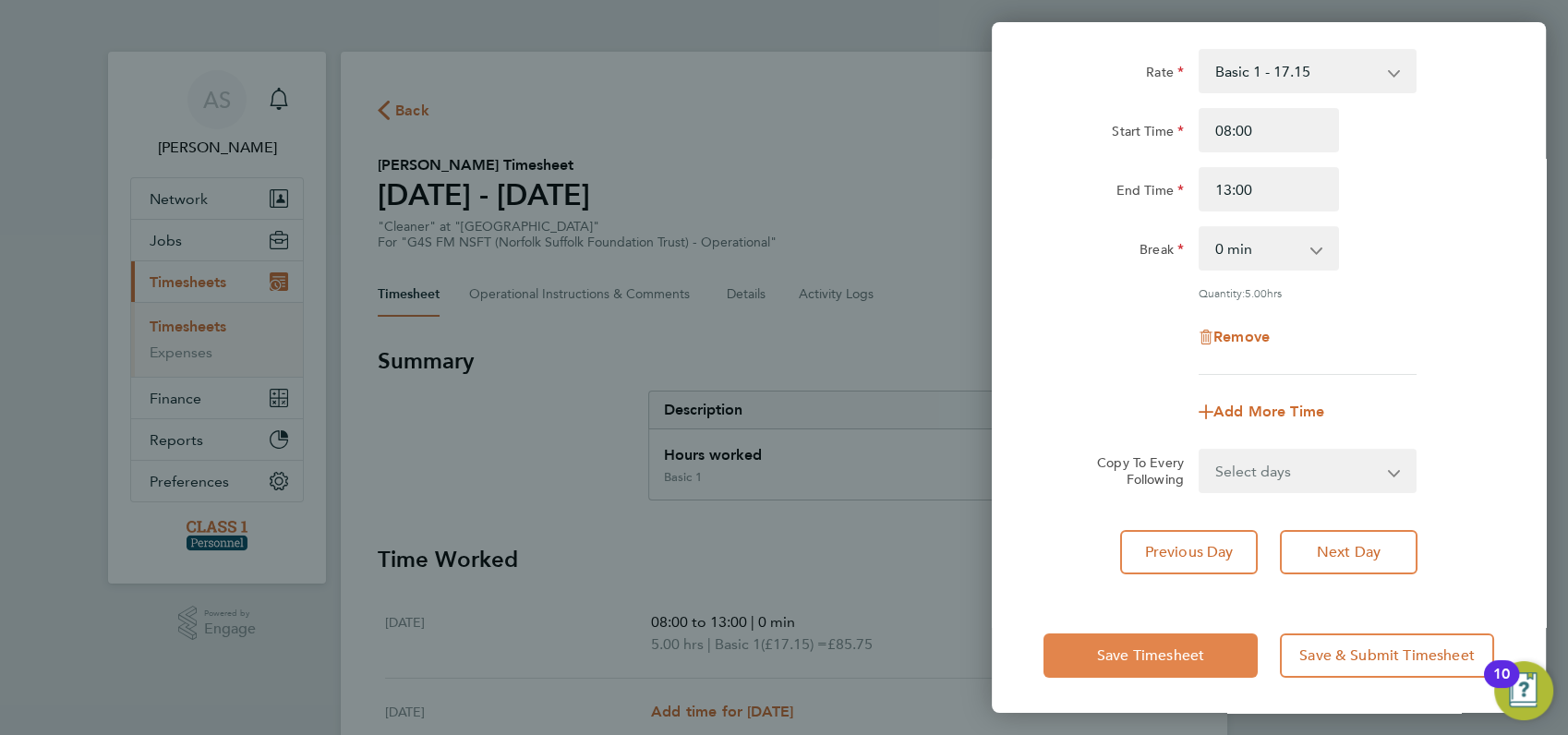
click at [1165, 648] on span "Save Timesheet" at bounding box center [1150, 655] width 107 height 19
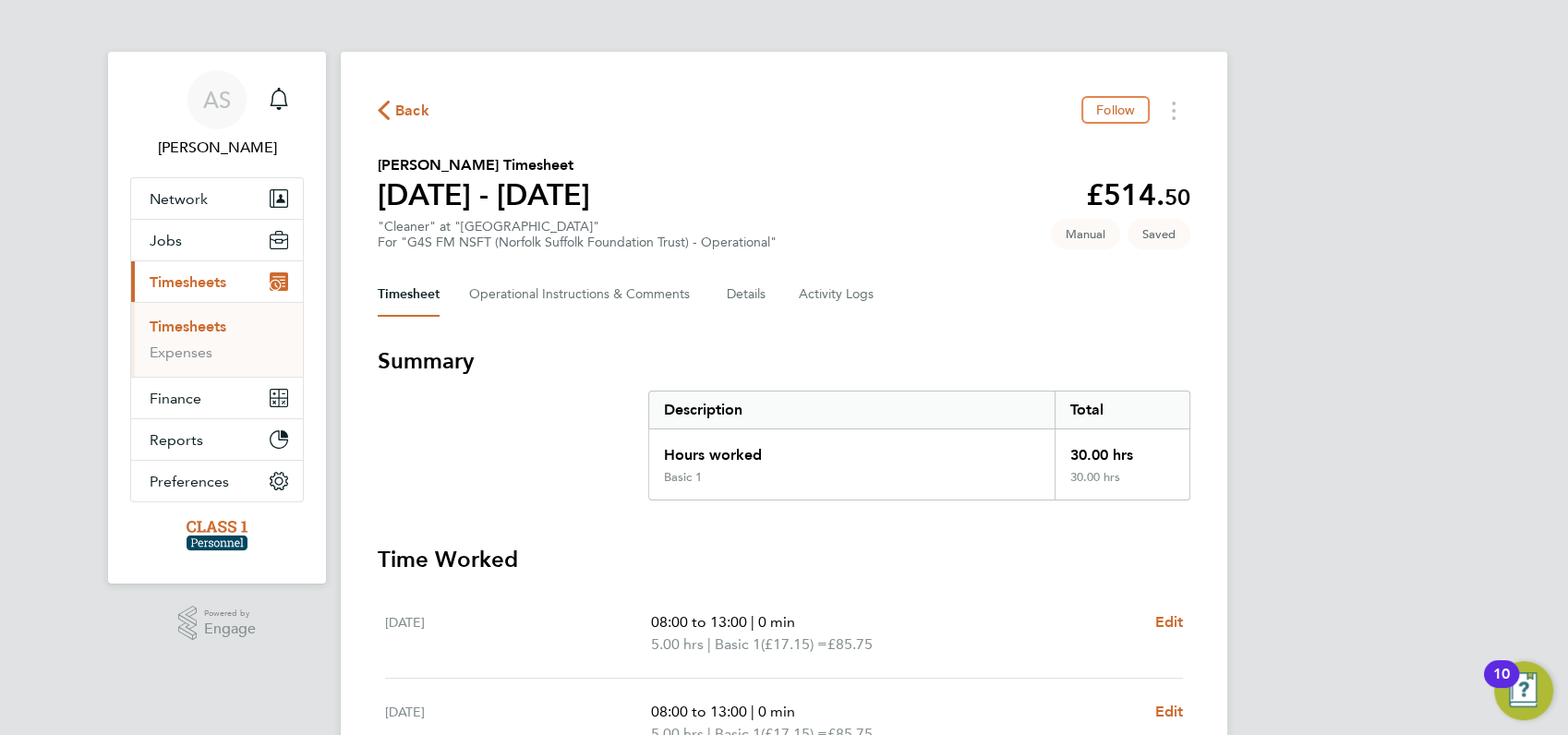
click at [1322, 524] on div "AS Angela Sabaroche Notifications Applications: Network Businesses Sites Worker…" at bounding box center [784, 697] width 1568 height 1394
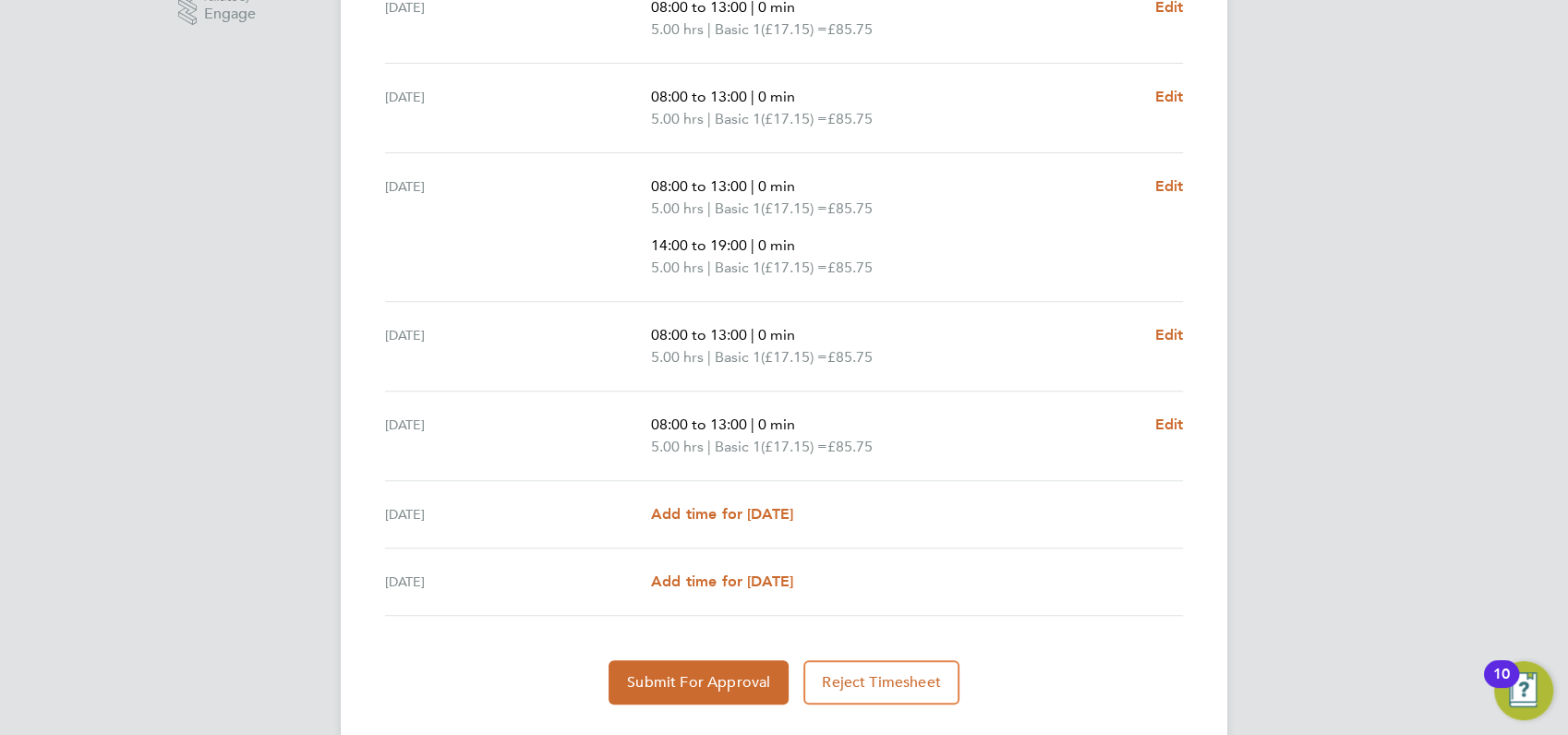
scroll to position [657, 0]
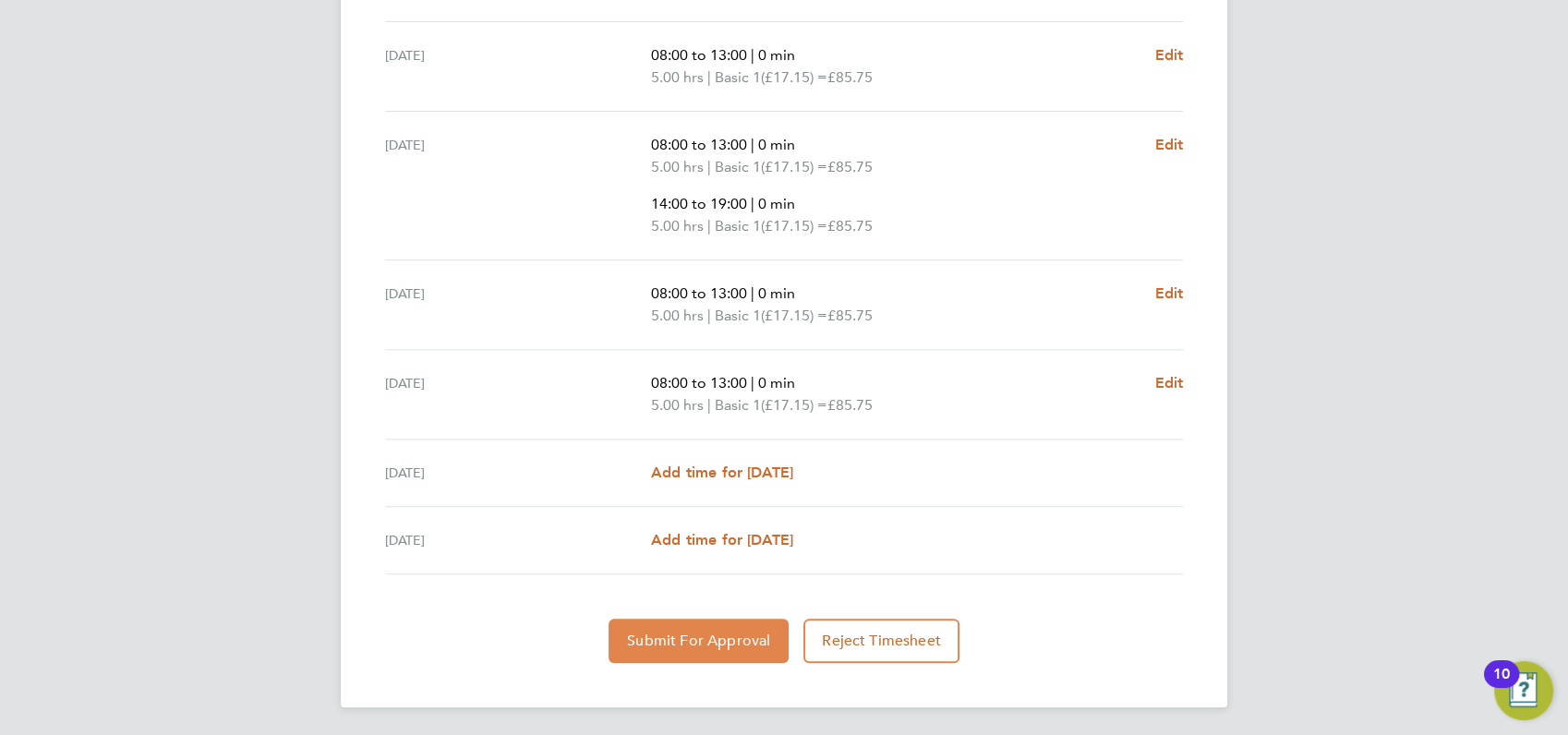
click at [709, 646] on span "Submit For Approval" at bounding box center [699, 640] width 143 height 19
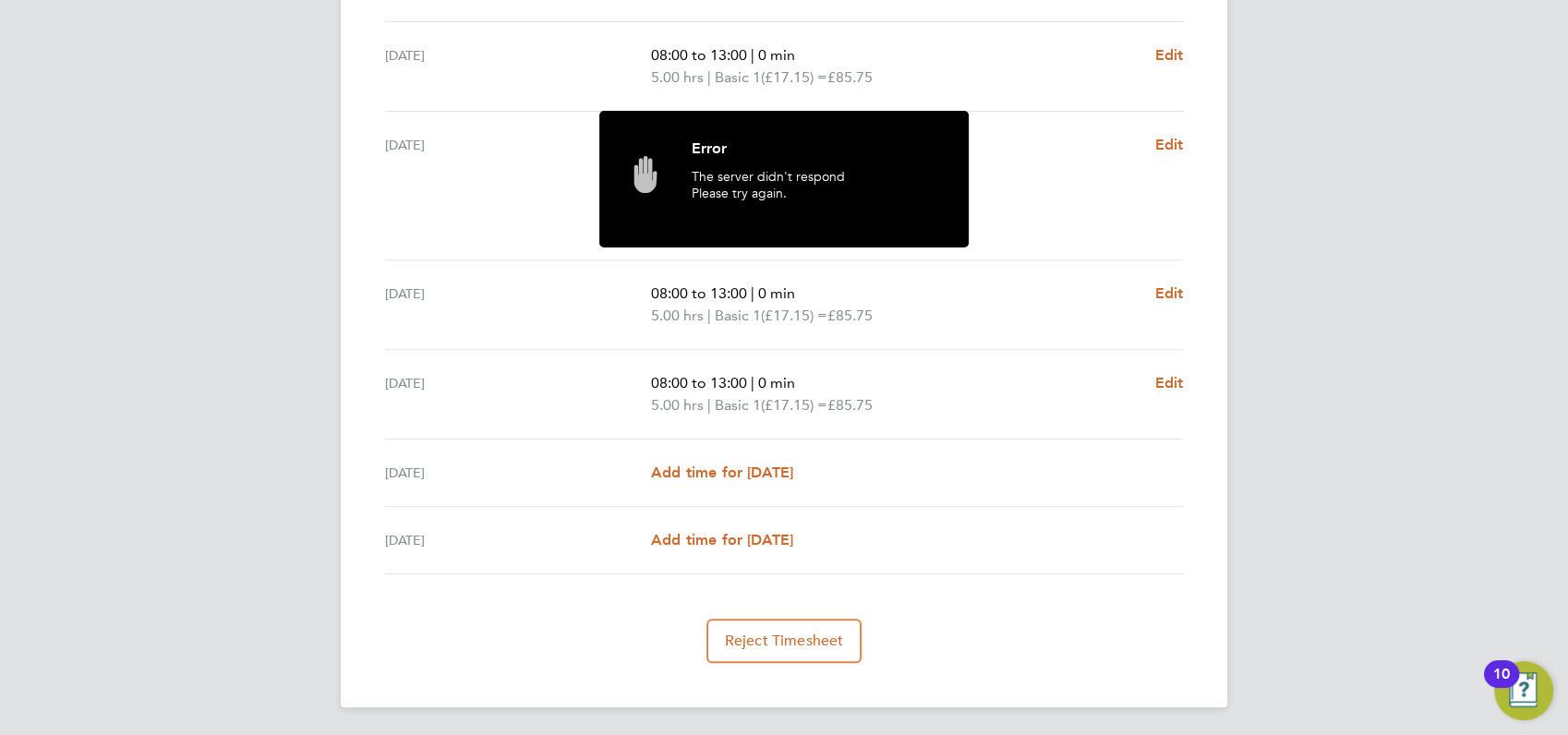
click at [1316, 354] on div "AS Angela Sabaroche Notifications Applications: Network Businesses Sites Worker…" at bounding box center [784, 40] width 1568 height 1394
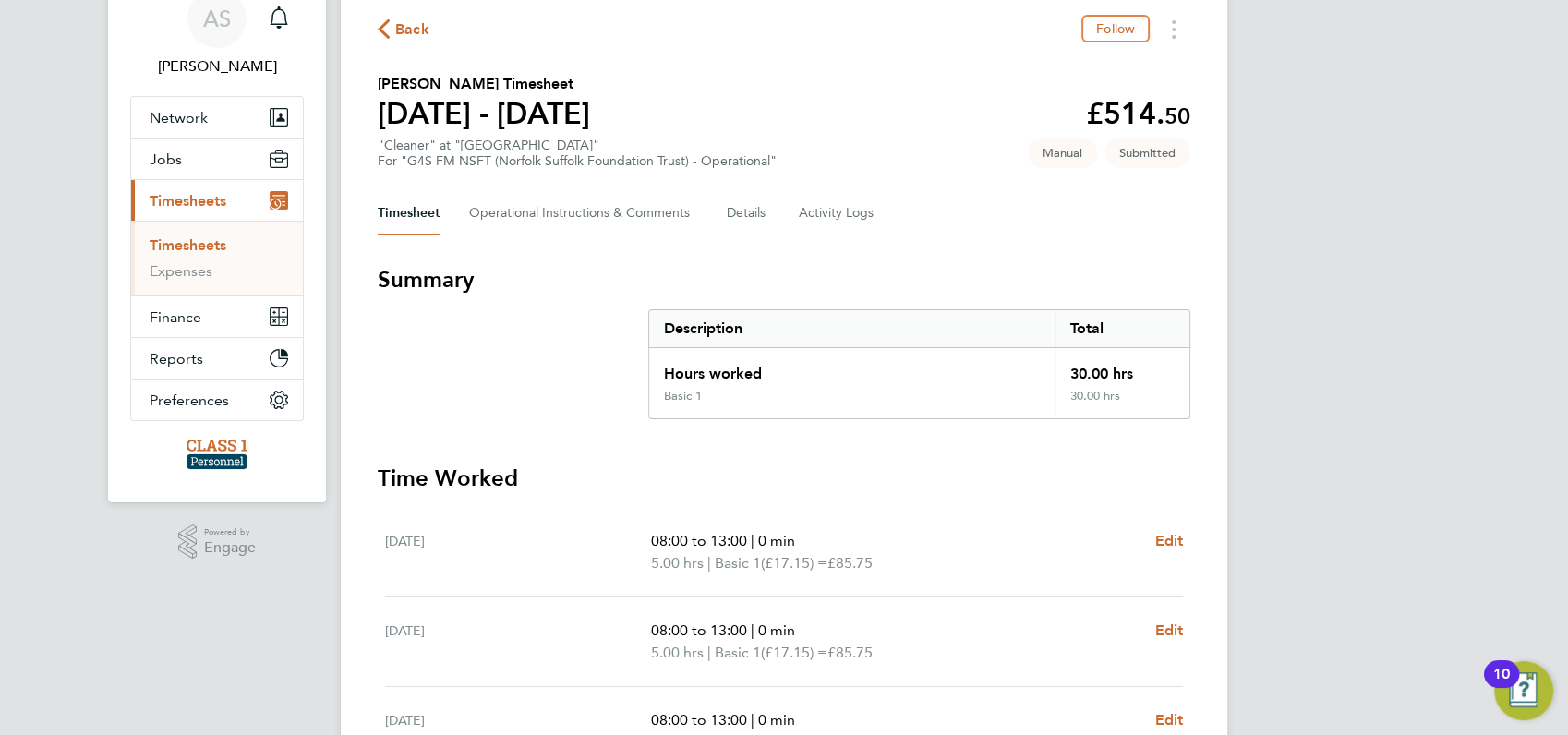
scroll to position [0, 0]
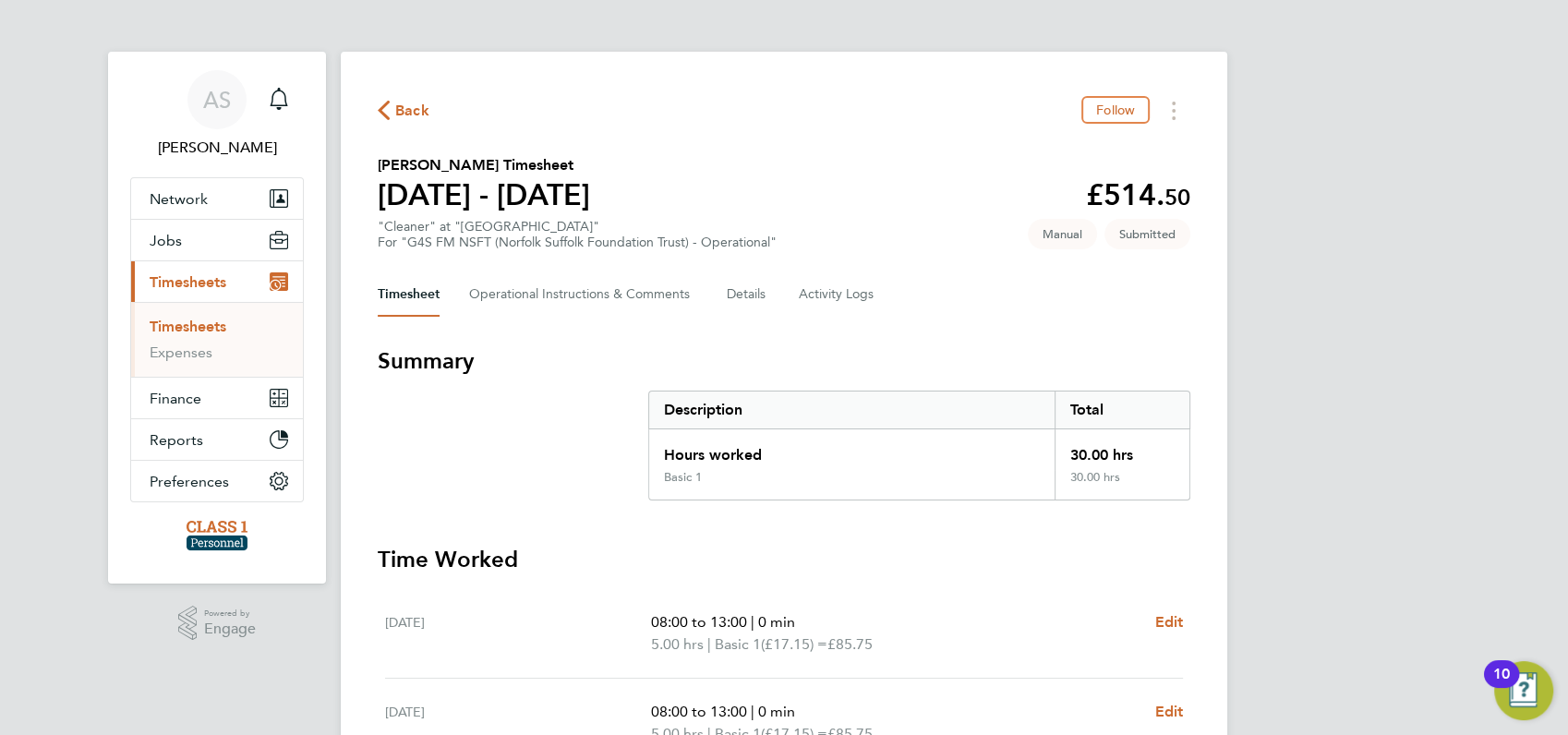
click at [399, 110] on span "Back" at bounding box center [412, 111] width 34 height 23
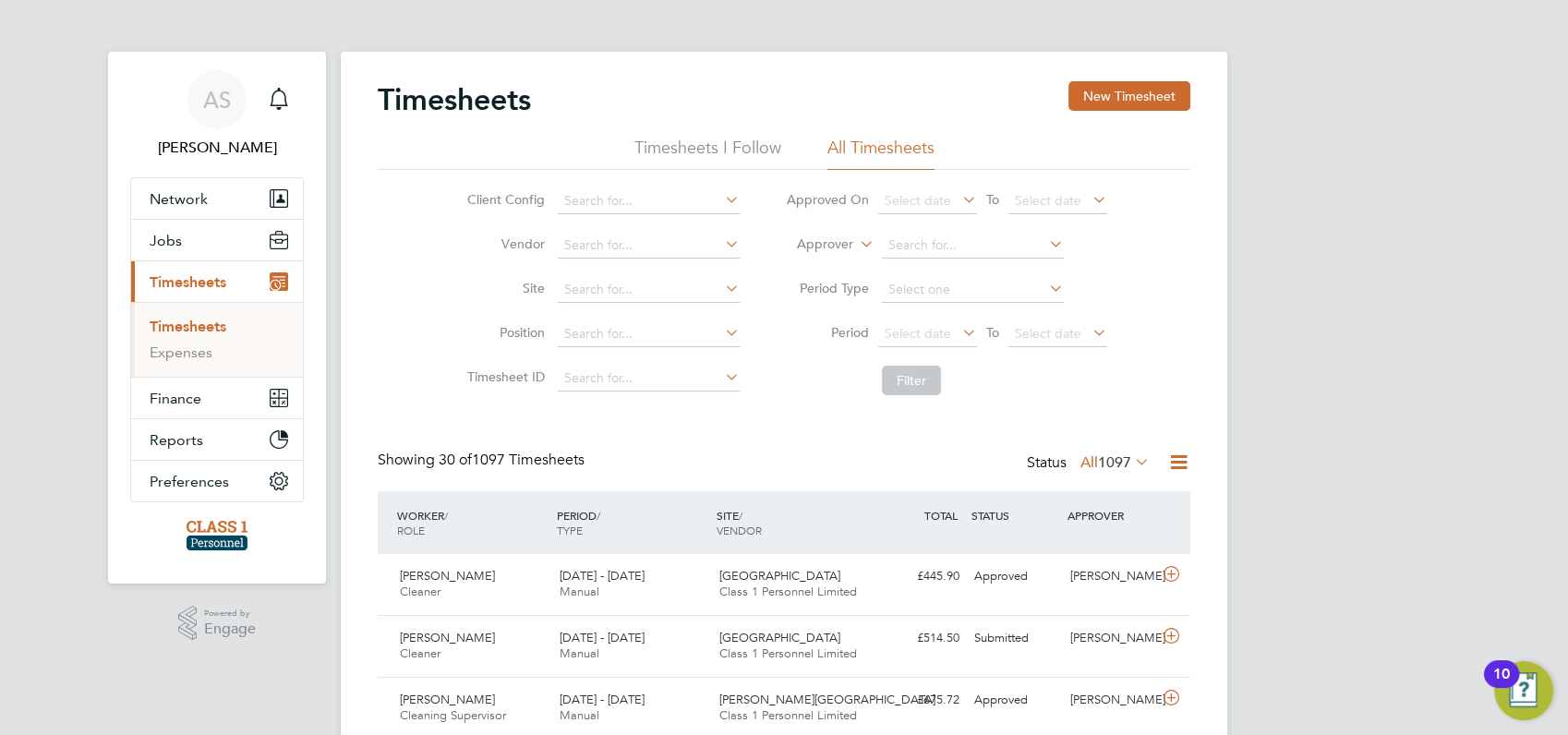
click at [193, 280] on span "Timesheets" at bounding box center [188, 282] width 76 height 18
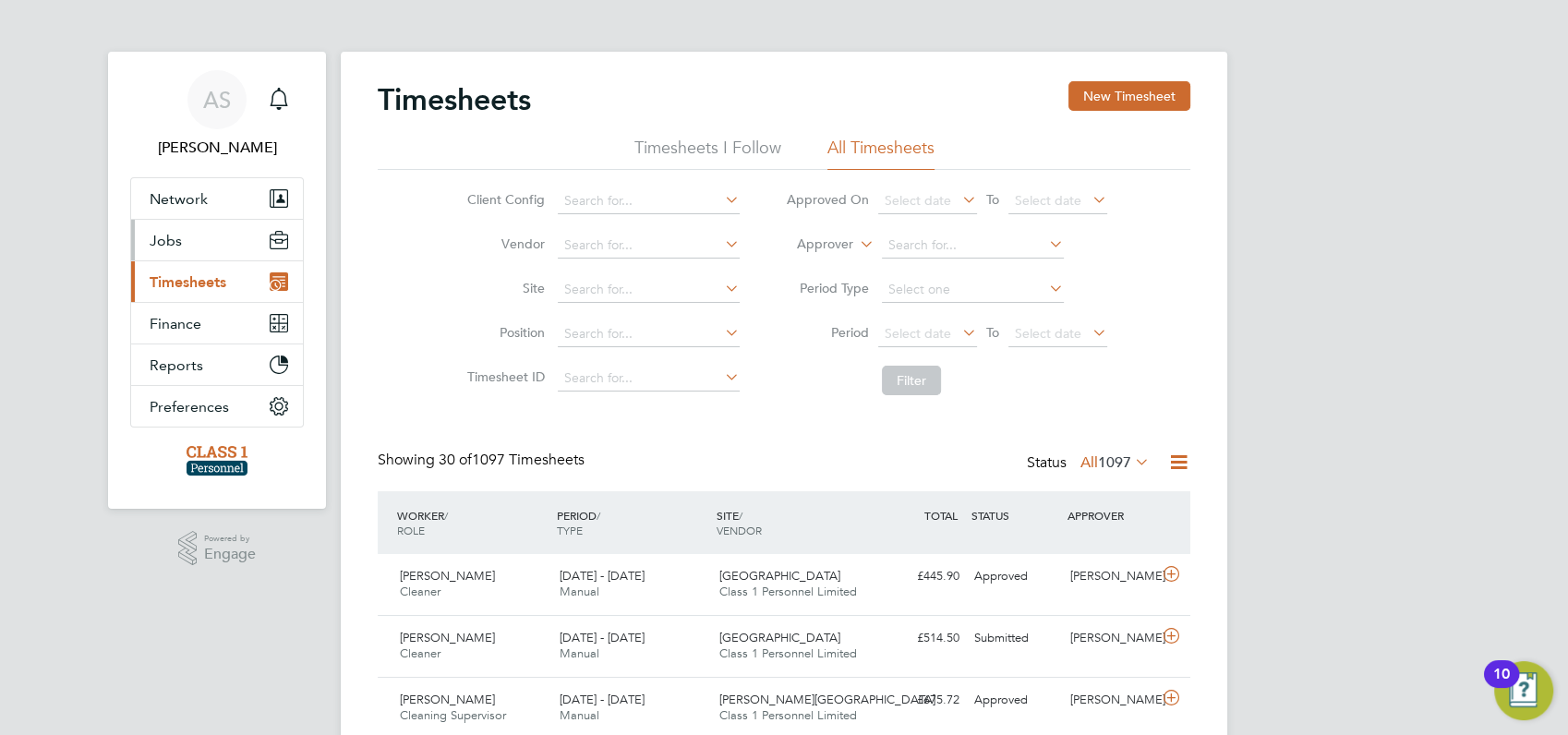
click at [168, 240] on span "Jobs" at bounding box center [166, 240] width 32 height 18
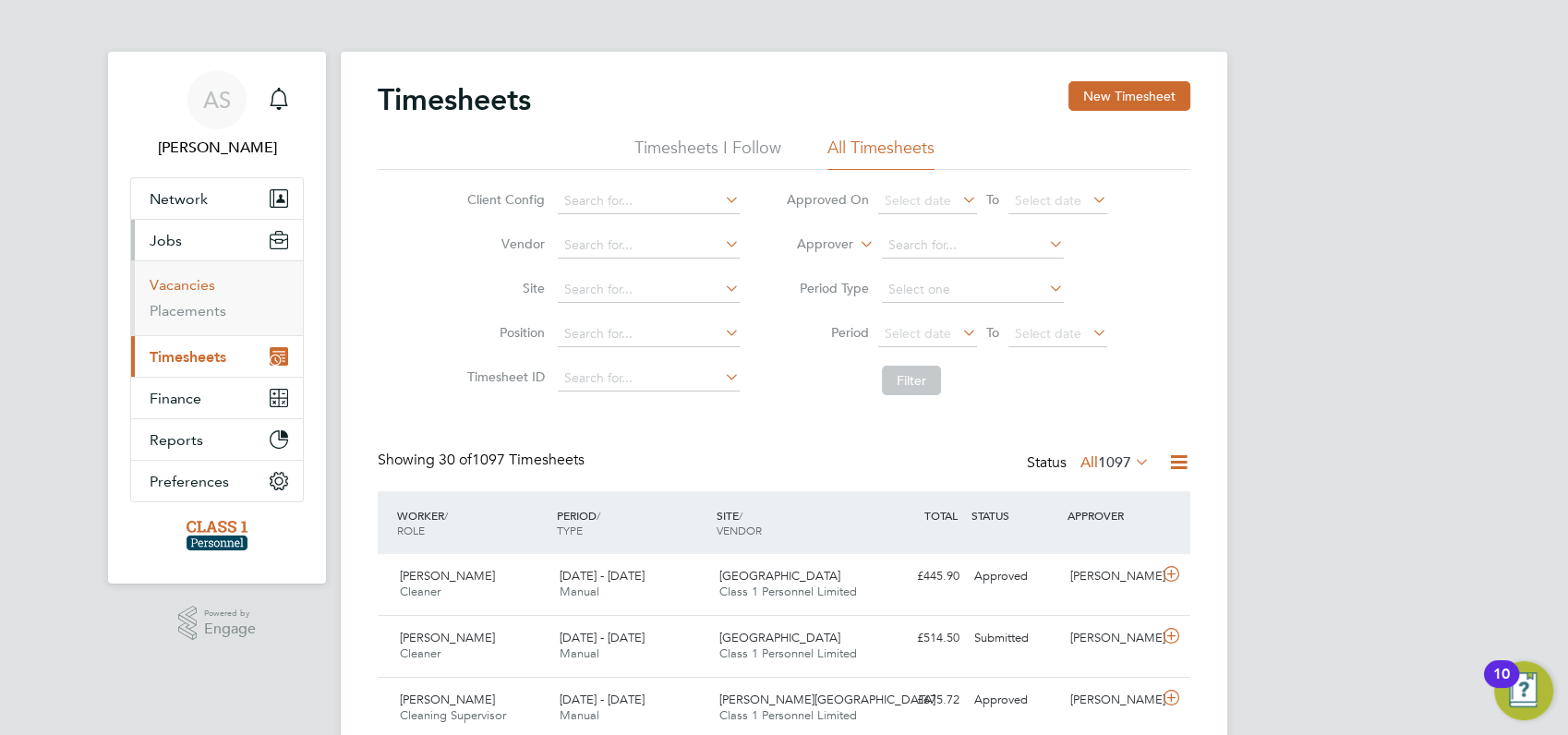
click at [181, 288] on link "Vacancies" at bounding box center [182, 285] width 66 height 18
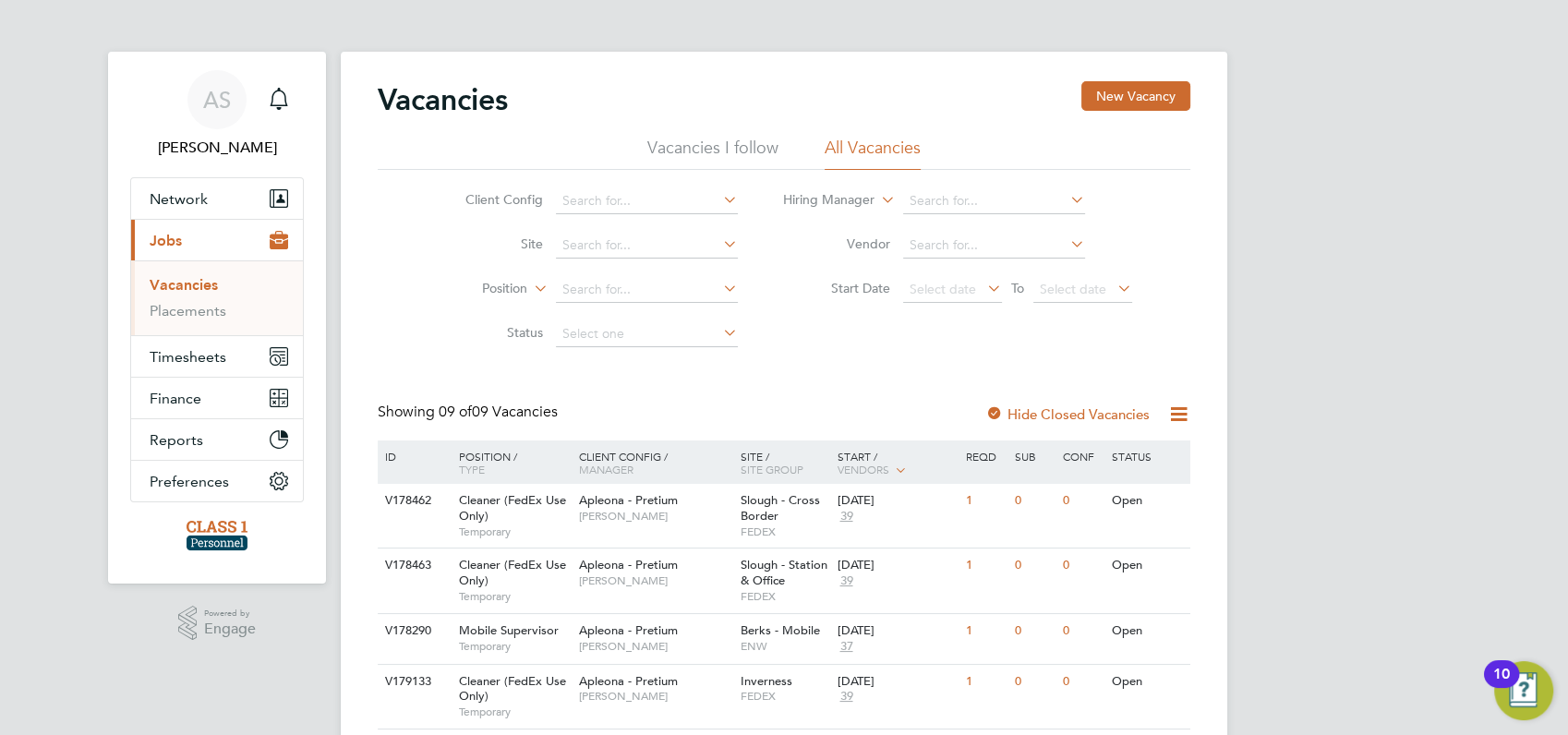
click at [1337, 297] on div "AS [PERSON_NAME] Notifications Applications: Network Businesses Sites Workers C…" at bounding box center [784, 630] width 1568 height 1260
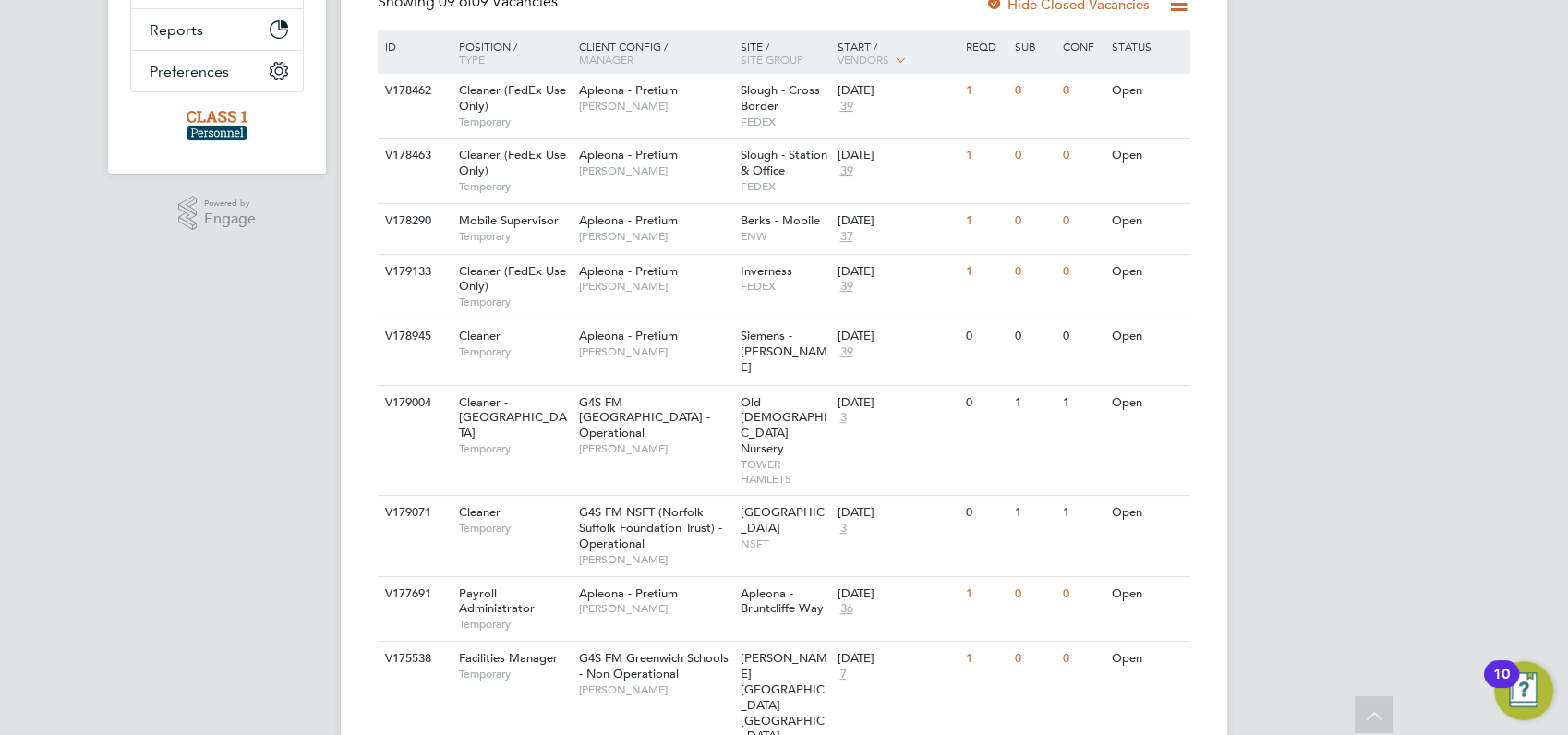
scroll to position [446, 0]
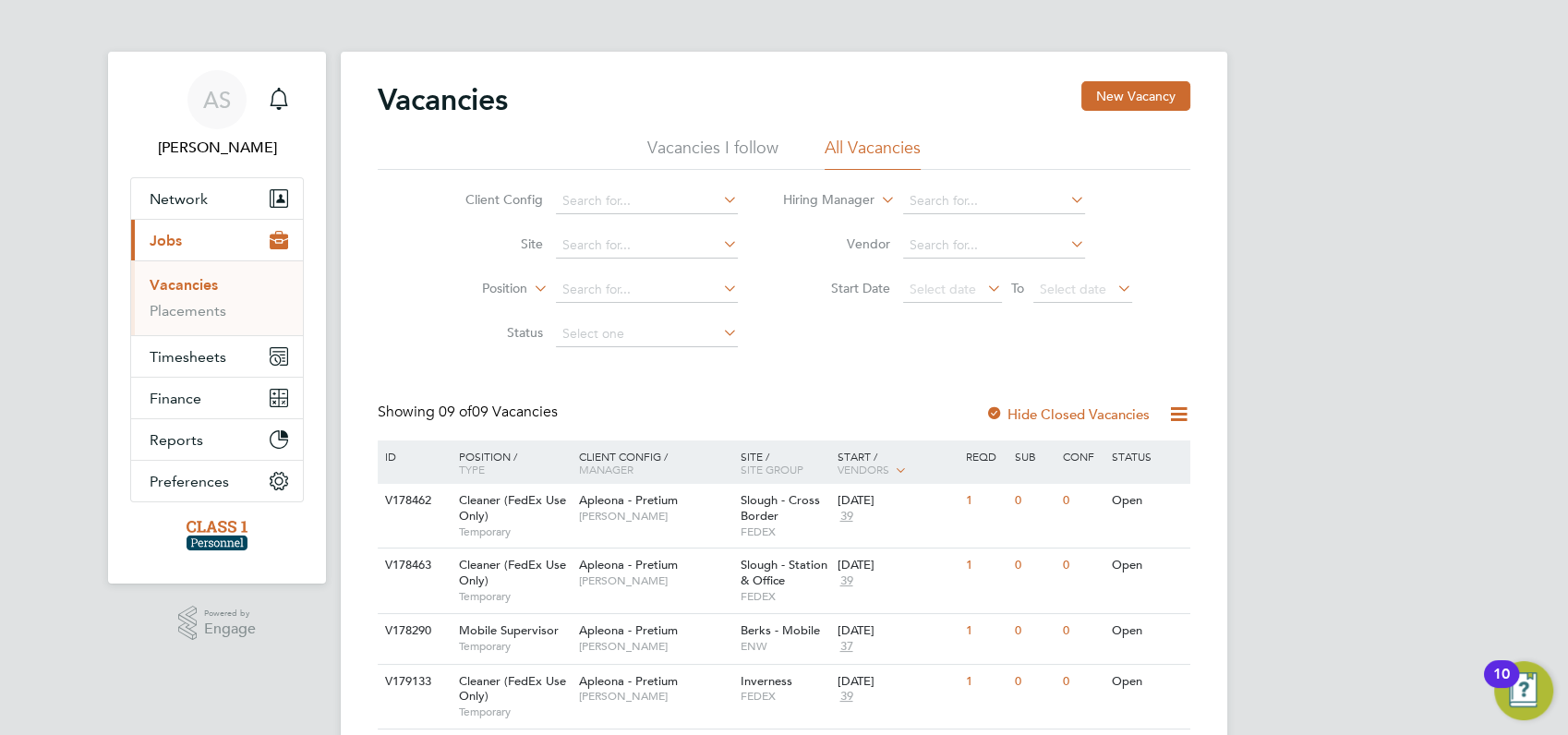
click at [1423, 497] on div "AS [PERSON_NAME] Notifications Applications: Network Businesses Sites Workers C…" at bounding box center [784, 630] width 1568 height 1260
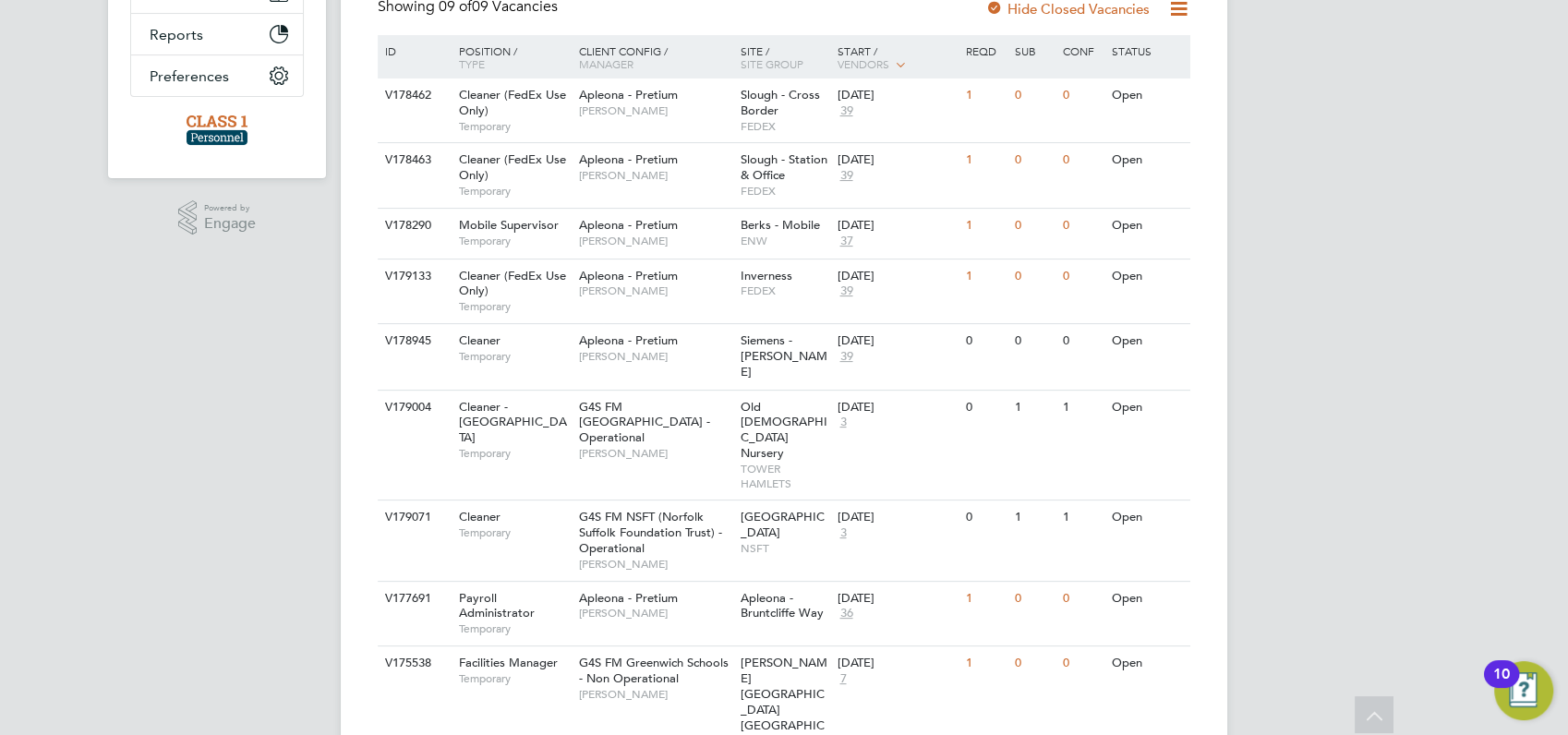
scroll to position [281, 0]
